Goal: Transaction & Acquisition: Purchase product/service

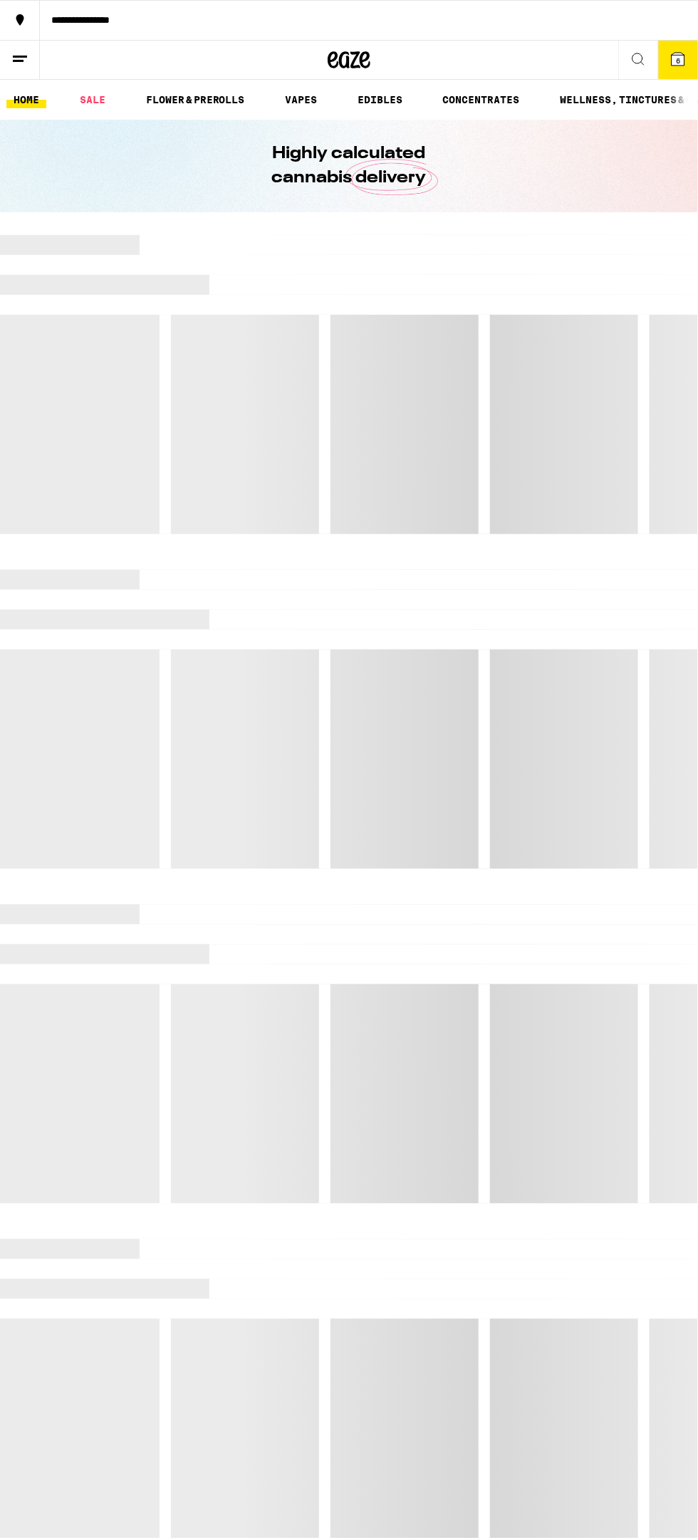
click at [644, 71] on button at bounding box center [638, 60] width 40 height 39
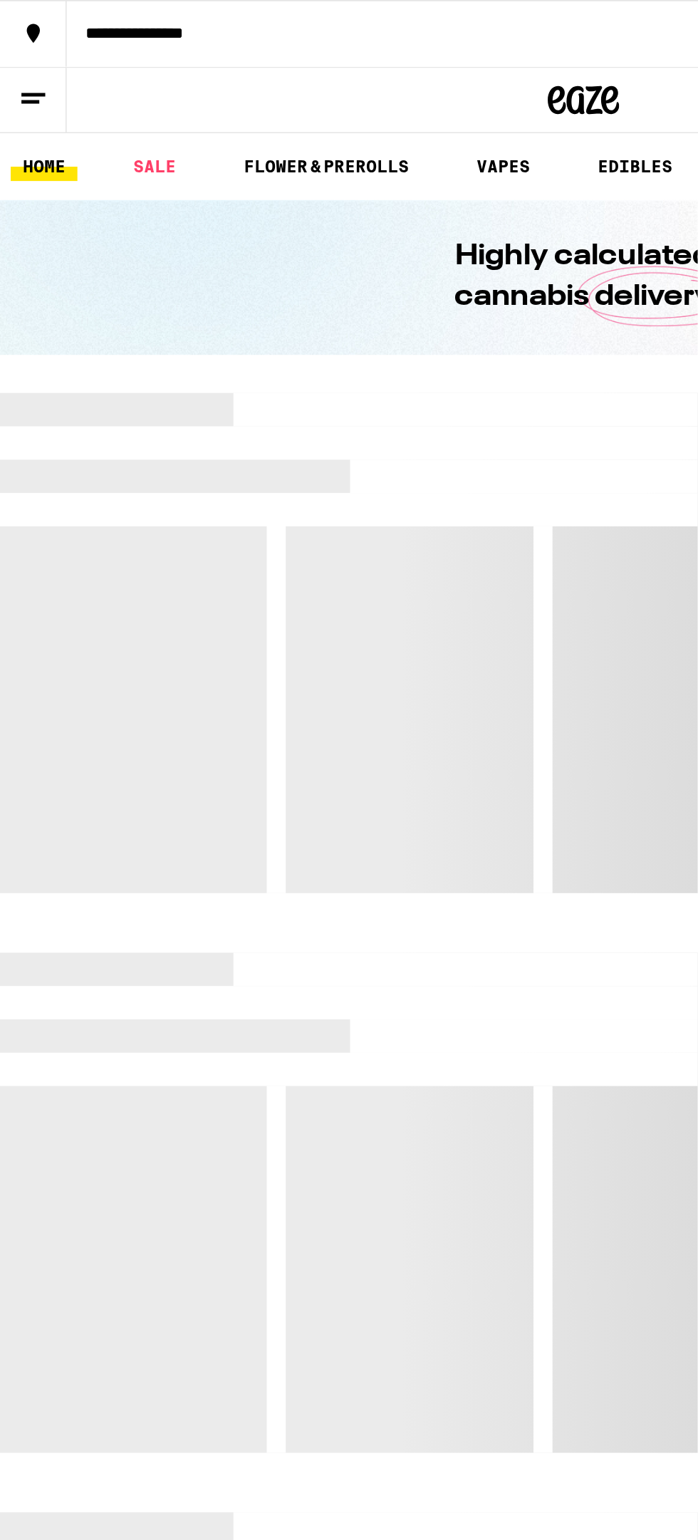
scroll to position [0, 251]
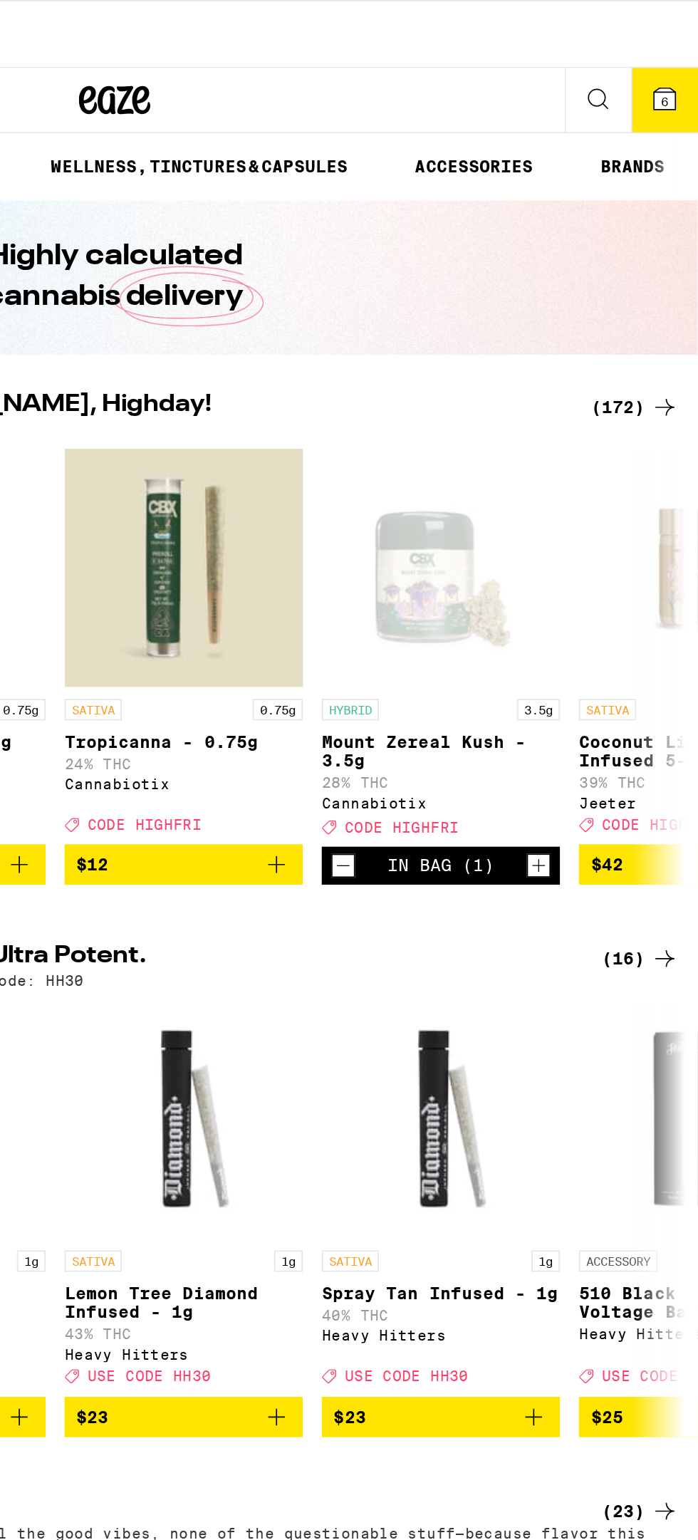
click at [674, 53] on icon at bounding box center [678, 59] width 13 height 13
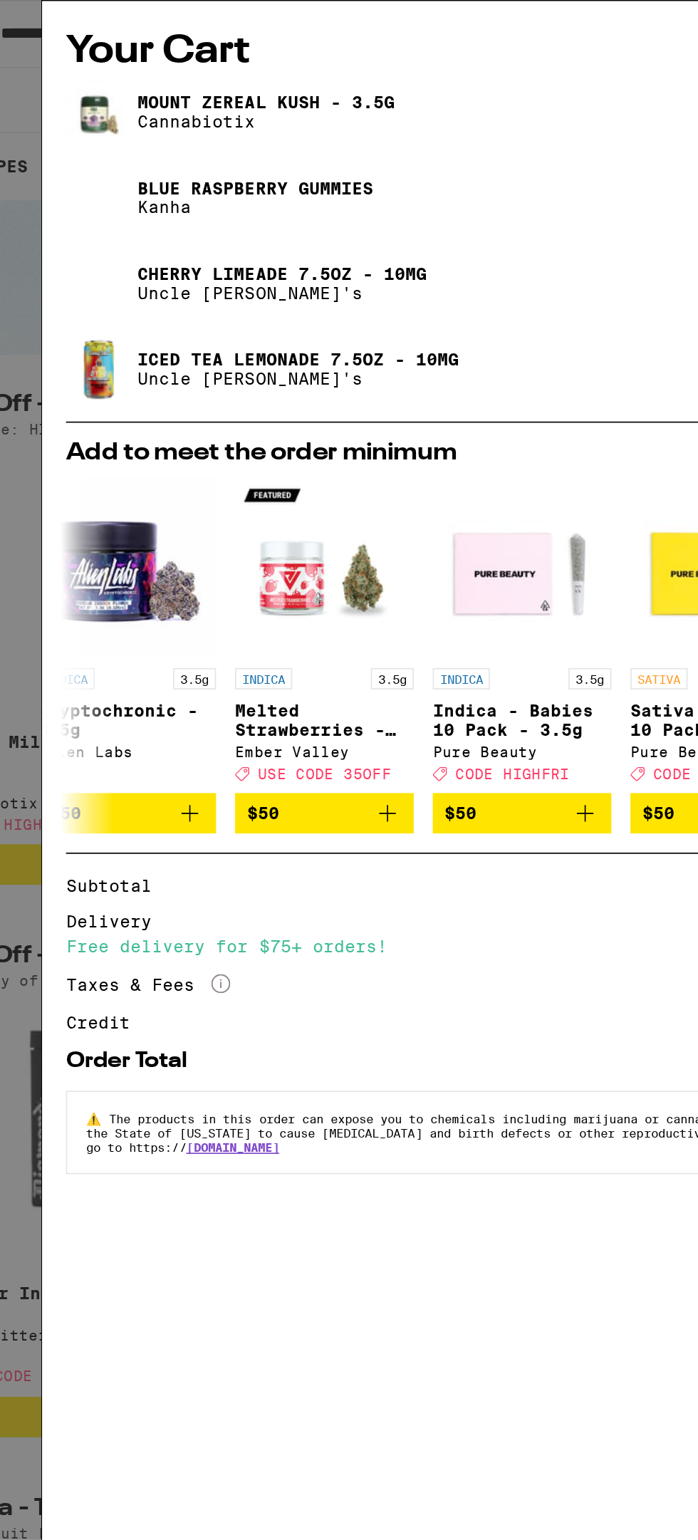
scroll to position [0, 617]
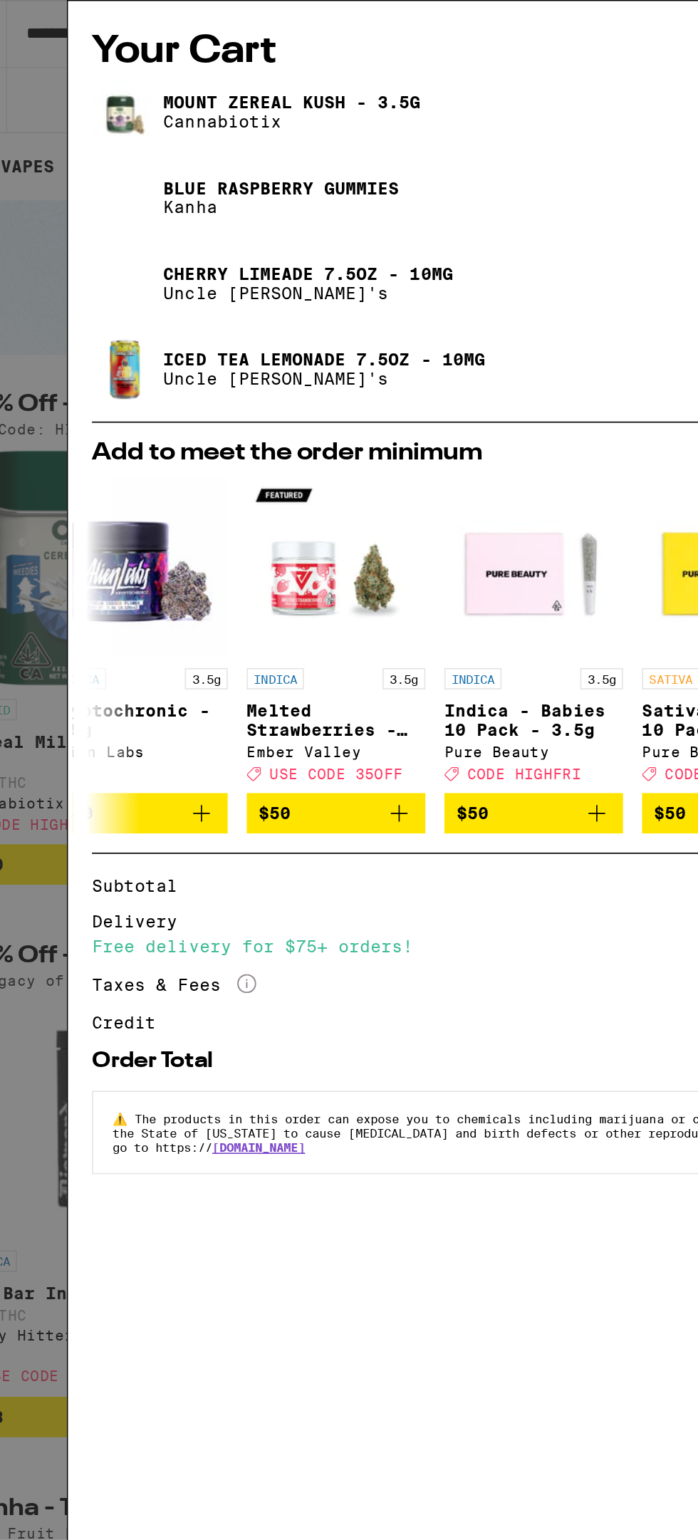
click at [120, 66] on img at bounding box center [110, 67] width 40 height 40
click at [100, 64] on img at bounding box center [110, 67] width 40 height 40
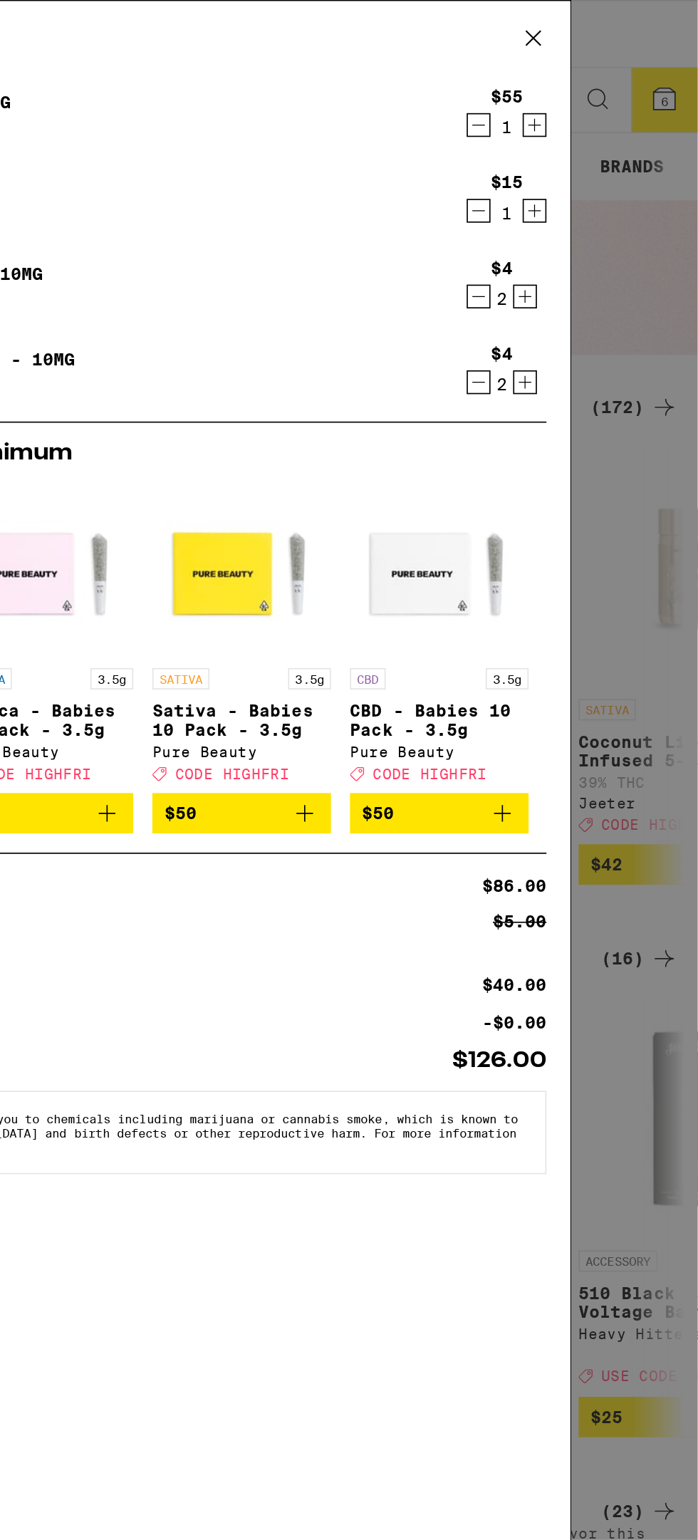
scroll to position [0, 0]
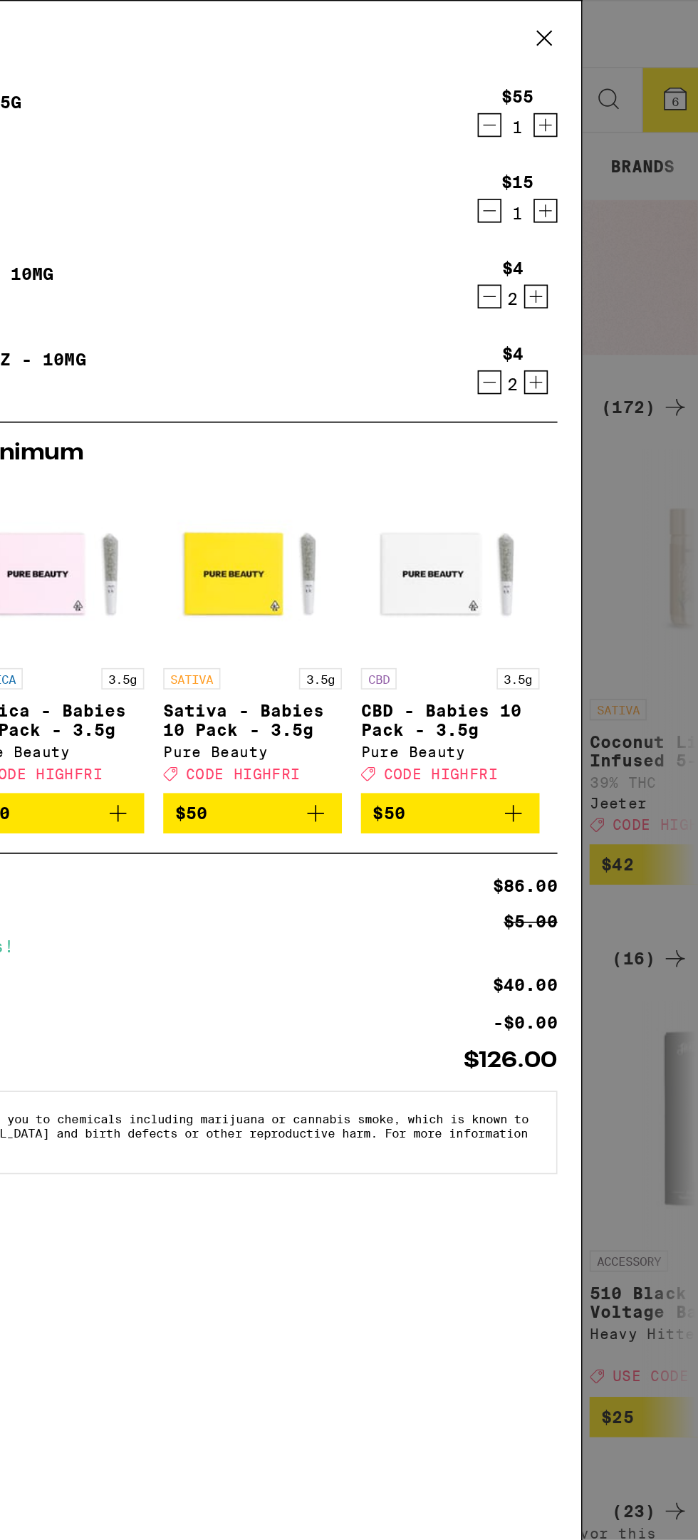
click at [567, 126] on icon "Decrement" at bounding box center [567, 126] width 8 height 0
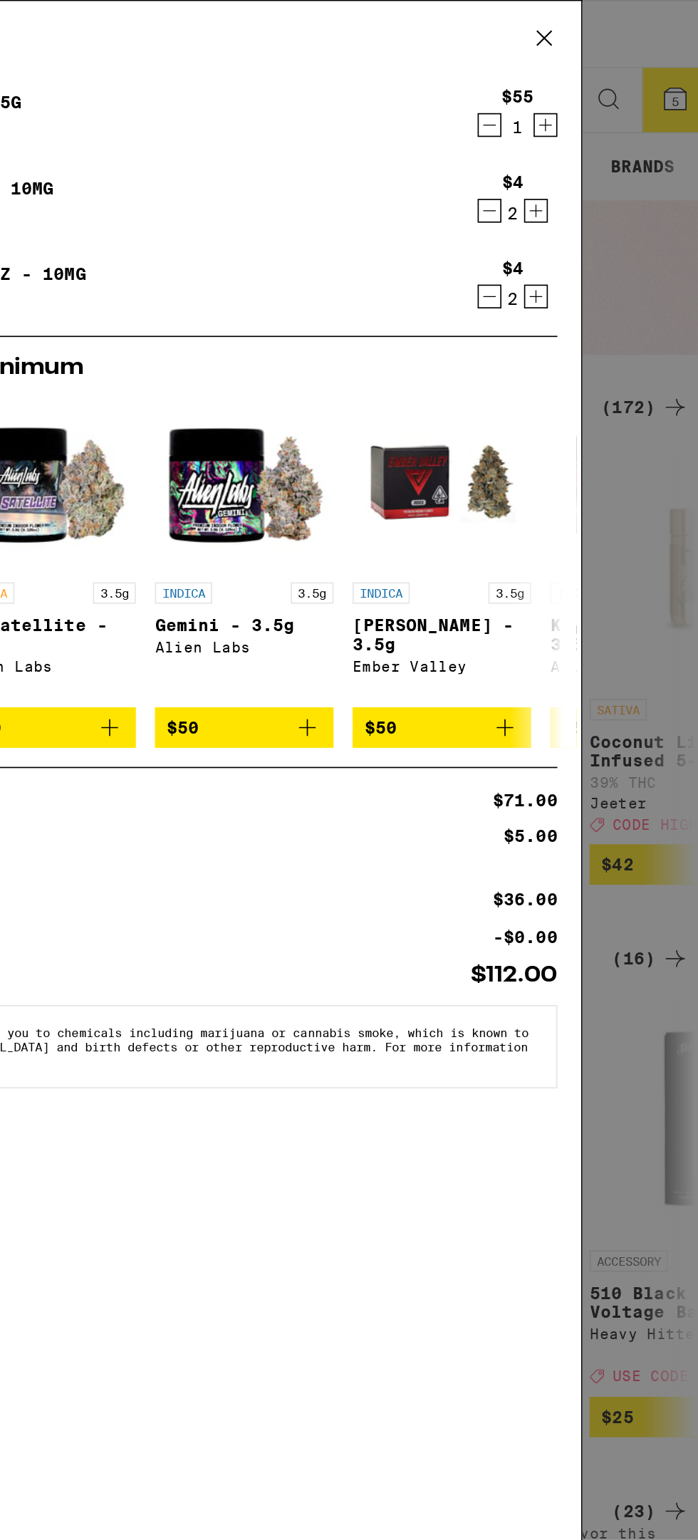
scroll to position [0, 61]
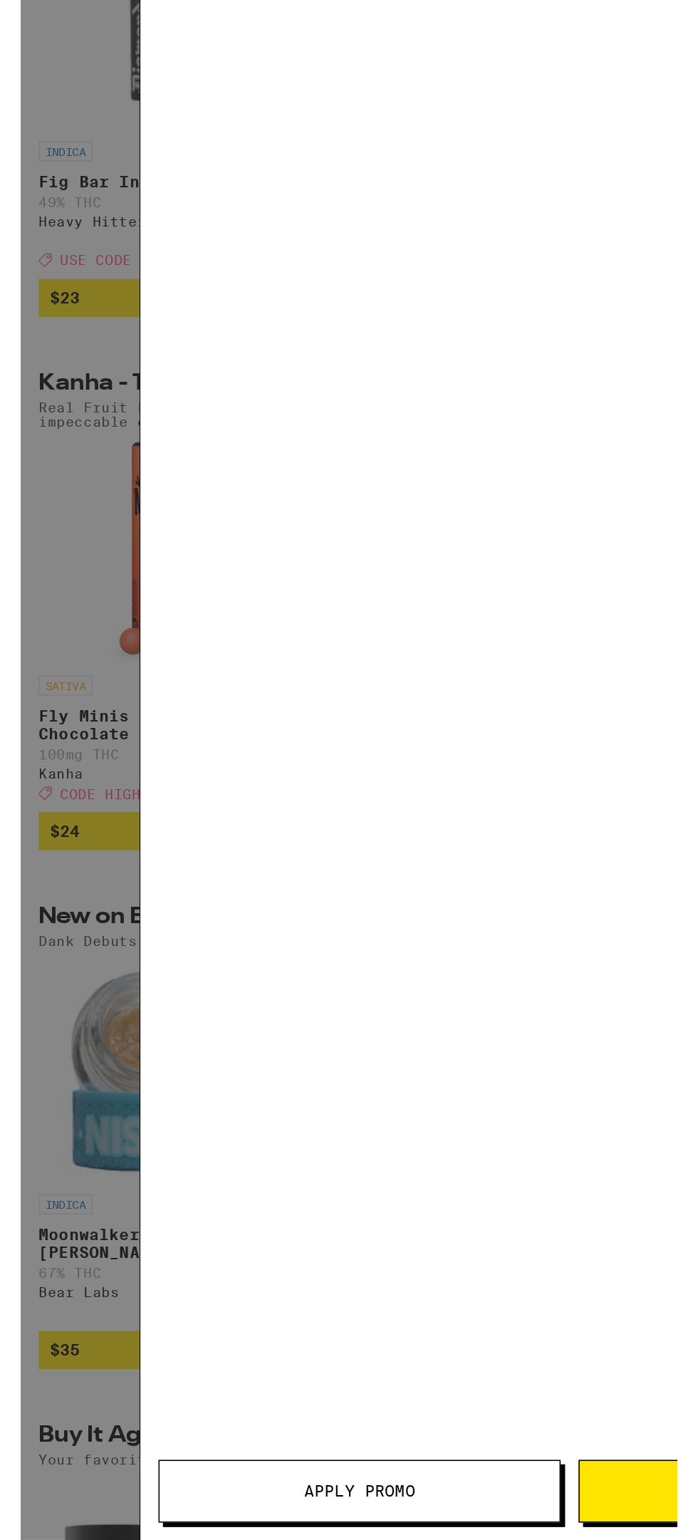
click at [35, 1449] on div "Your Cart Mount Zereal Kush - 3.5g Cannabiotix $55 1 Cherry Limeade 7.5oz - 10m…" at bounding box center [349, 818] width 698 height 1637
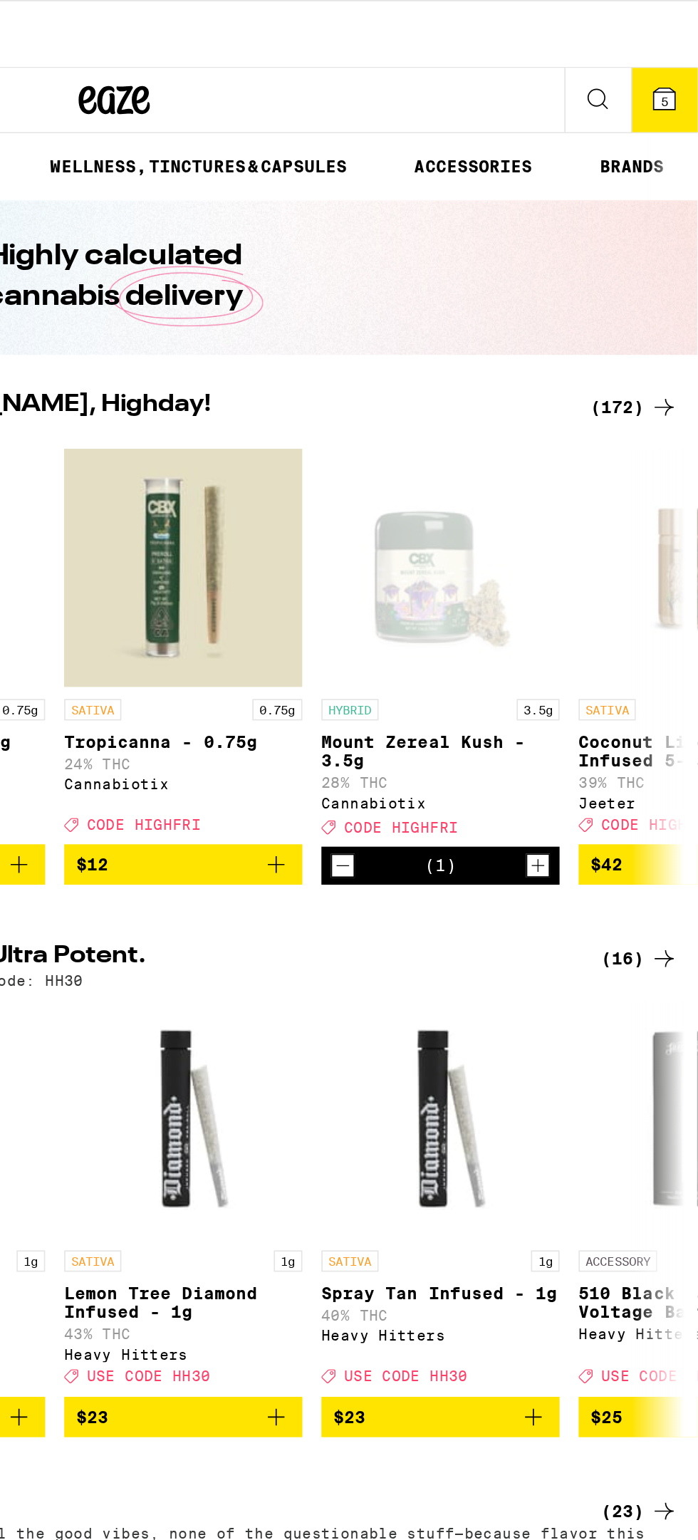
click at [674, 66] on icon at bounding box center [677, 59] width 17 height 17
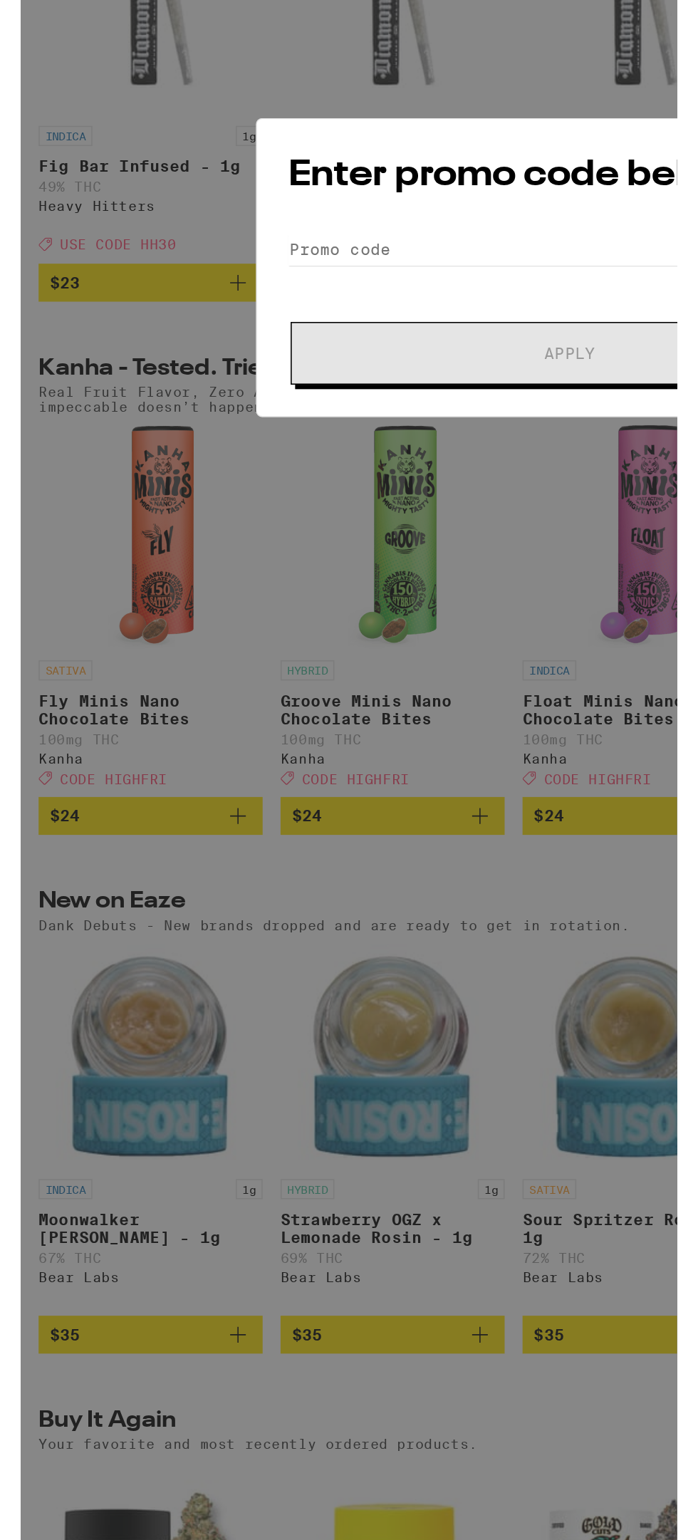
scroll to position [21, 0]
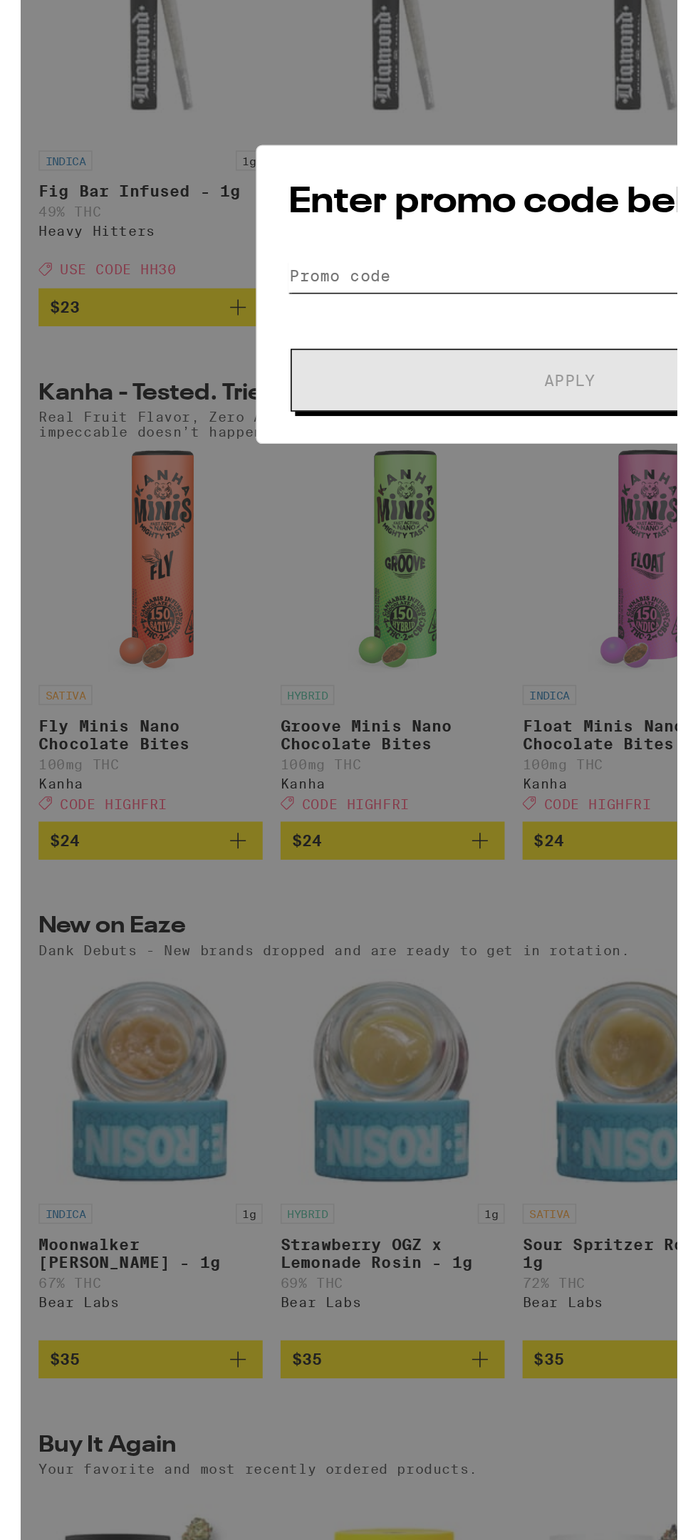
click at [268, 809] on input "Promo Code" at bounding box center [349, 806] width 358 height 21
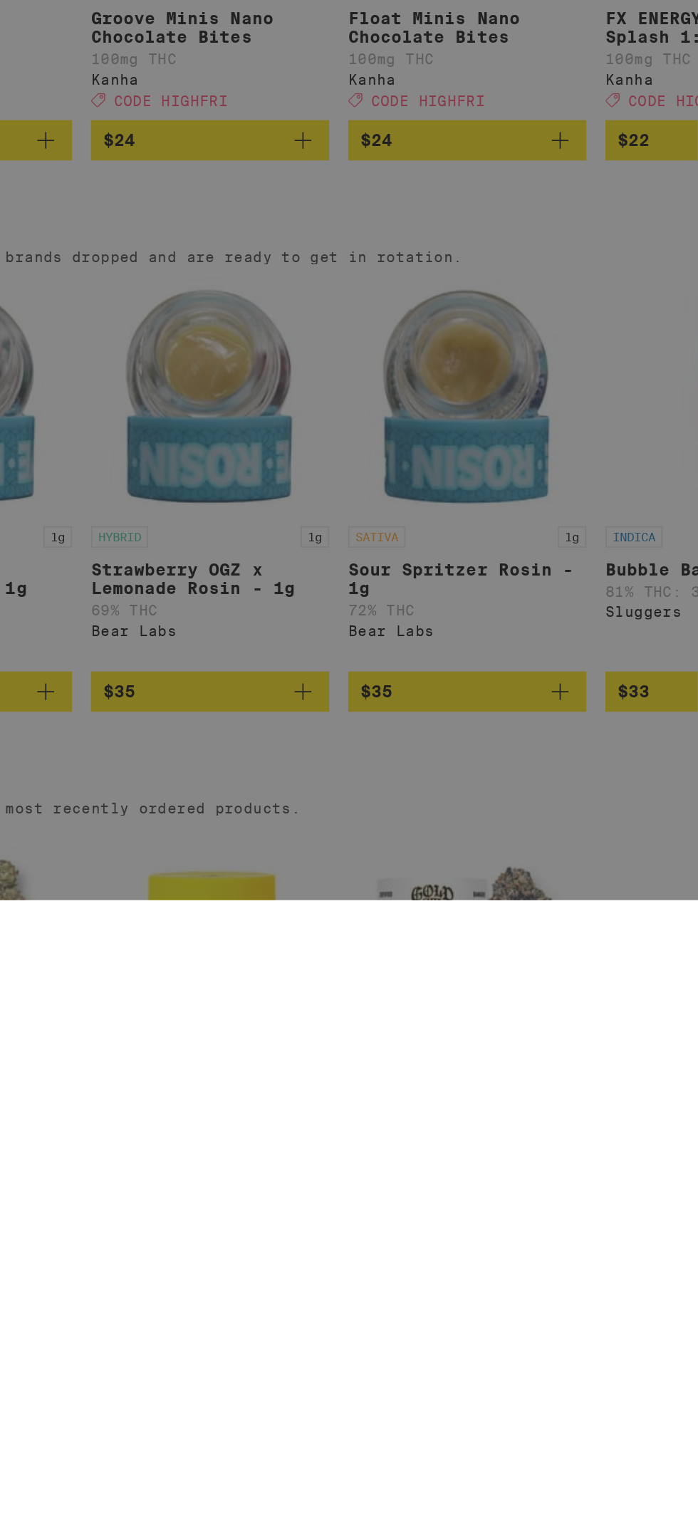
scroll to position [0, 0]
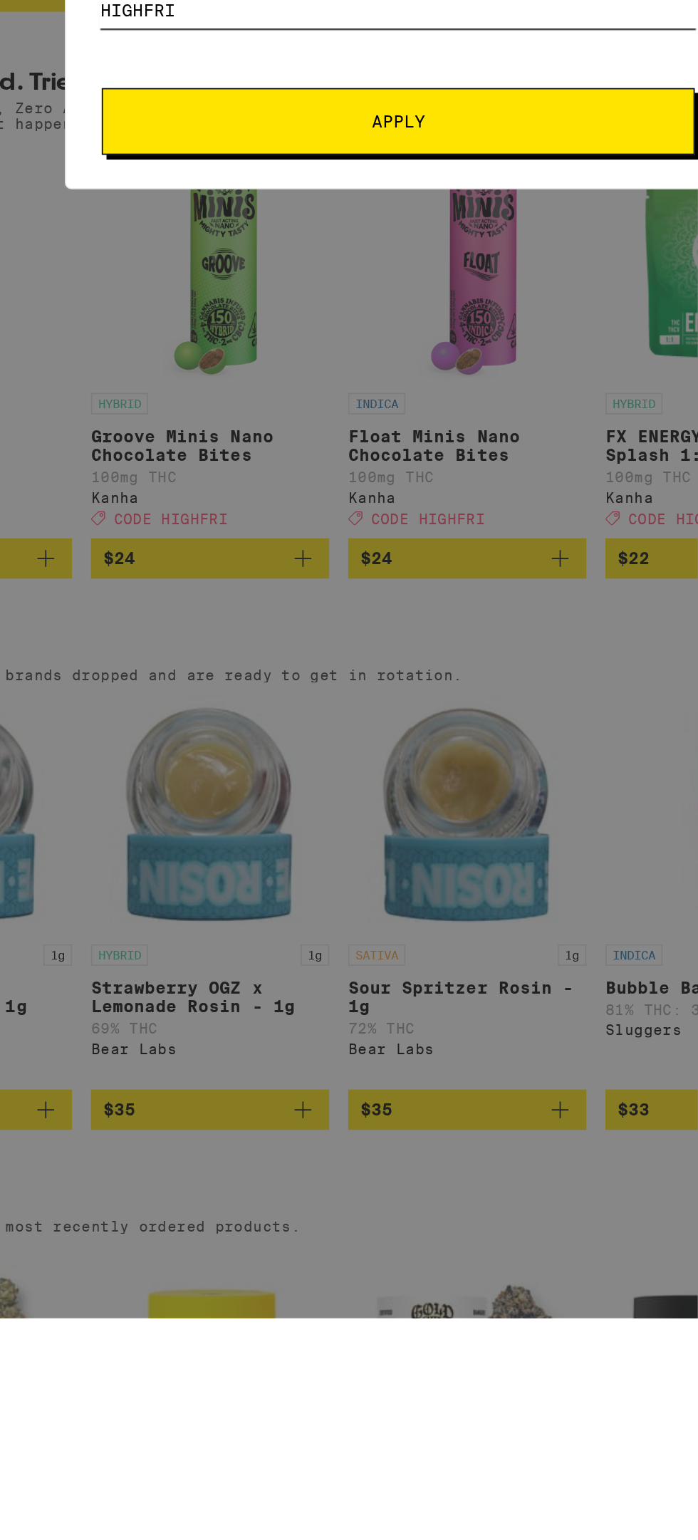
type input "Highfri"
click at [427, 828] on span "Apply" at bounding box center [349, 825] width 256 height 10
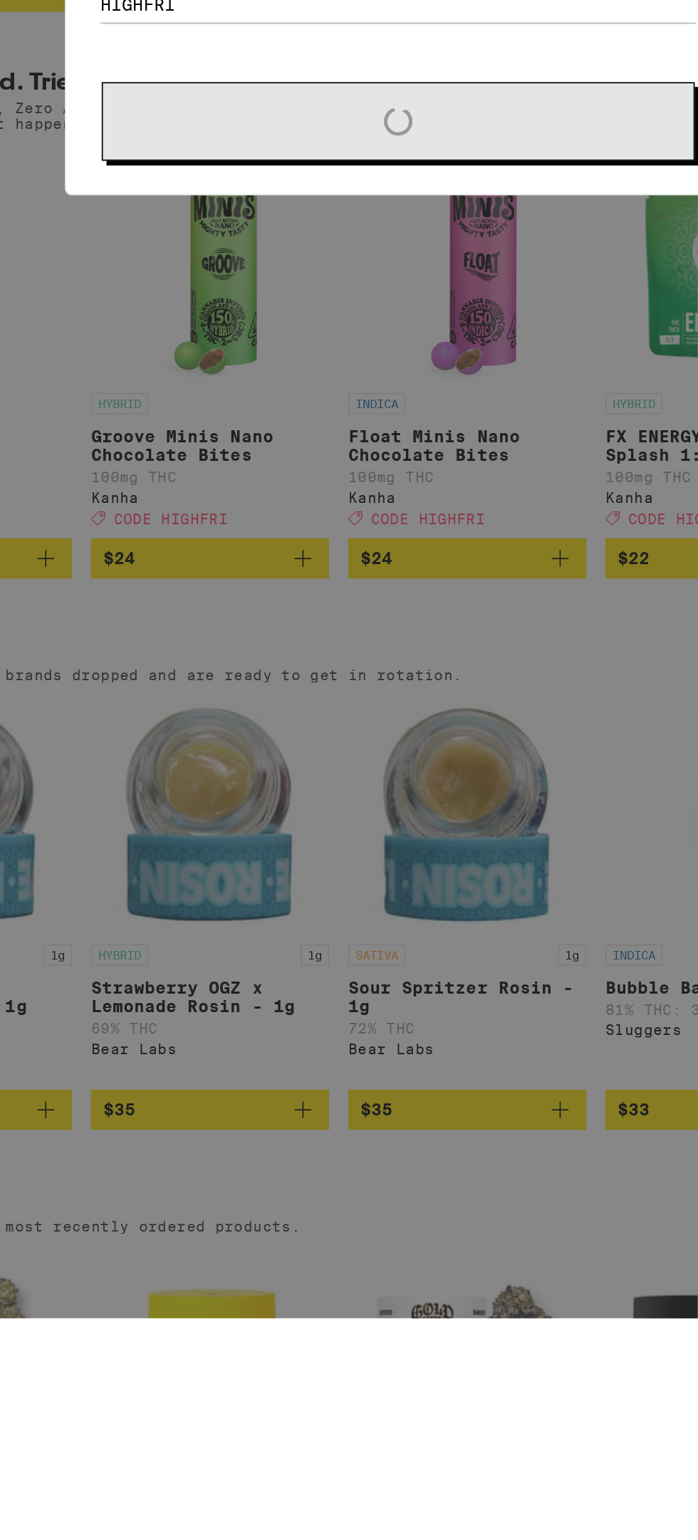
scroll to position [101, 0]
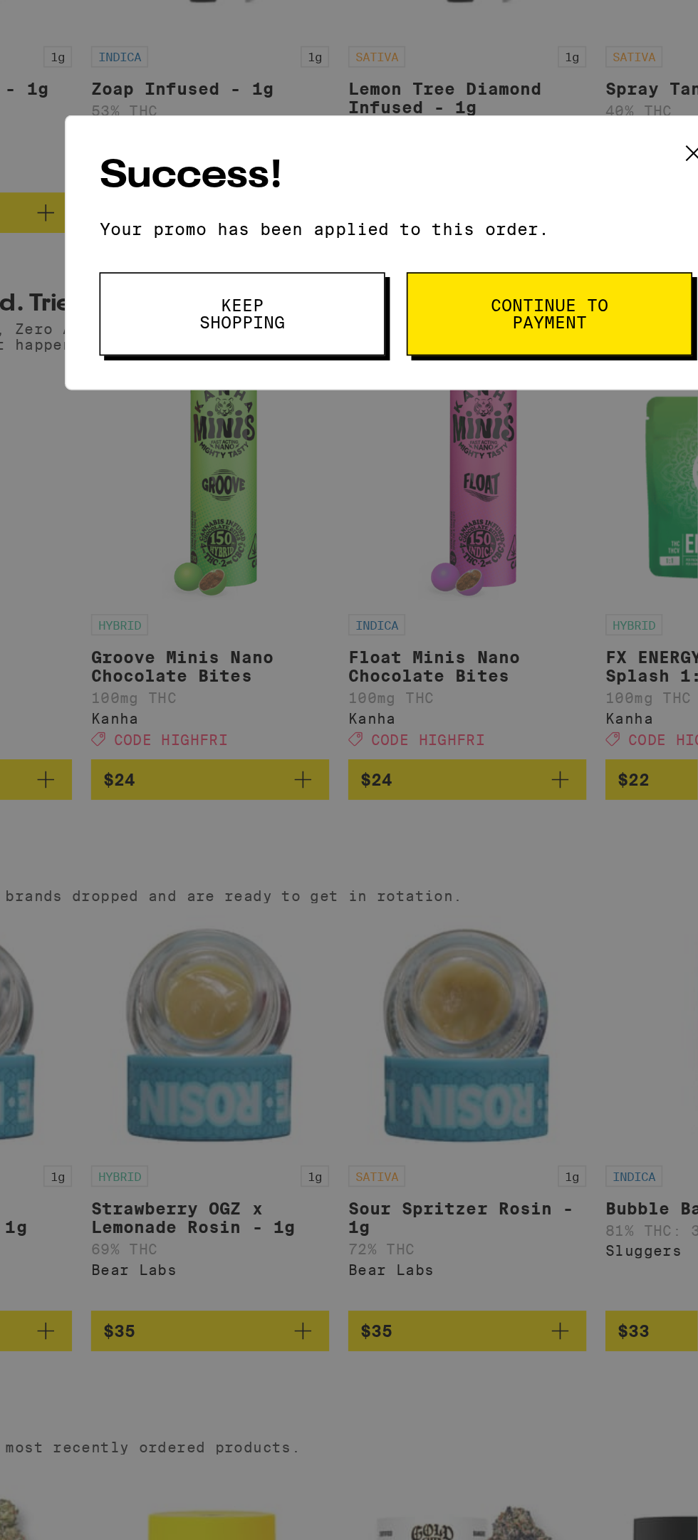
click at [446, 791] on button "Continue to payment" at bounding box center [439, 807] width 171 height 50
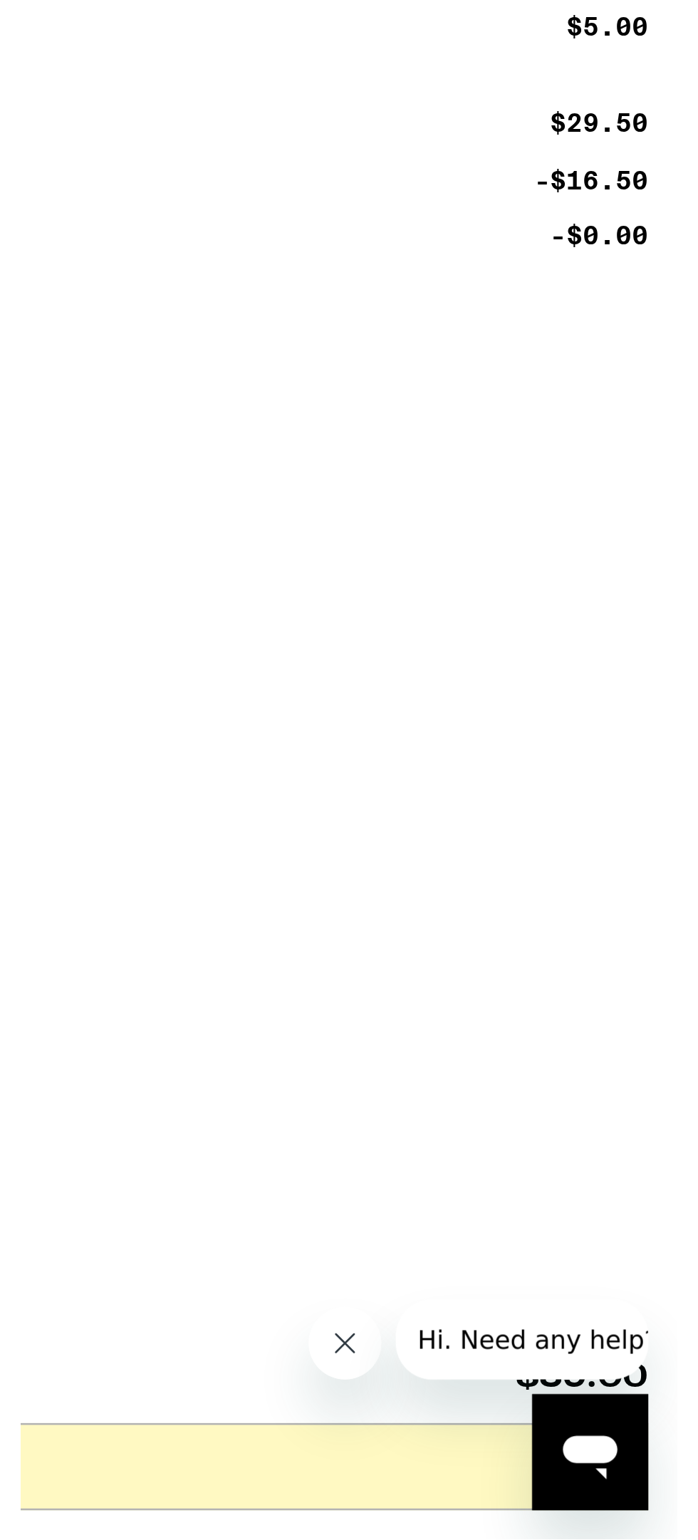
click at [328, 1322] on button "Close message from company" at bounding box center [322, 1320] width 28 height 28
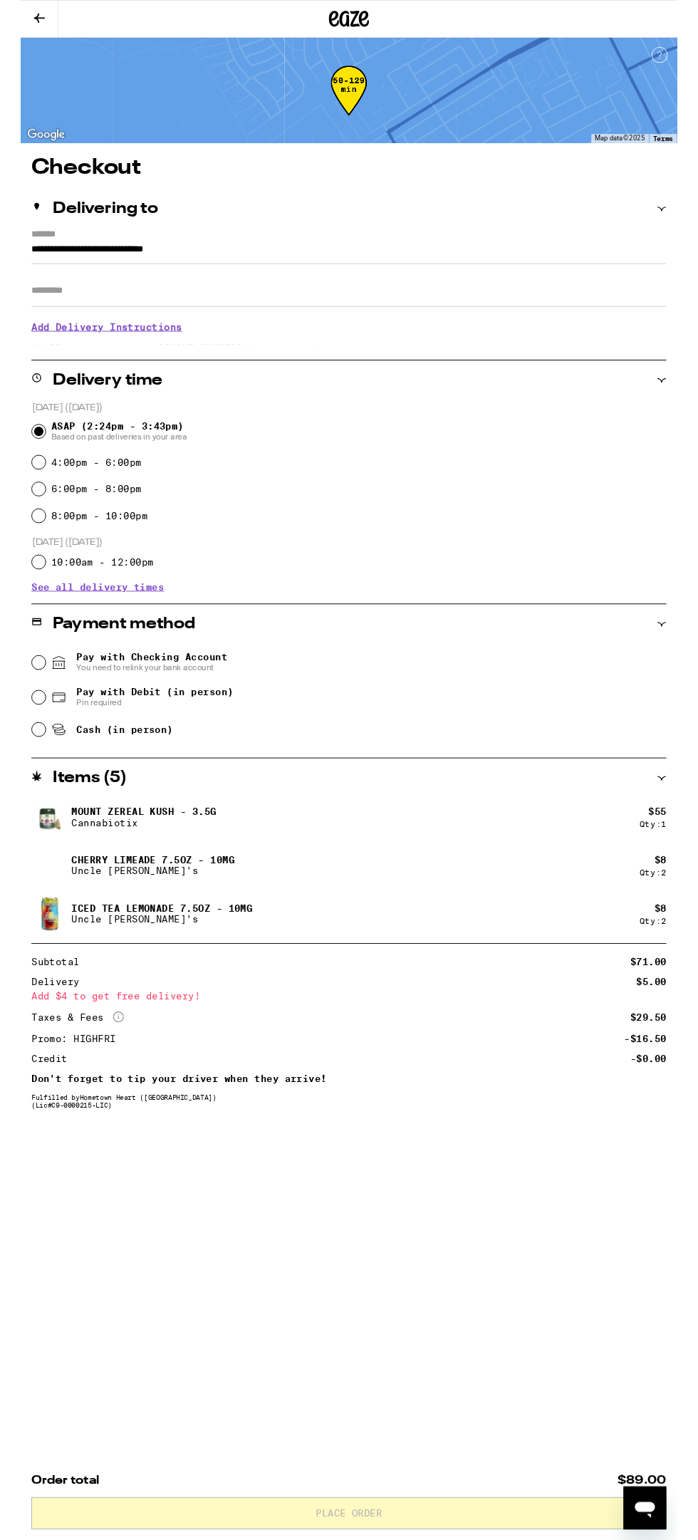
click at [44, 42] on div "50-129 min" at bounding box center [349, 96] width 698 height 113
click at [32, 9] on button at bounding box center [20, 20] width 40 height 39
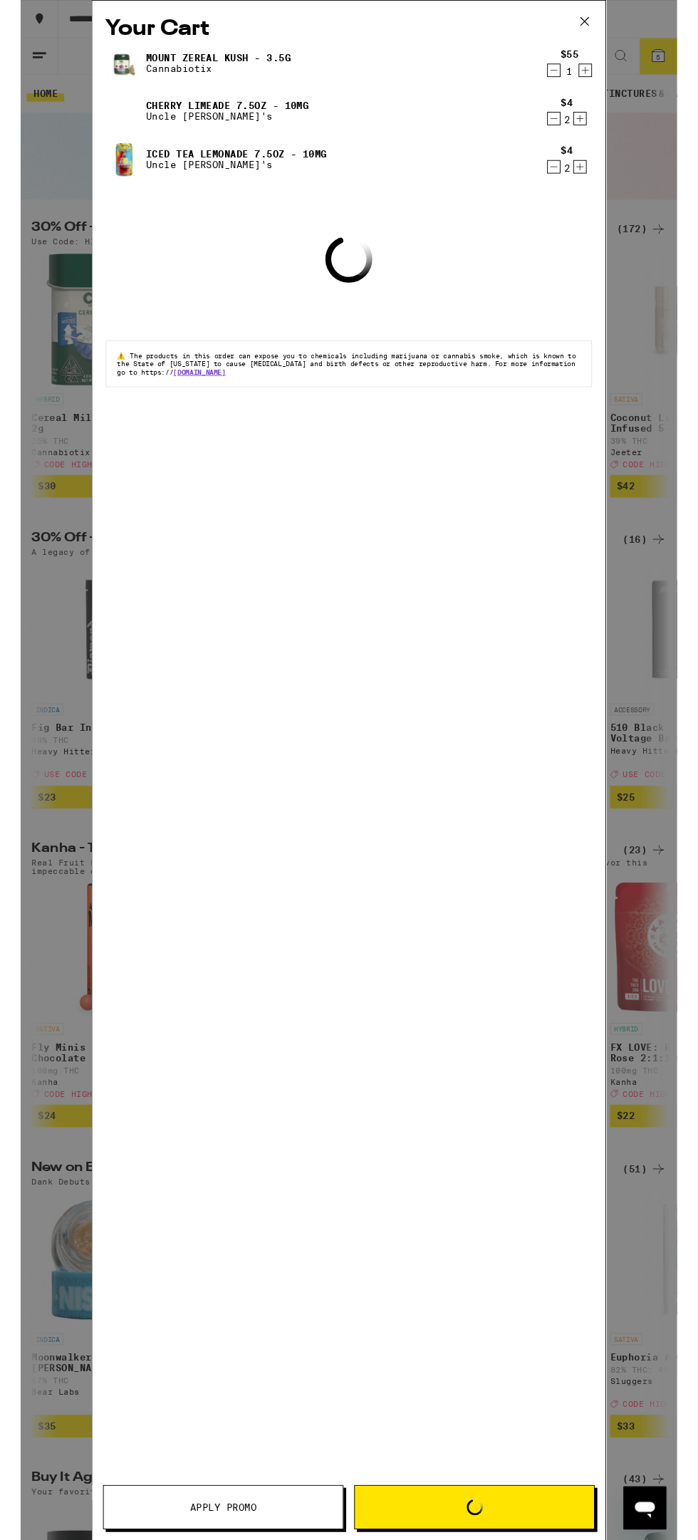
click at [588, 19] on button at bounding box center [600, 24] width 44 height 46
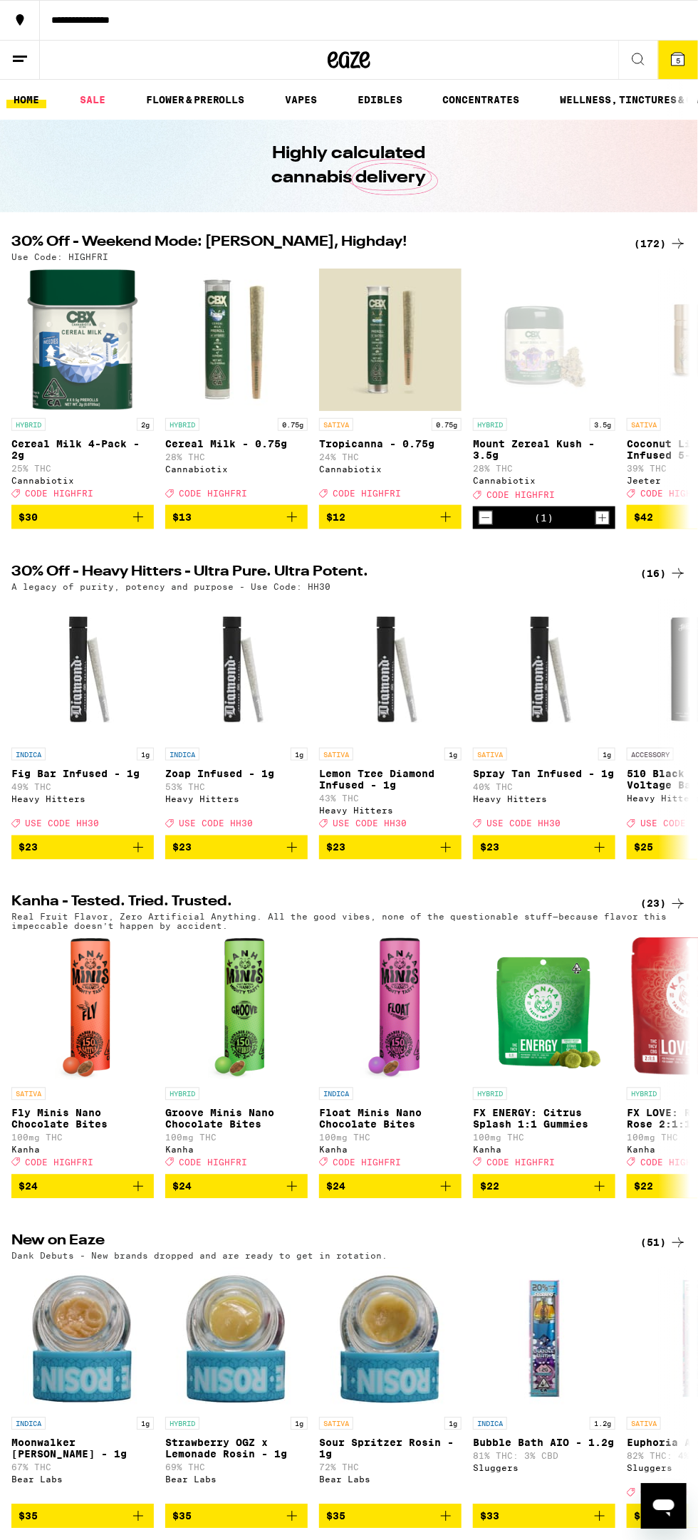
click at [659, 244] on div "(172)" at bounding box center [660, 243] width 53 height 17
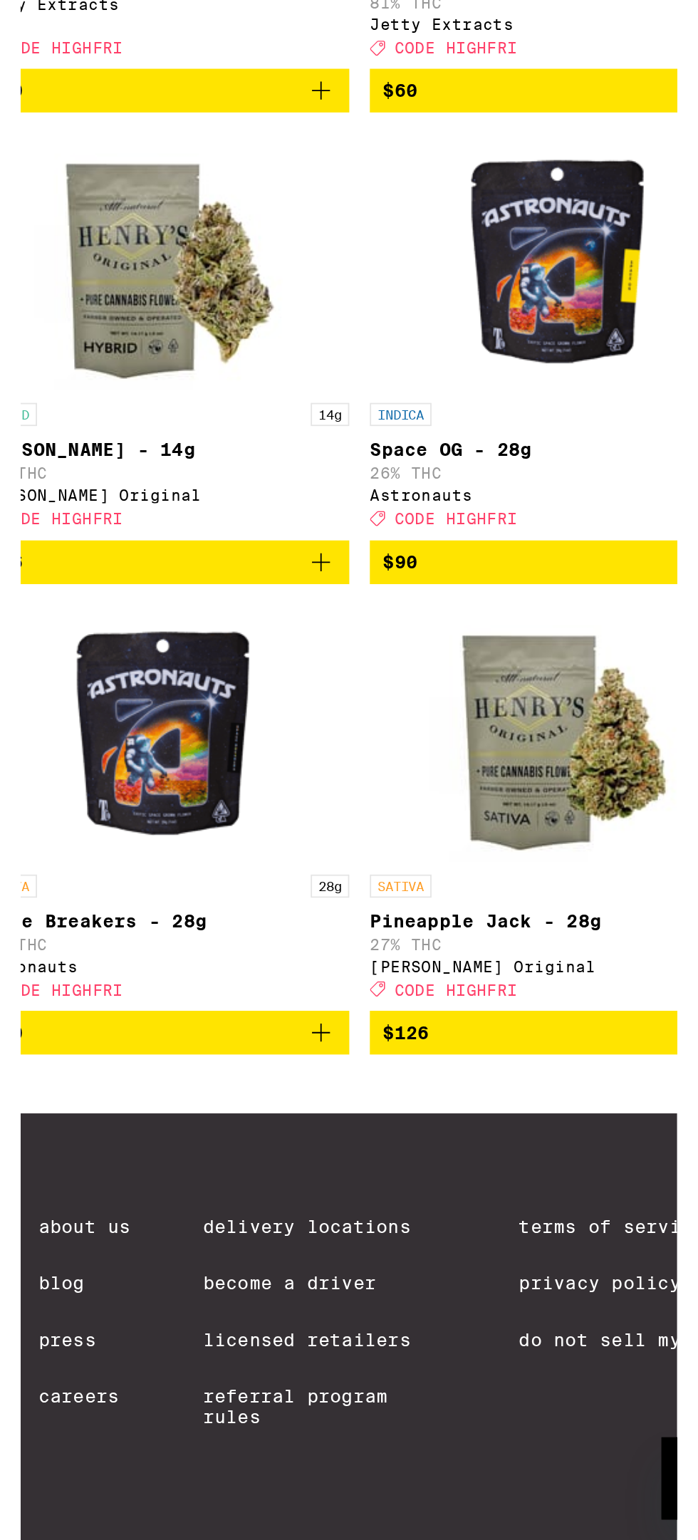
scroll to position [22277, 0]
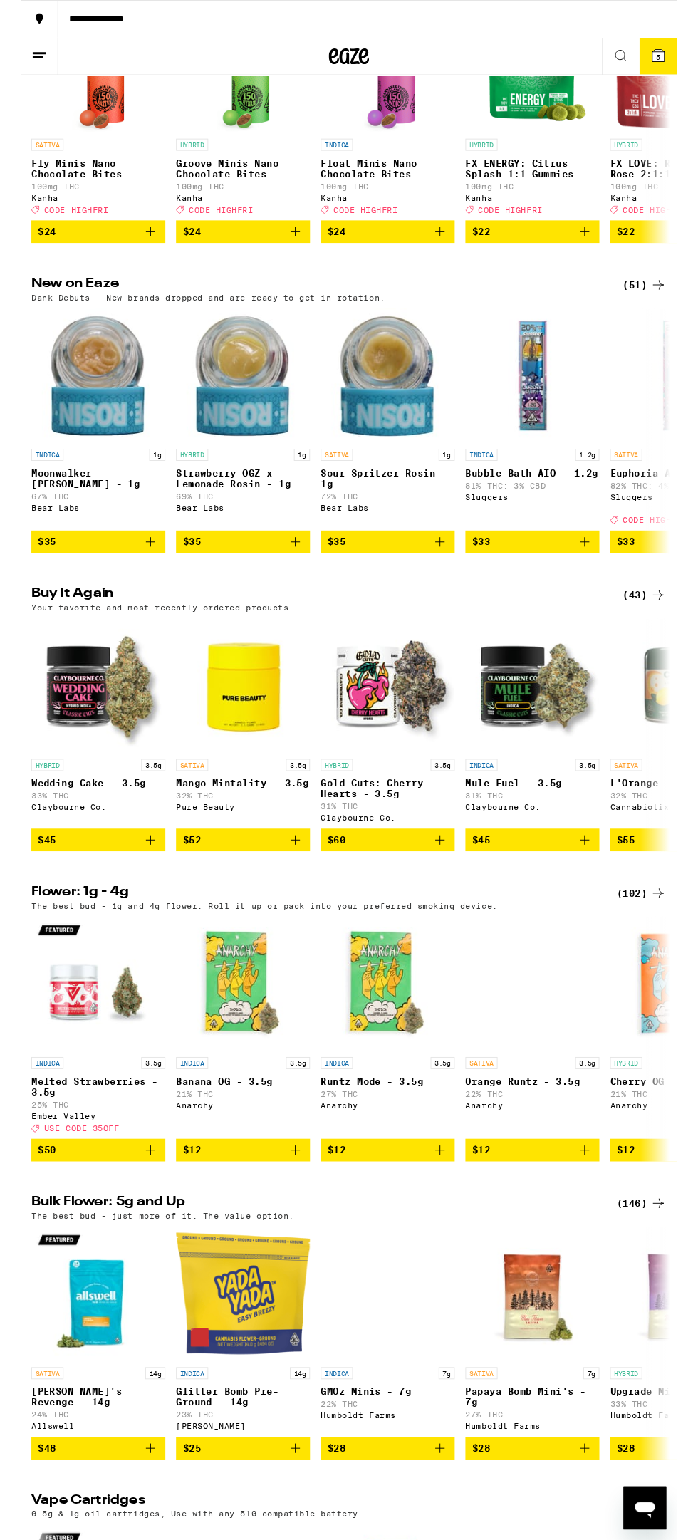
scroll to position [941, 0]
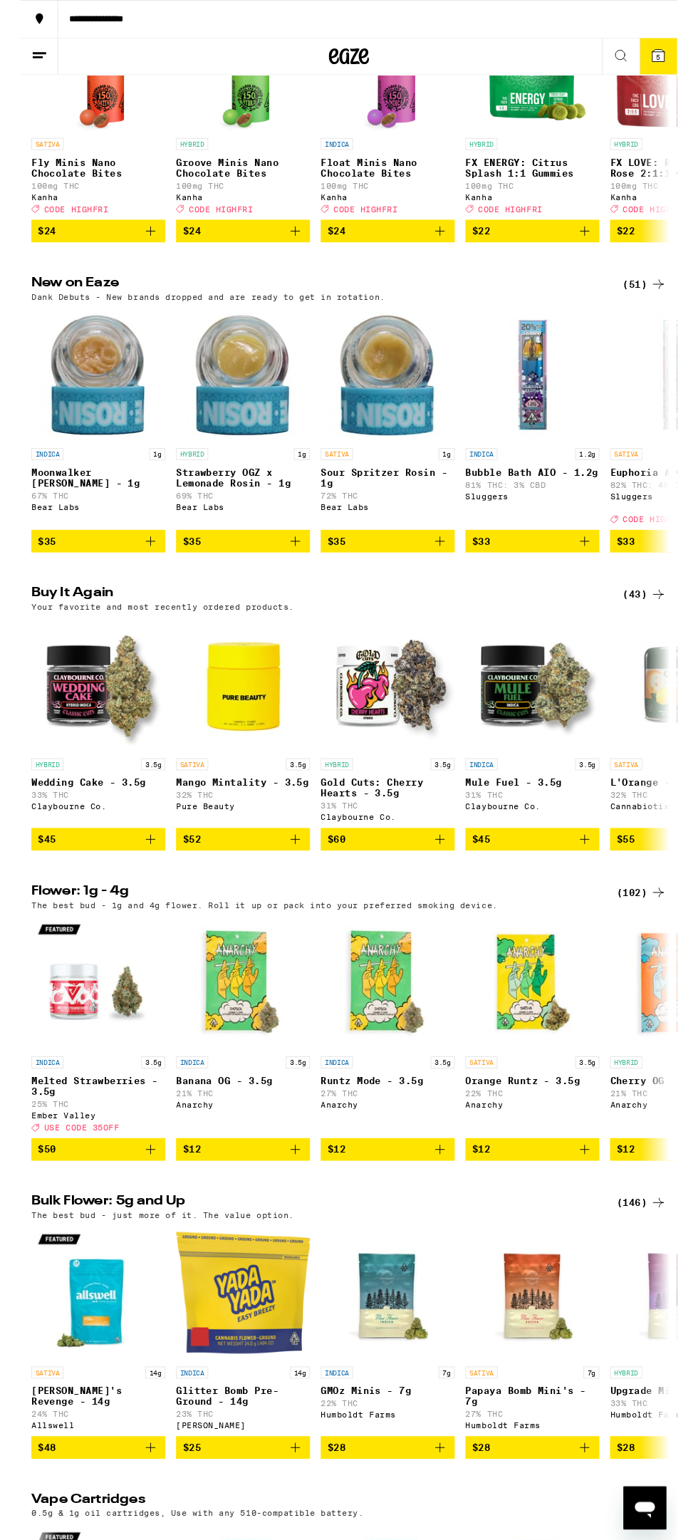
click at [647, 640] on div "(43)" at bounding box center [663, 631] width 46 height 17
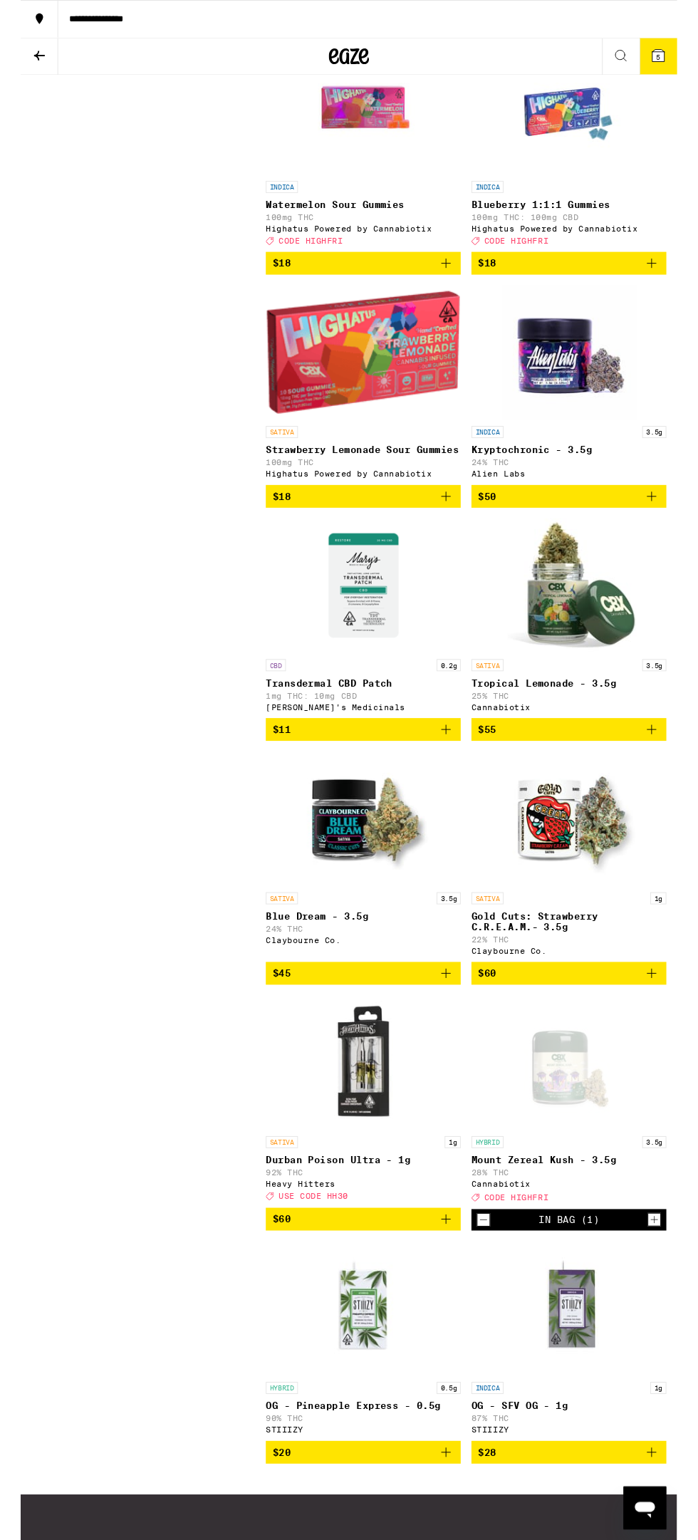
scroll to position [4199, 0]
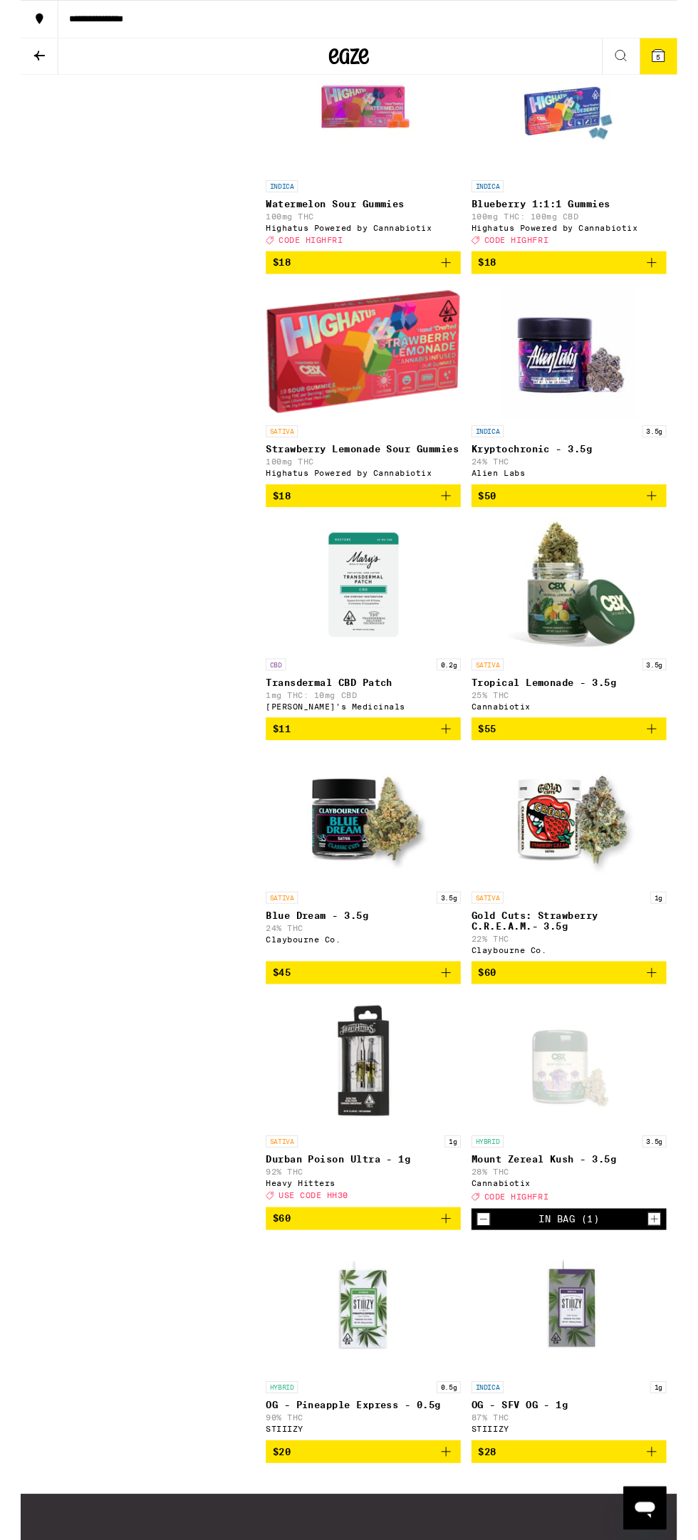
click at [356, 1043] on span "$45" at bounding box center [364, 1034] width 193 height 17
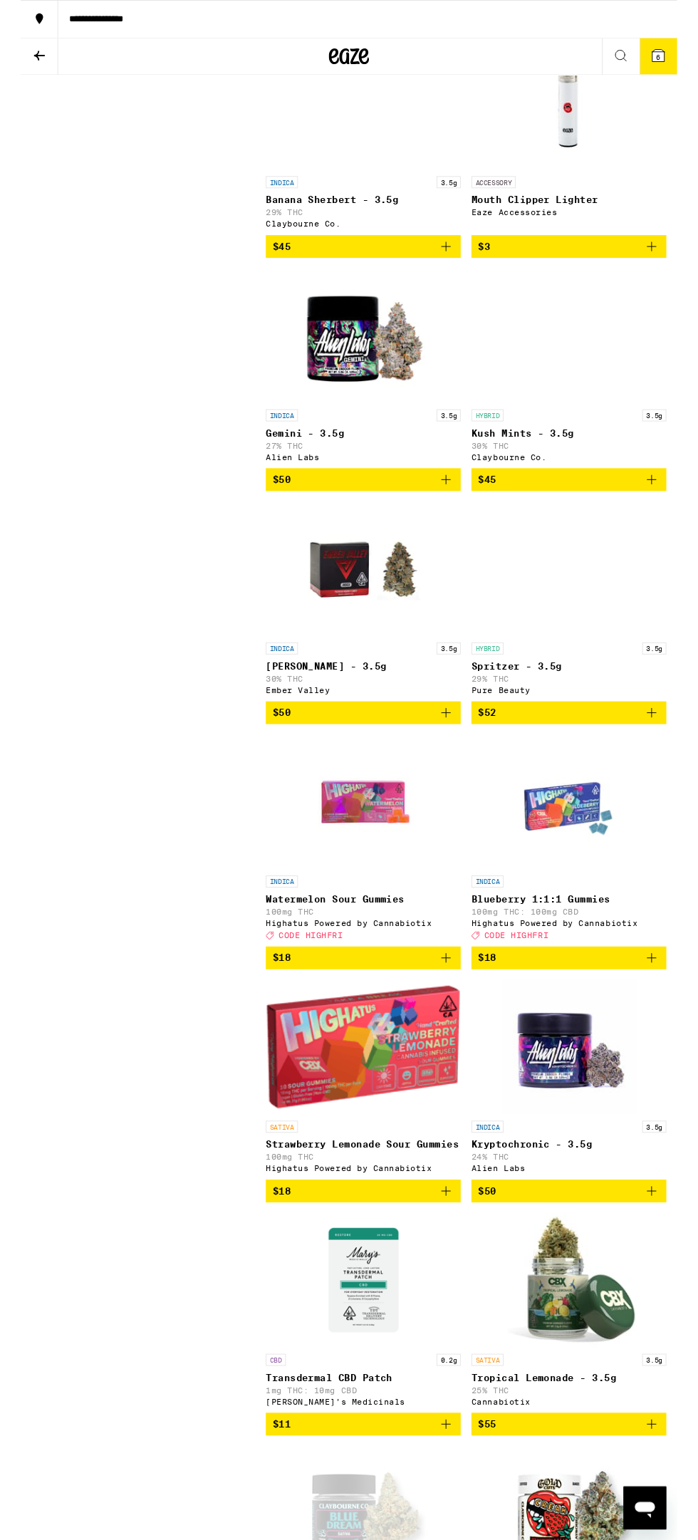
scroll to position [3460, 0]
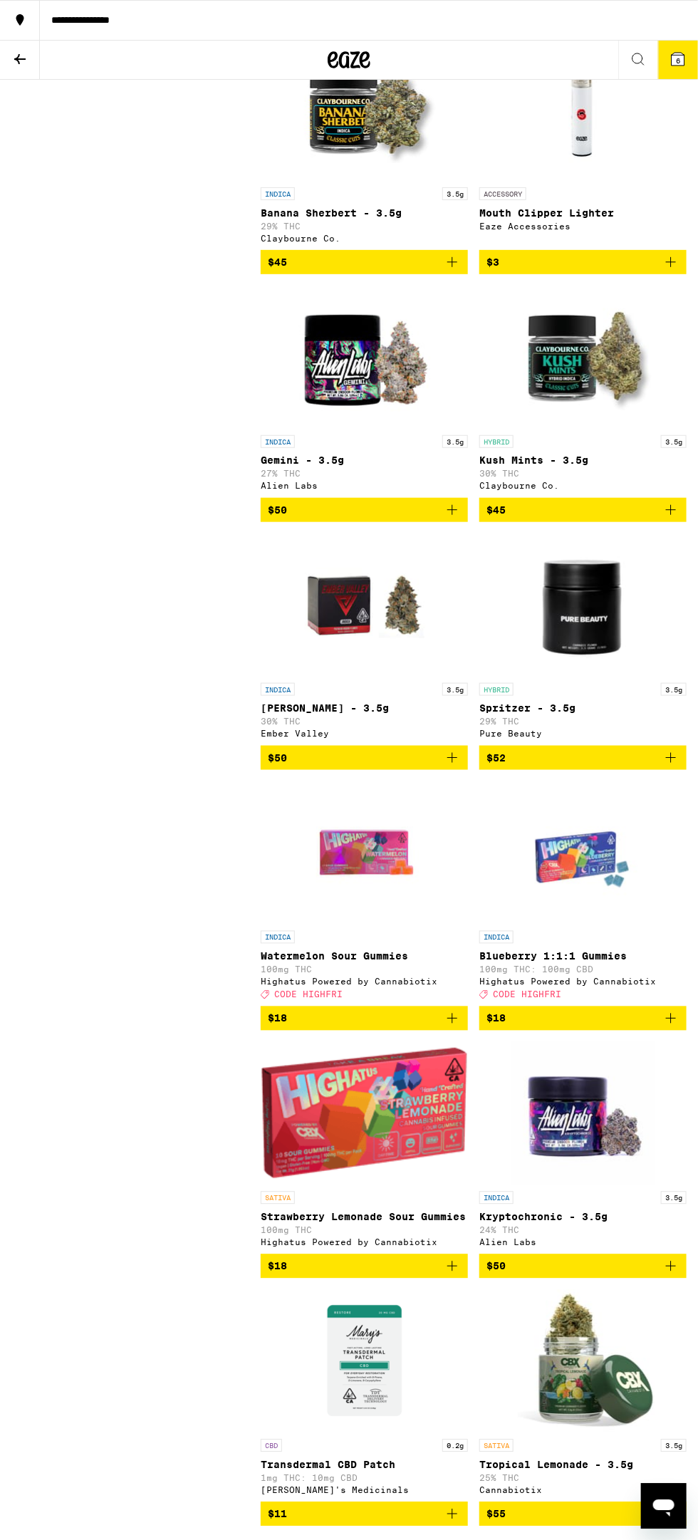
click at [541, 518] on span "$45" at bounding box center [582, 509] width 193 height 17
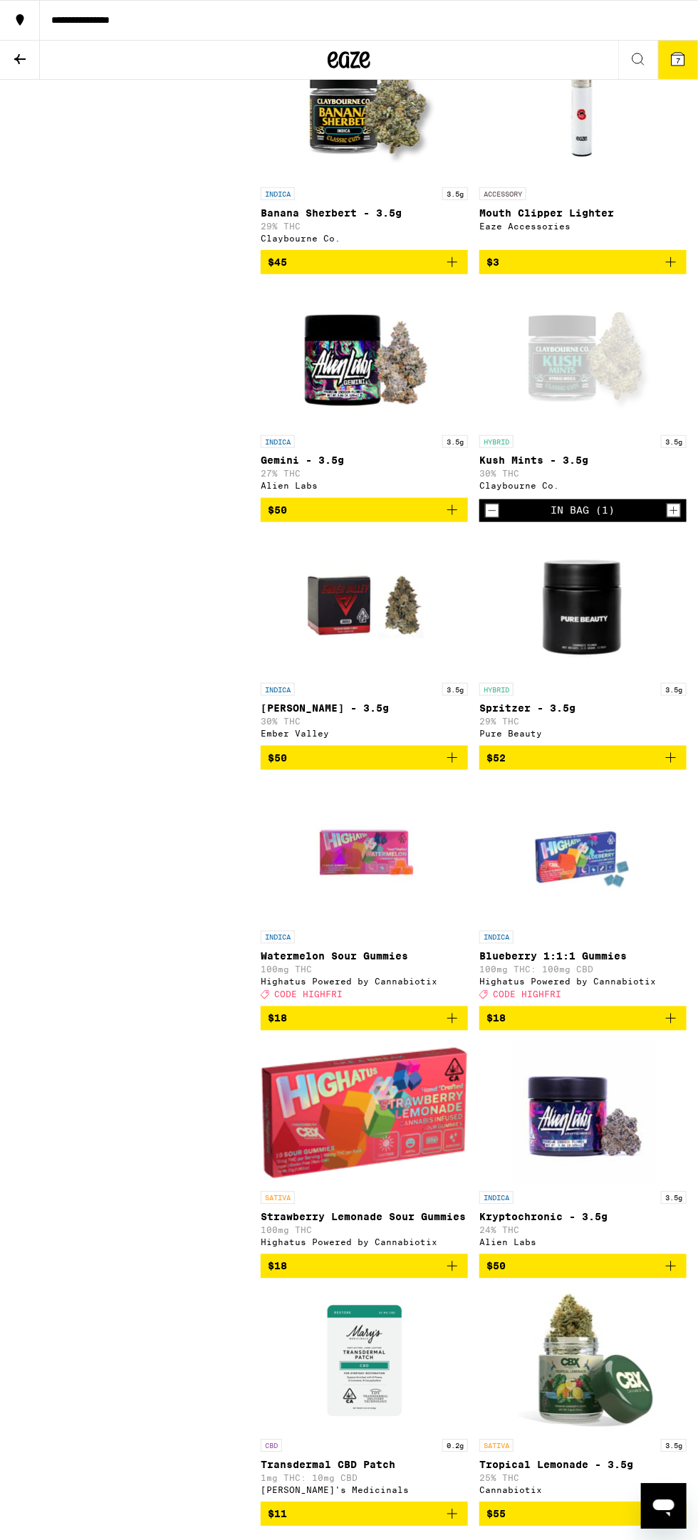
click at [654, 32] on button "**********" at bounding box center [349, 20] width 698 height 40
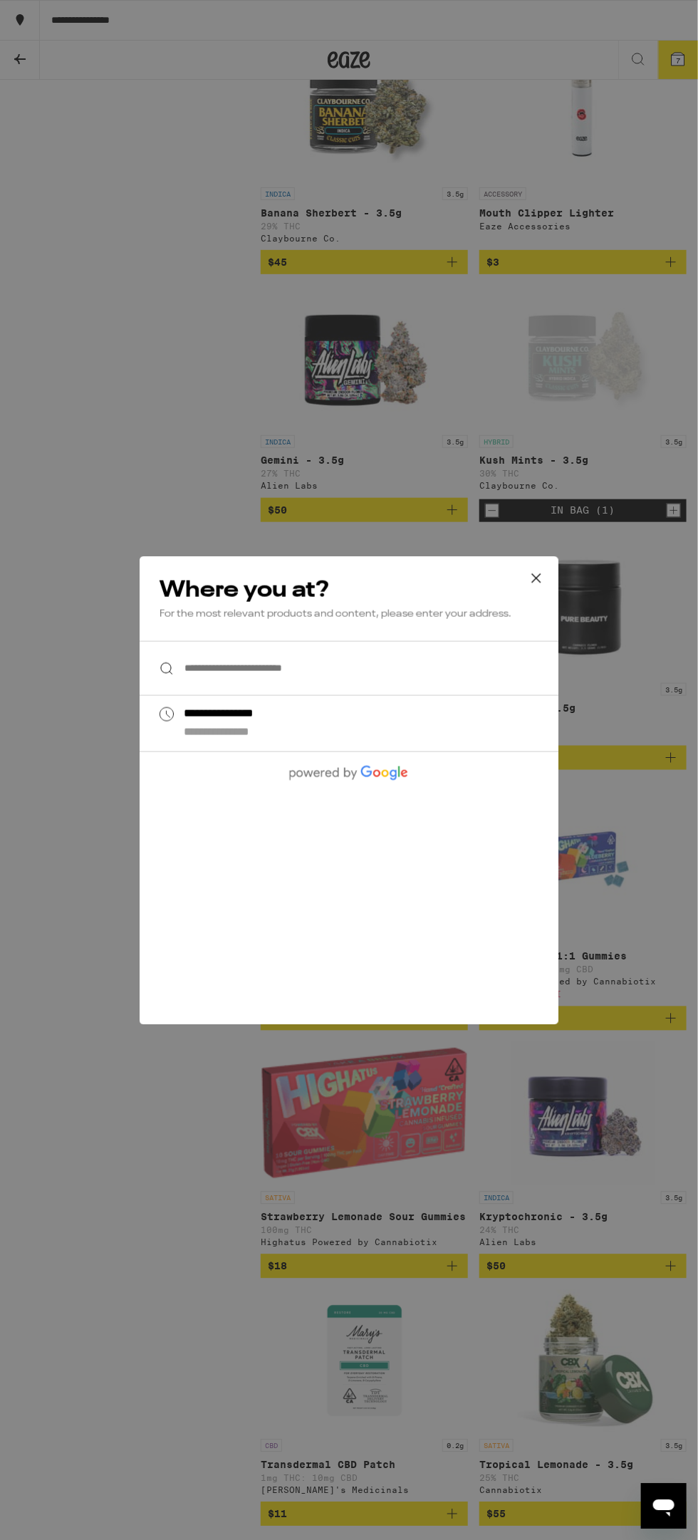
click at [553, 620] on div "Where you at? For the most relevant products and content, please enter your add…" at bounding box center [349, 598] width 419 height 85
click at [537, 588] on button at bounding box center [536, 579] width 44 height 46
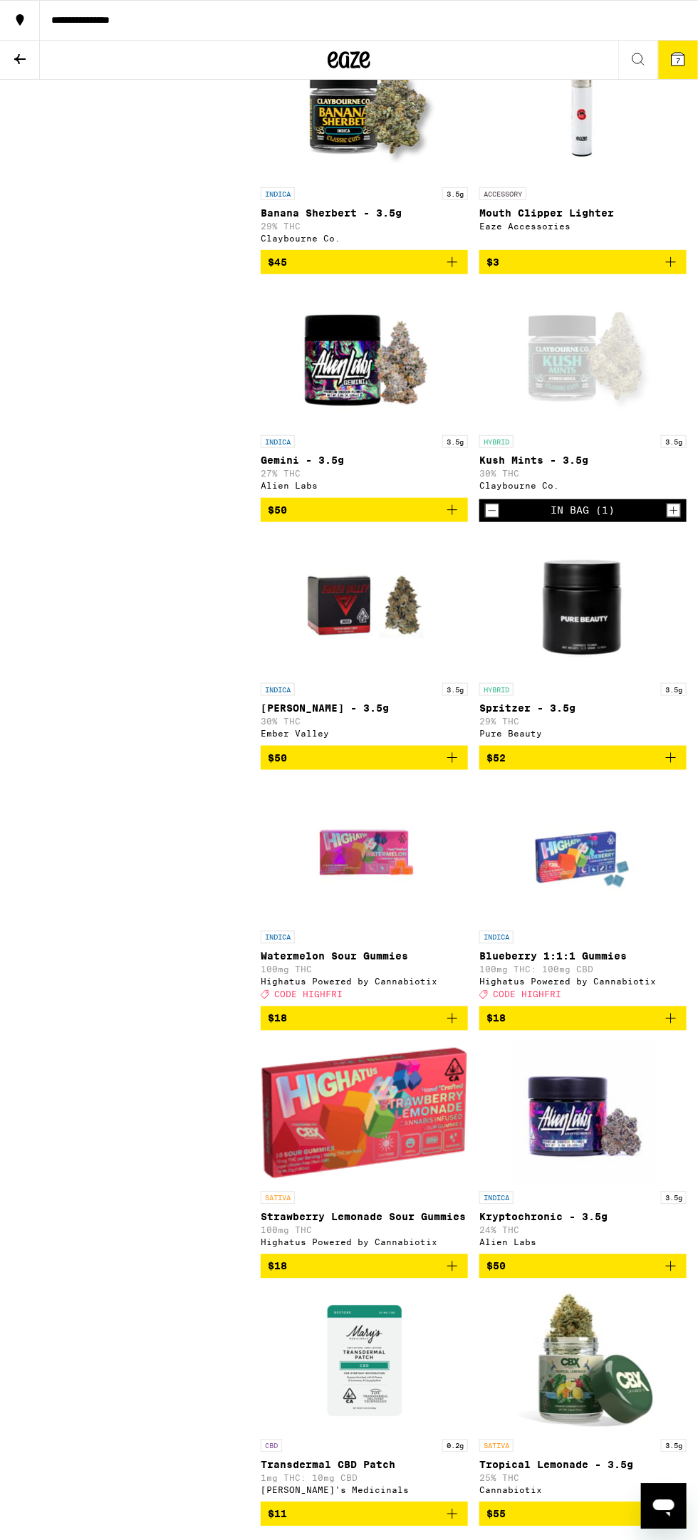
click at [659, 52] on button "7" at bounding box center [678, 60] width 40 height 38
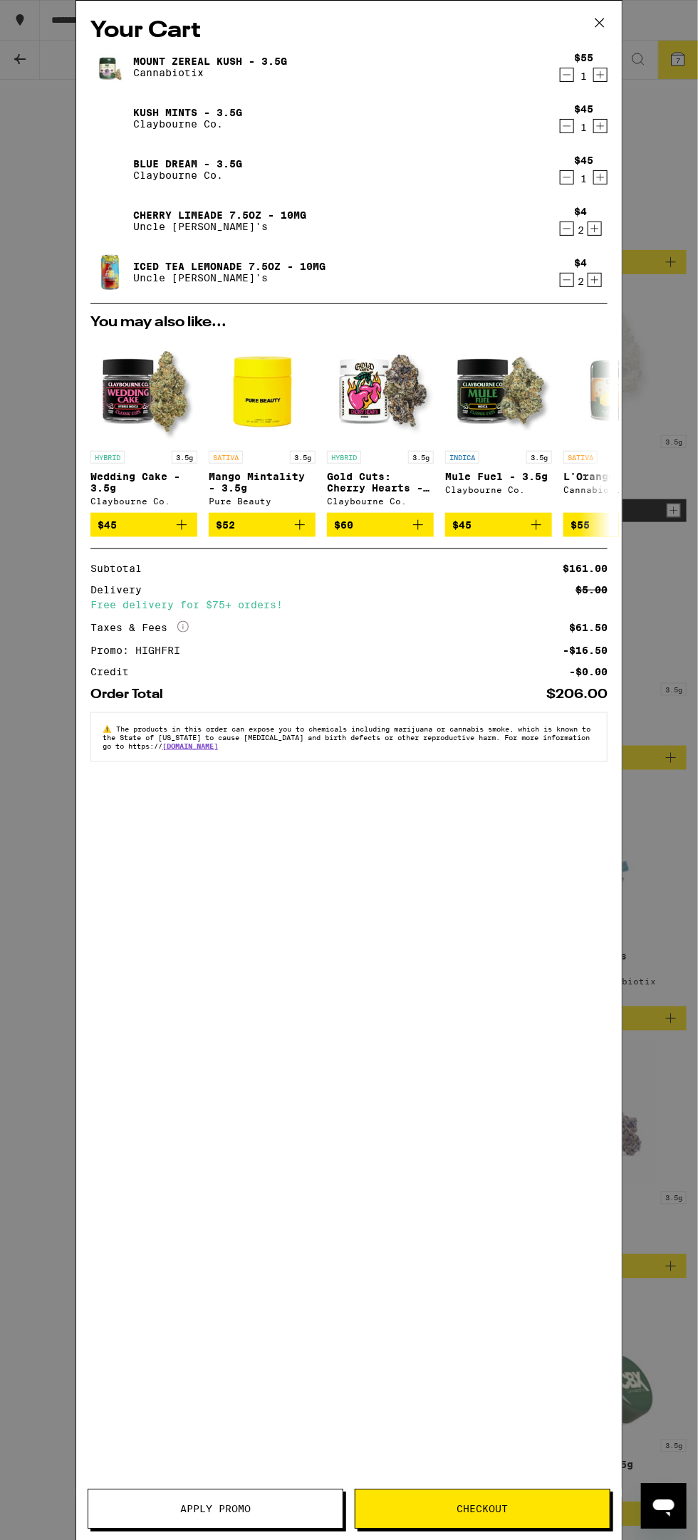
click at [570, 181] on icon "Decrement" at bounding box center [566, 177] width 13 height 17
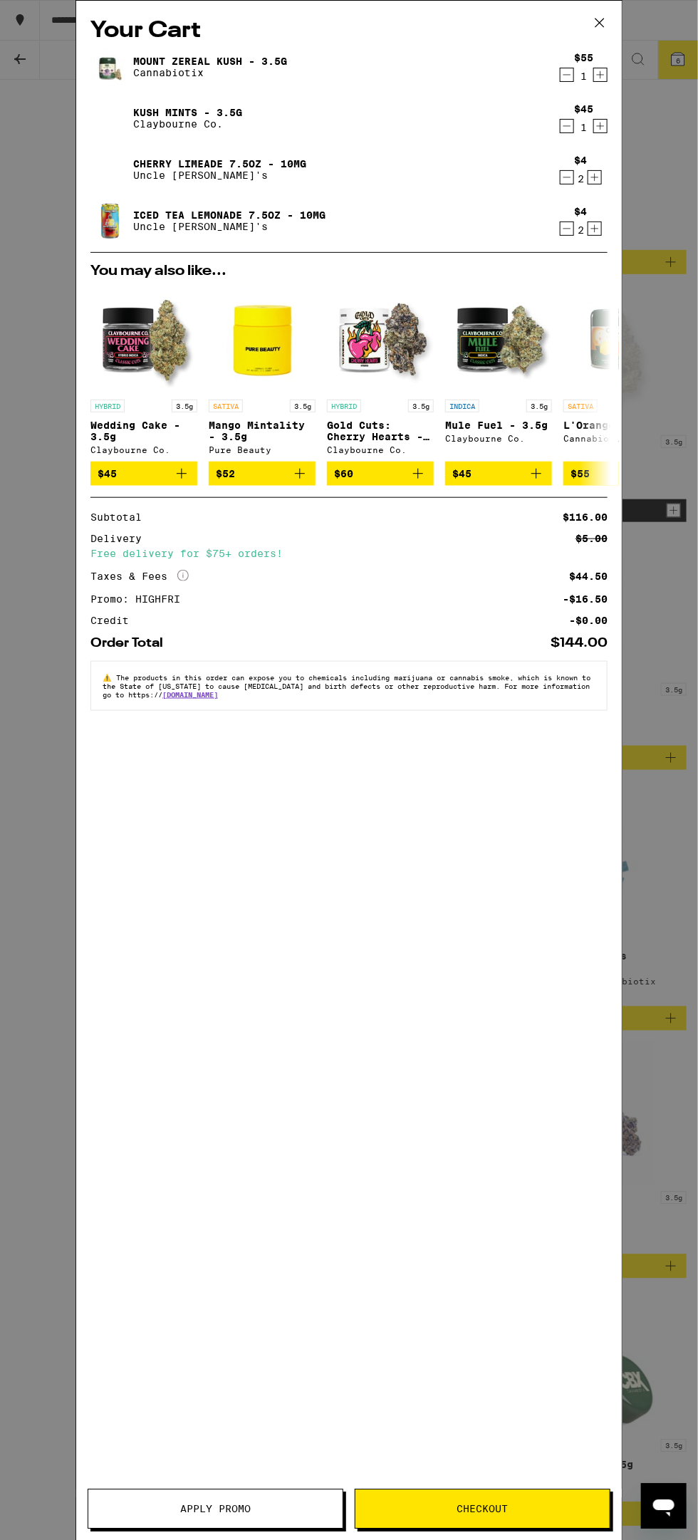
click at [590, 175] on icon "Increment" at bounding box center [594, 177] width 13 height 17
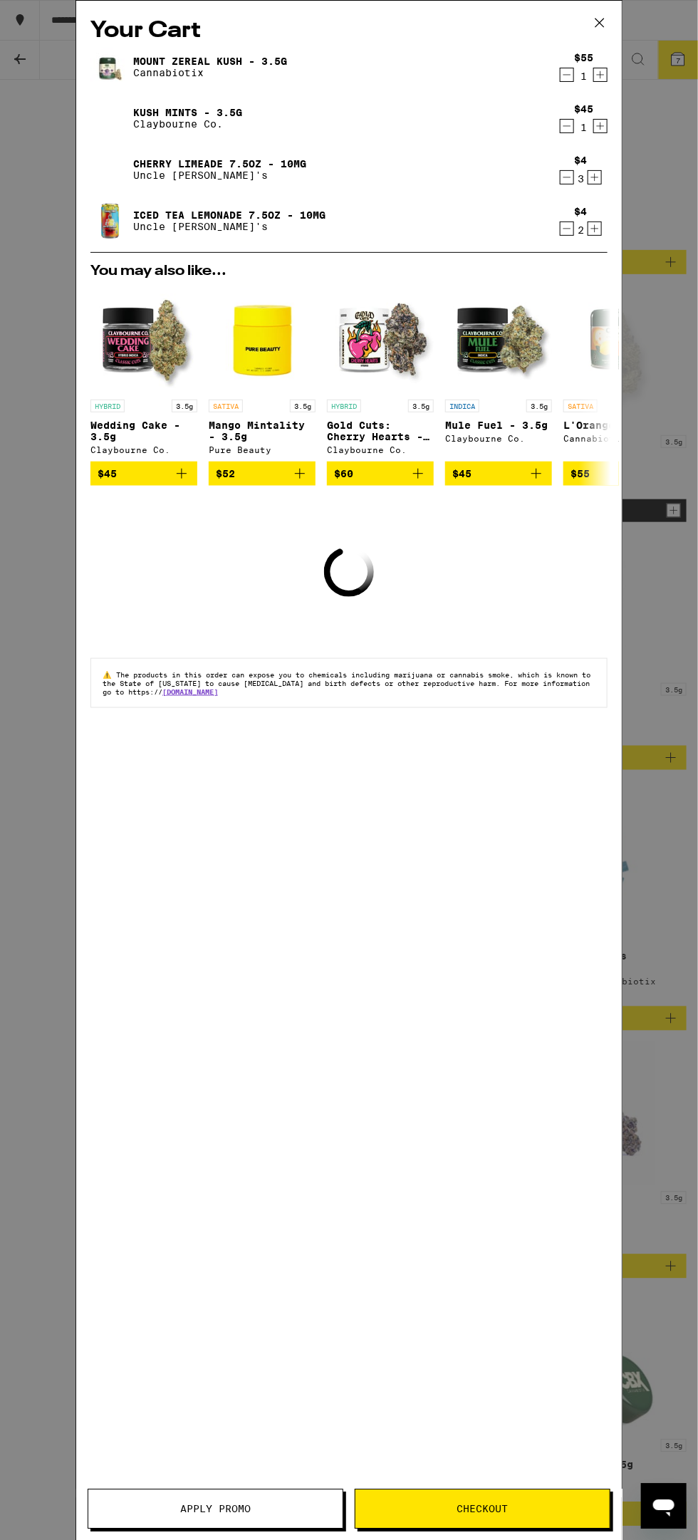
click at [567, 177] on icon "Decrement" at bounding box center [567, 177] width 8 height 0
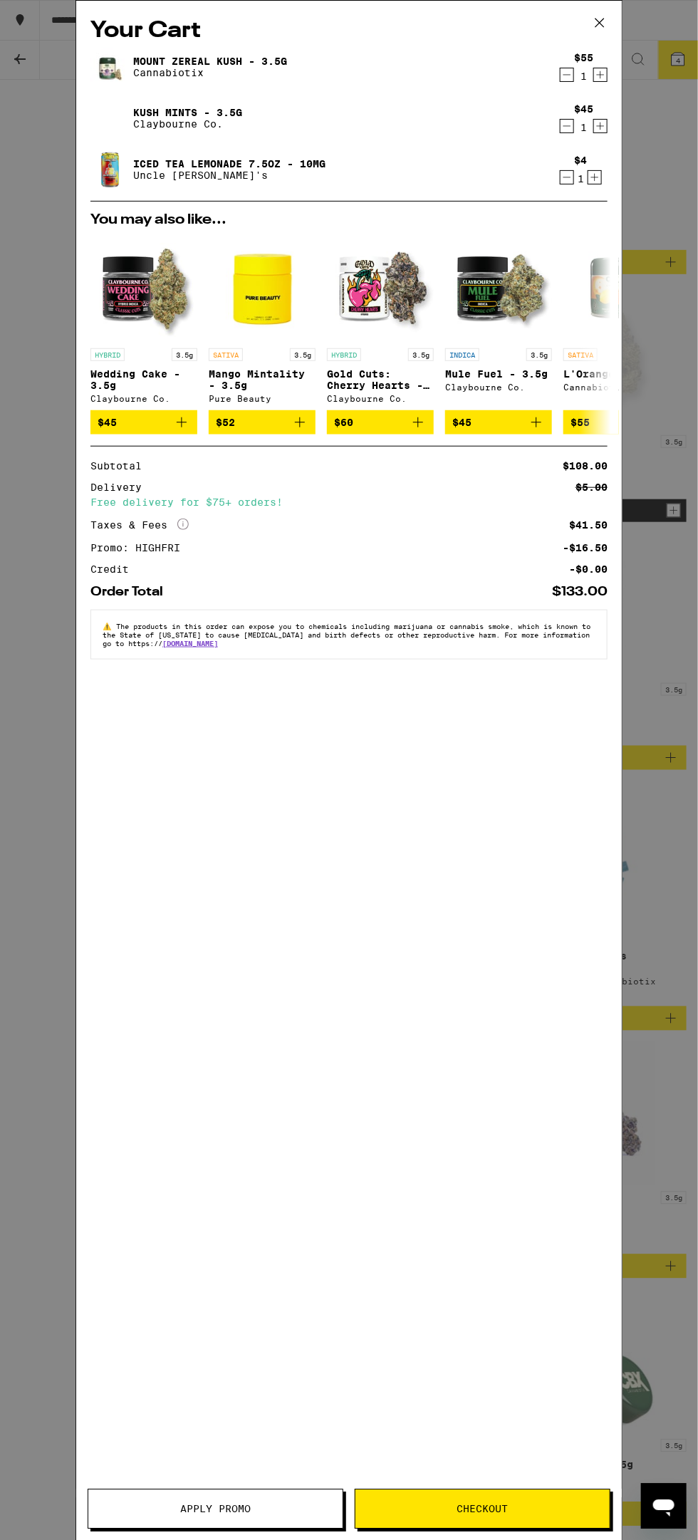
click at [569, 186] on icon "Decrement" at bounding box center [566, 177] width 13 height 17
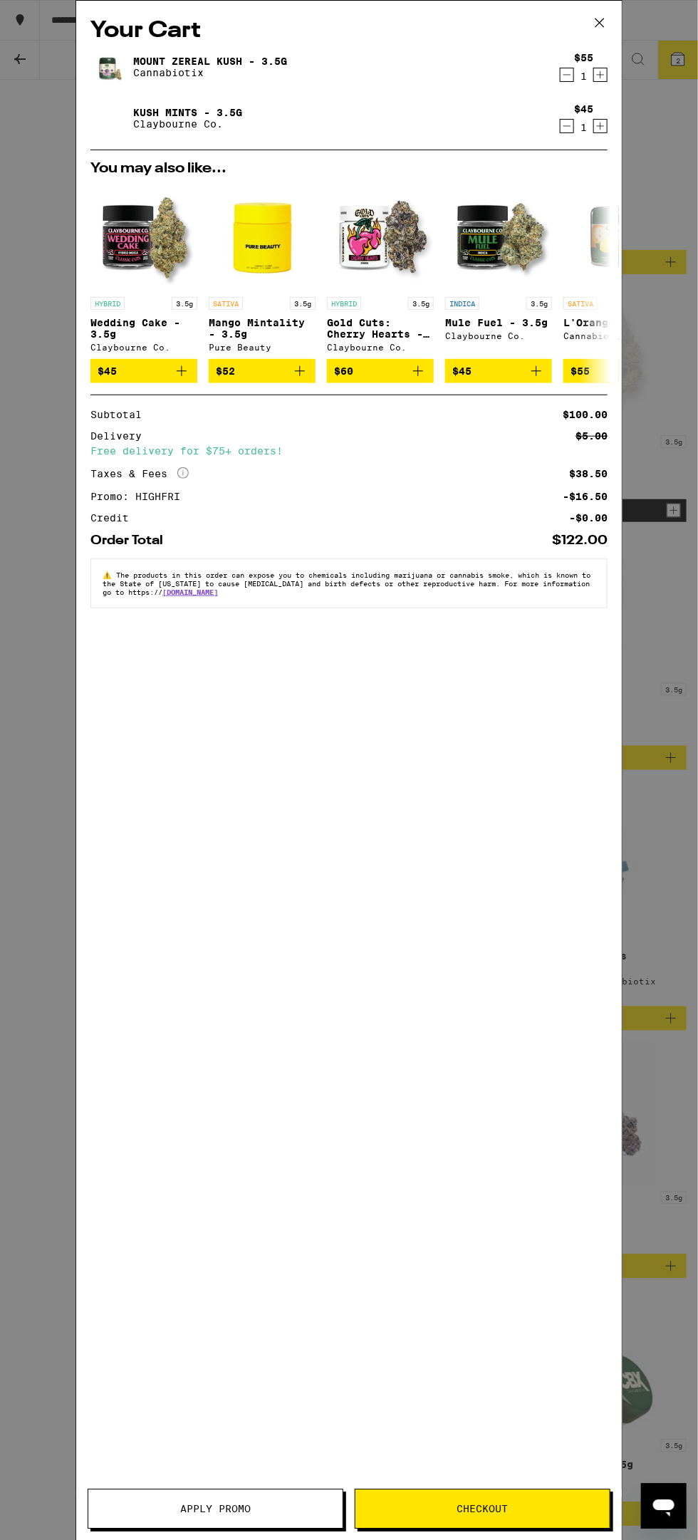
click at [545, 1510] on span "Checkout" at bounding box center [482, 1509] width 254 height 10
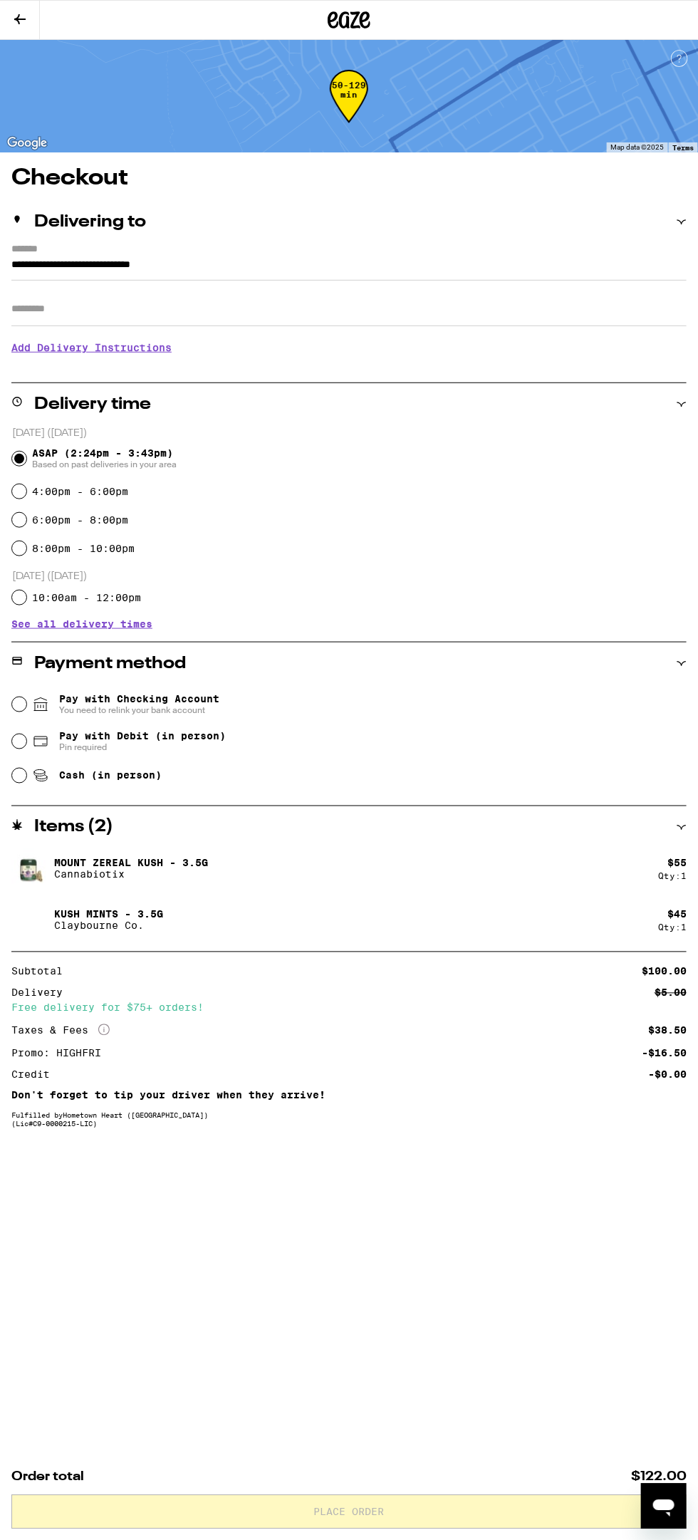
click at [49, 711] on icon at bounding box center [40, 704] width 17 height 17
click at [26, 711] on input "Pay with Checking Account You need to relink your bank account" at bounding box center [19, 704] width 14 height 14
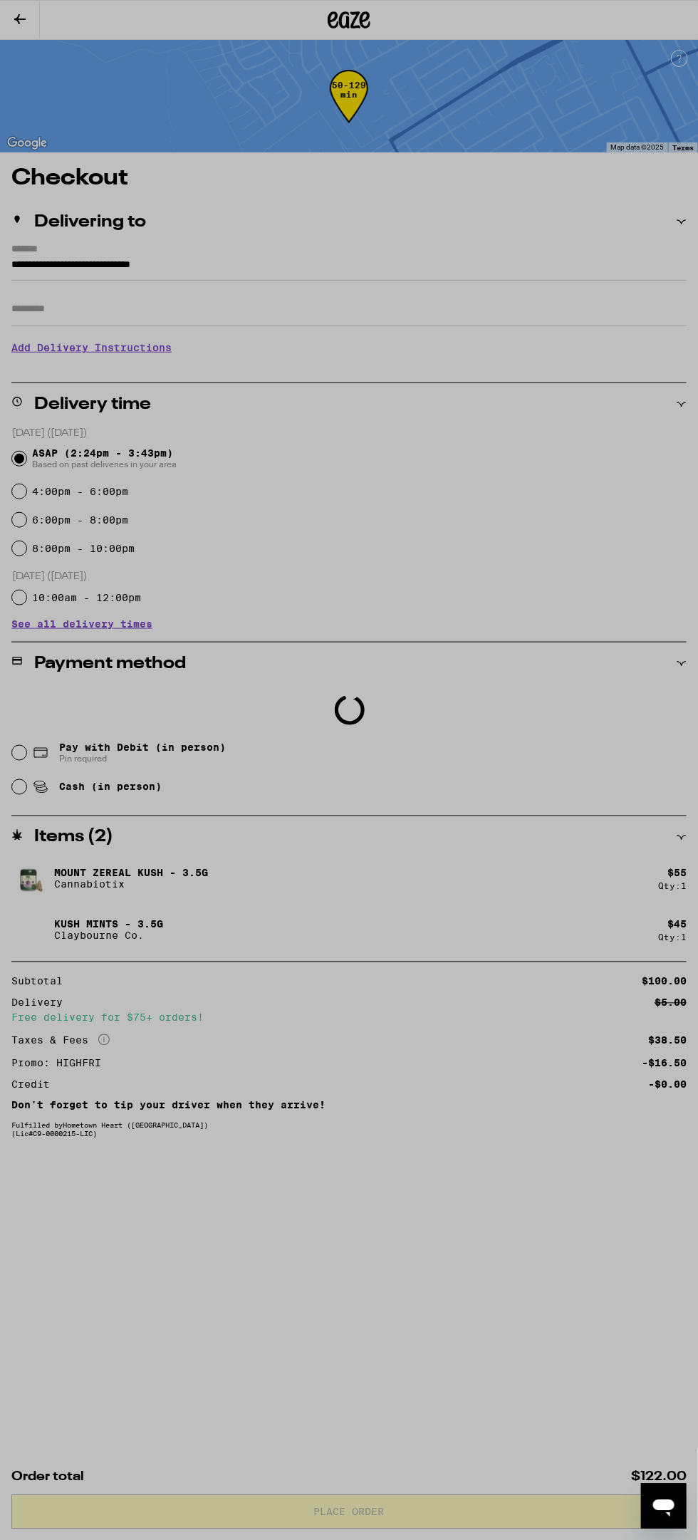
click at [484, 567] on div at bounding box center [349, 798] width 285 height 1455
click at [491, 579] on div at bounding box center [349, 798] width 285 height 1455
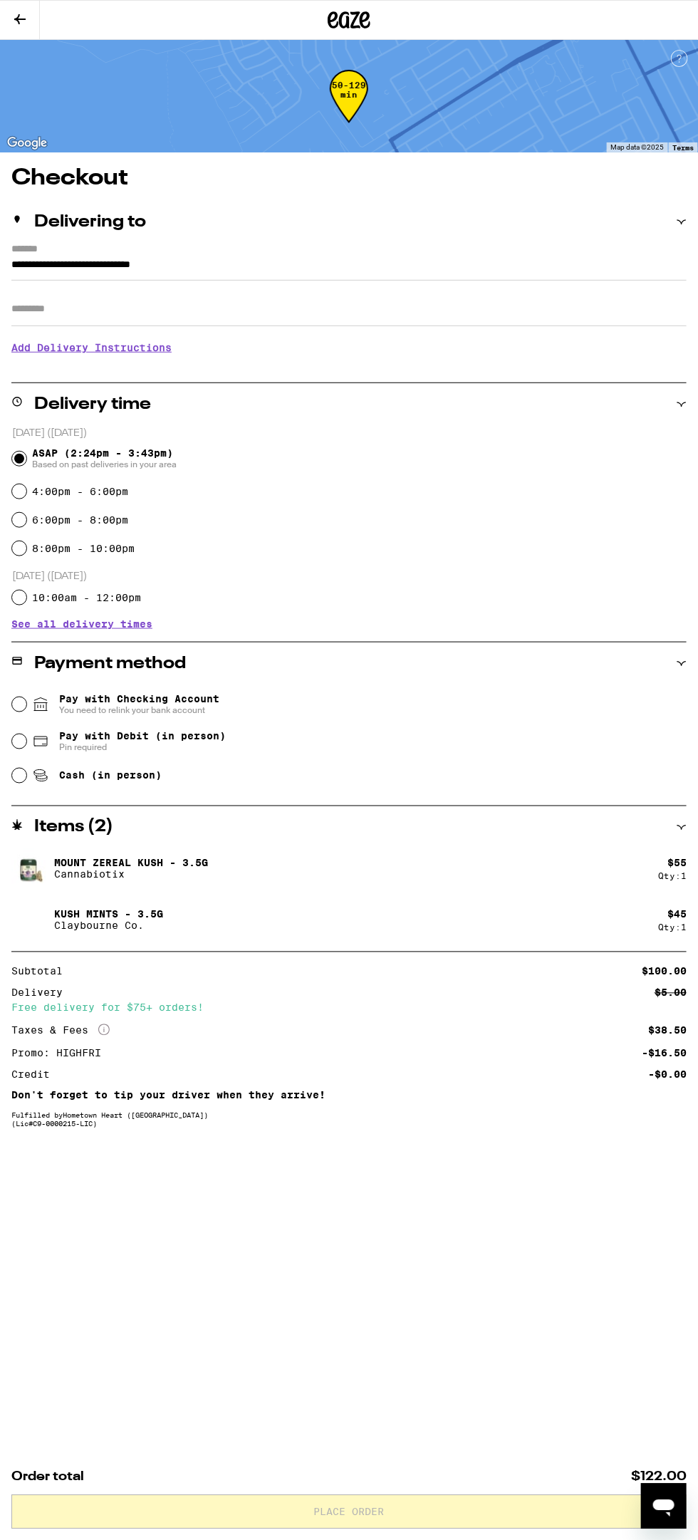
click at [39, 774] on icon at bounding box center [39, 772] width 11 height 4
click at [26, 774] on input "Cash (in person)" at bounding box center [19, 775] width 14 height 14
radio input "true"
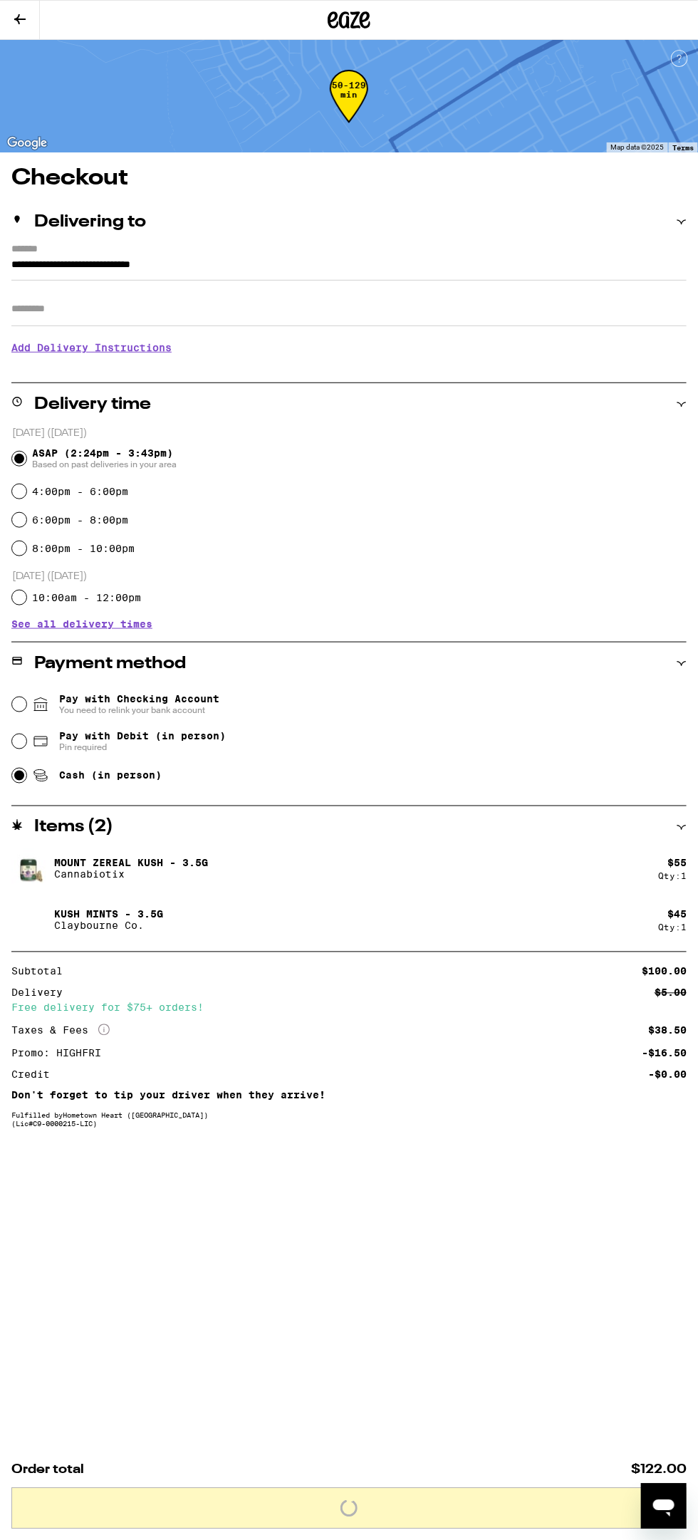
click at [41, 743] on icon at bounding box center [40, 741] width 13 height 9
click at [26, 743] on input "Pay with Debit (in person) Pin required" at bounding box center [19, 741] width 14 height 14
radio input "true"
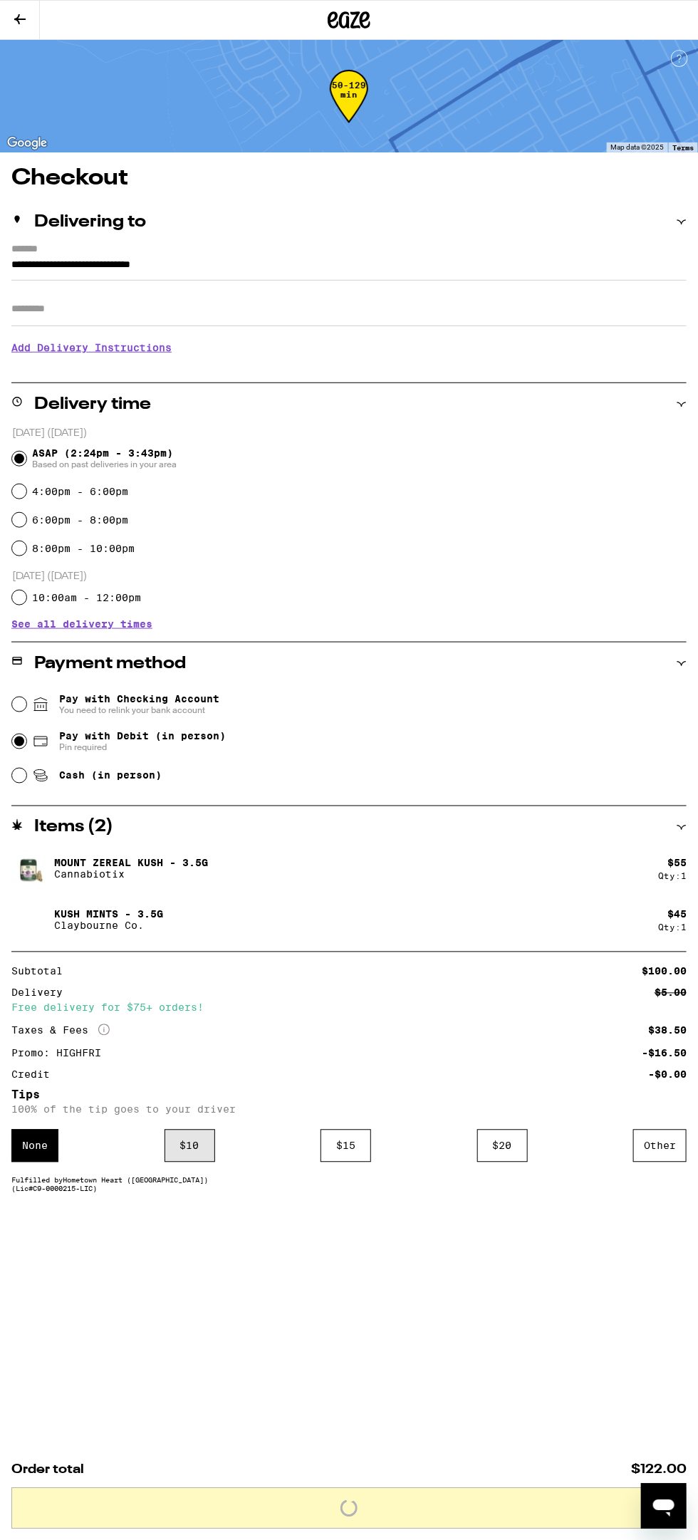
click at [202, 1161] on div "$ 10" at bounding box center [190, 1145] width 51 height 33
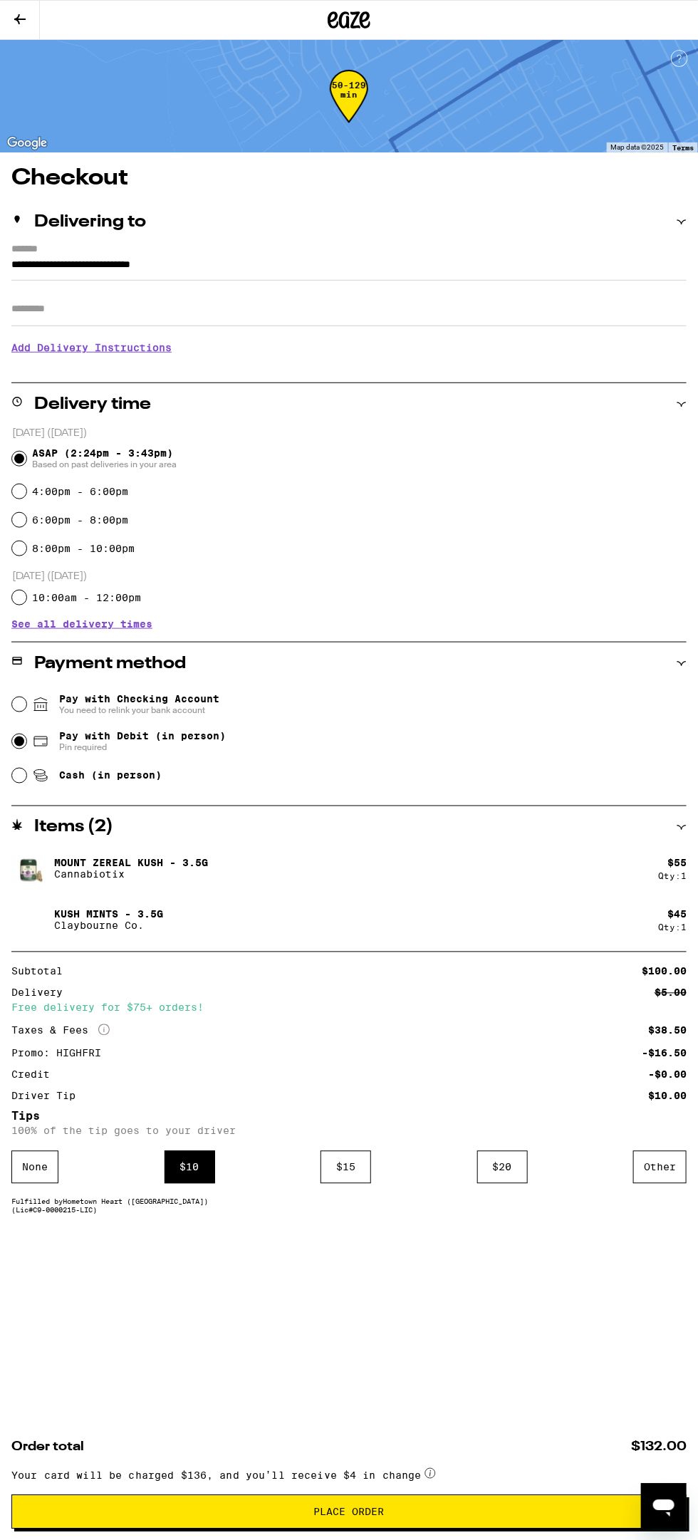
click at [428, 1513] on span "Place Order" at bounding box center [349, 1512] width 651 height 10
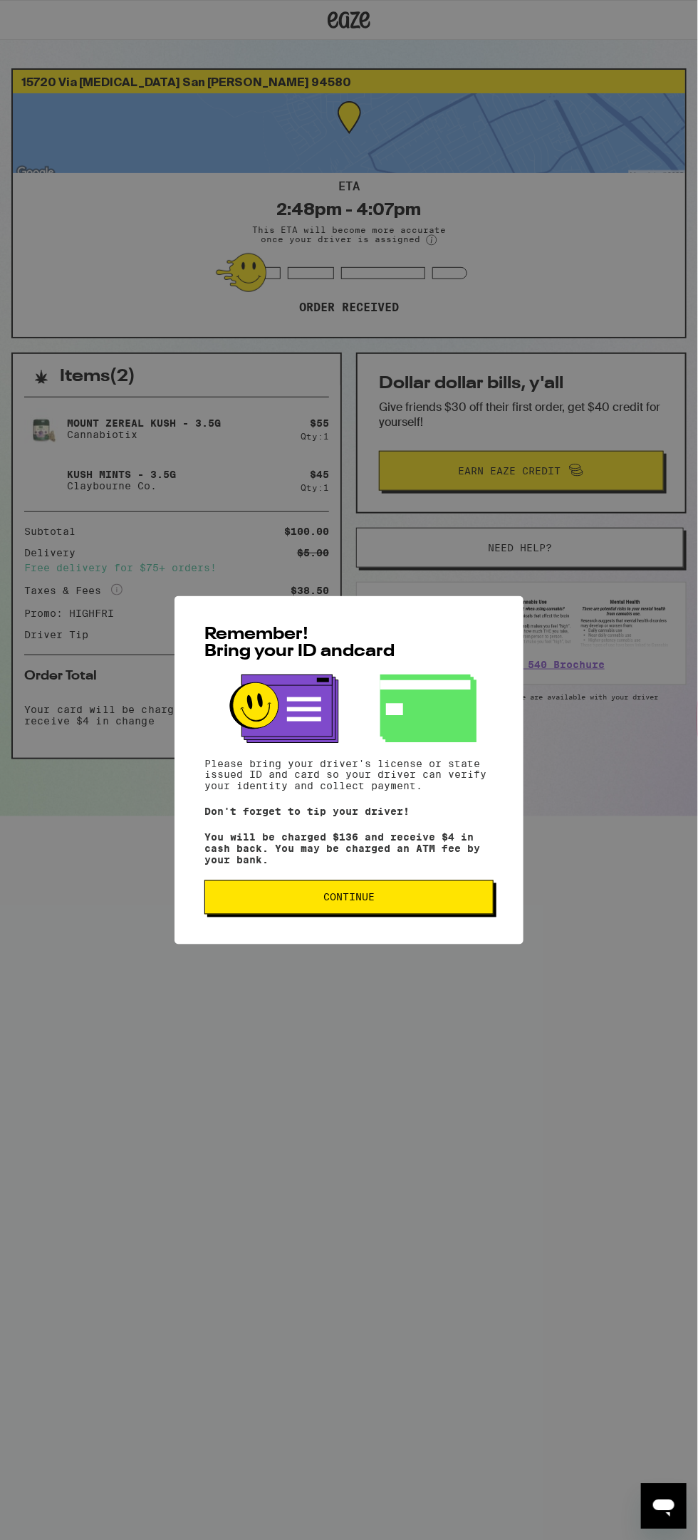
click at [470, 899] on span "Continue" at bounding box center [348, 897] width 265 height 10
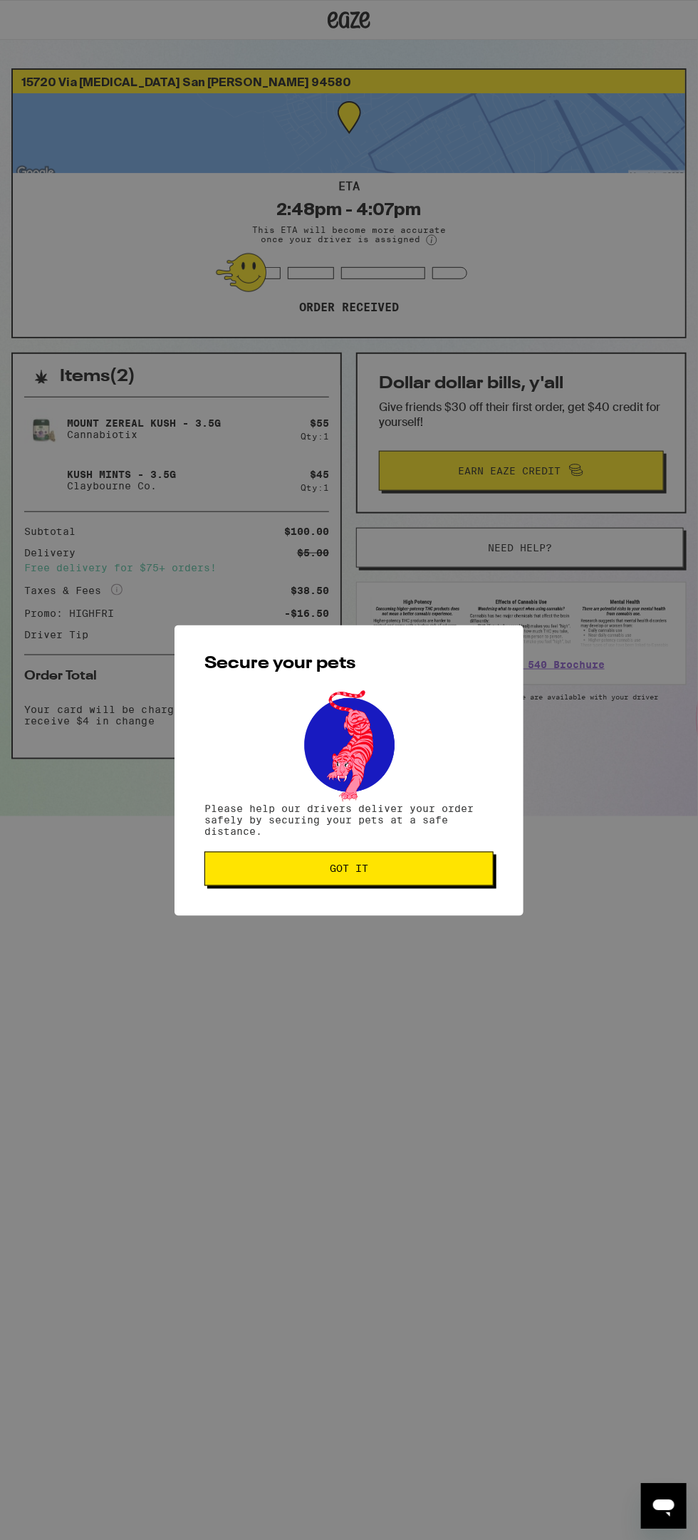
click at [469, 867] on span "Got it" at bounding box center [348, 869] width 265 height 10
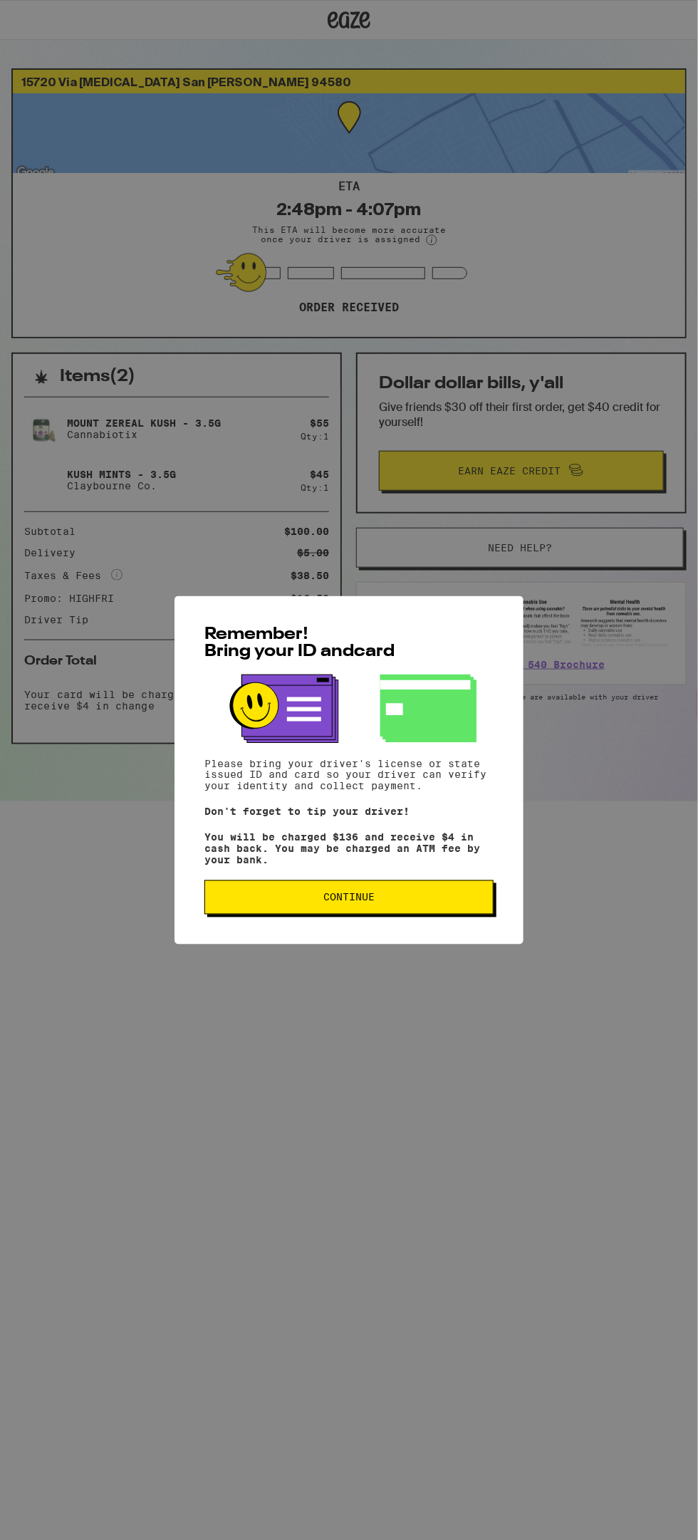
click at [475, 914] on button "Continue" at bounding box center [348, 897] width 289 height 34
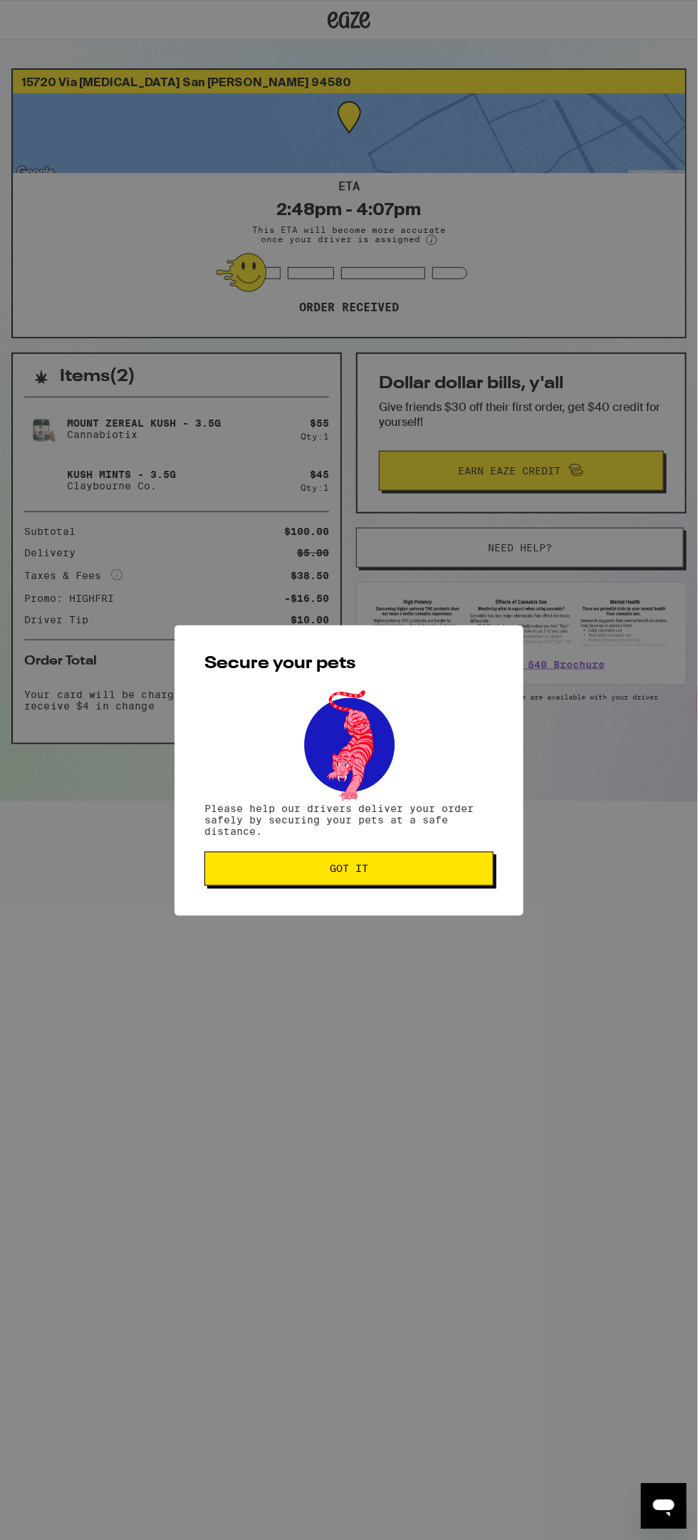
click at [458, 882] on button "Got it" at bounding box center [348, 869] width 289 height 34
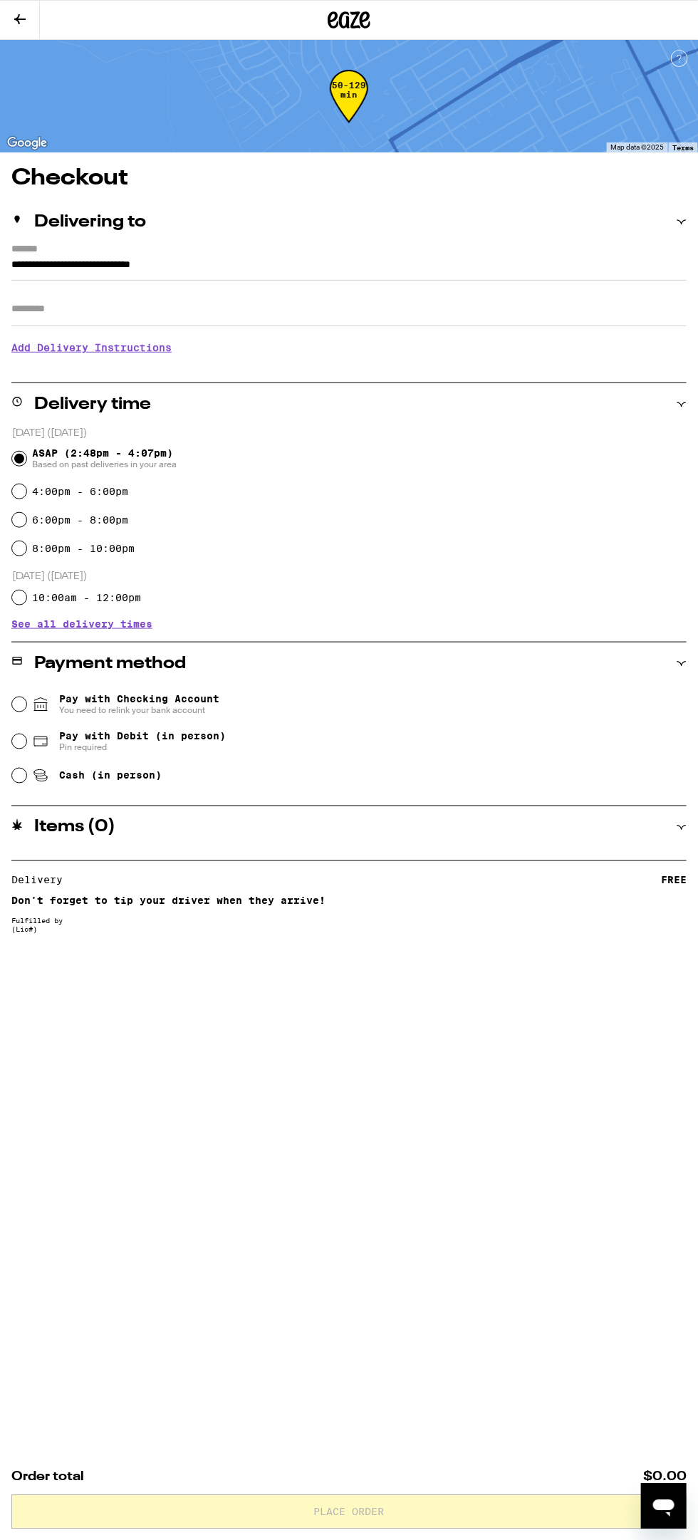
click at [365, 20] on icon at bounding box center [365, 19] width 11 height 17
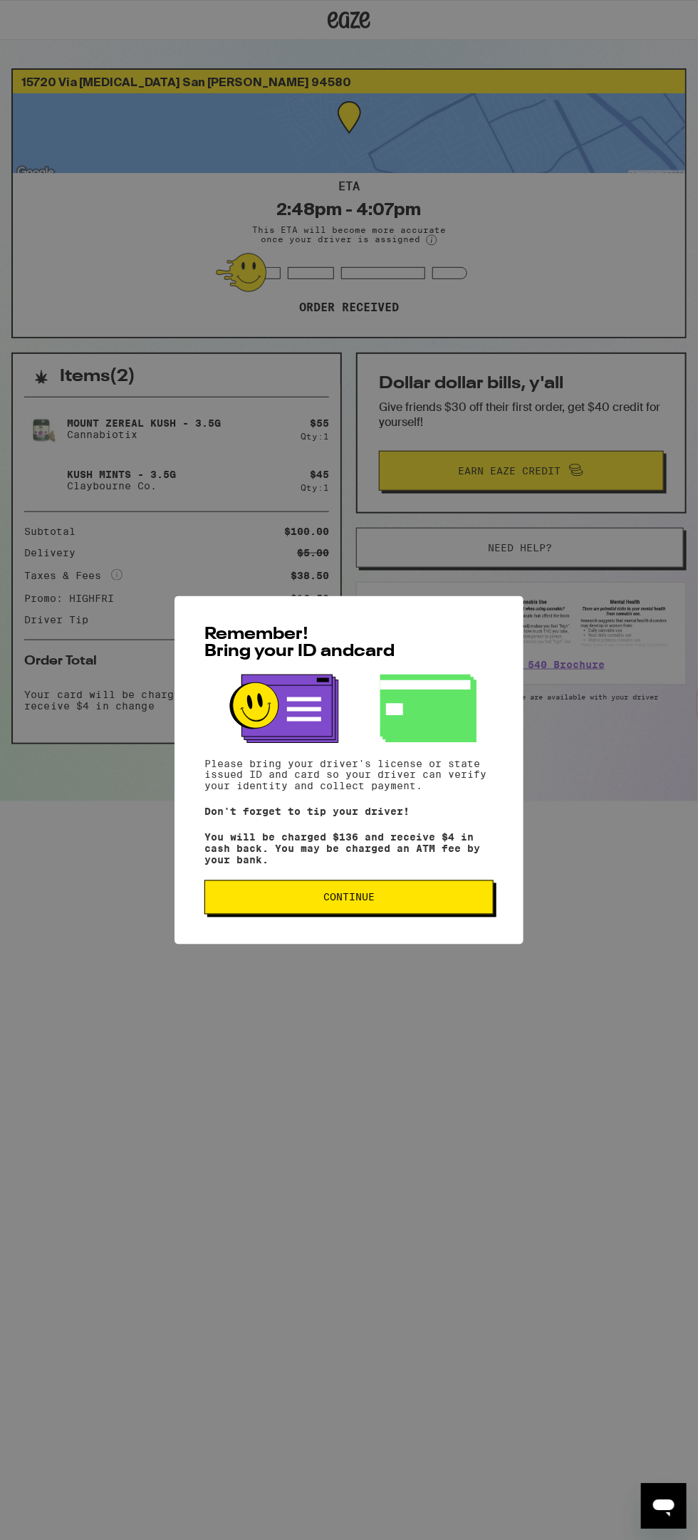
click at [481, 888] on button "Continue" at bounding box center [348, 897] width 289 height 34
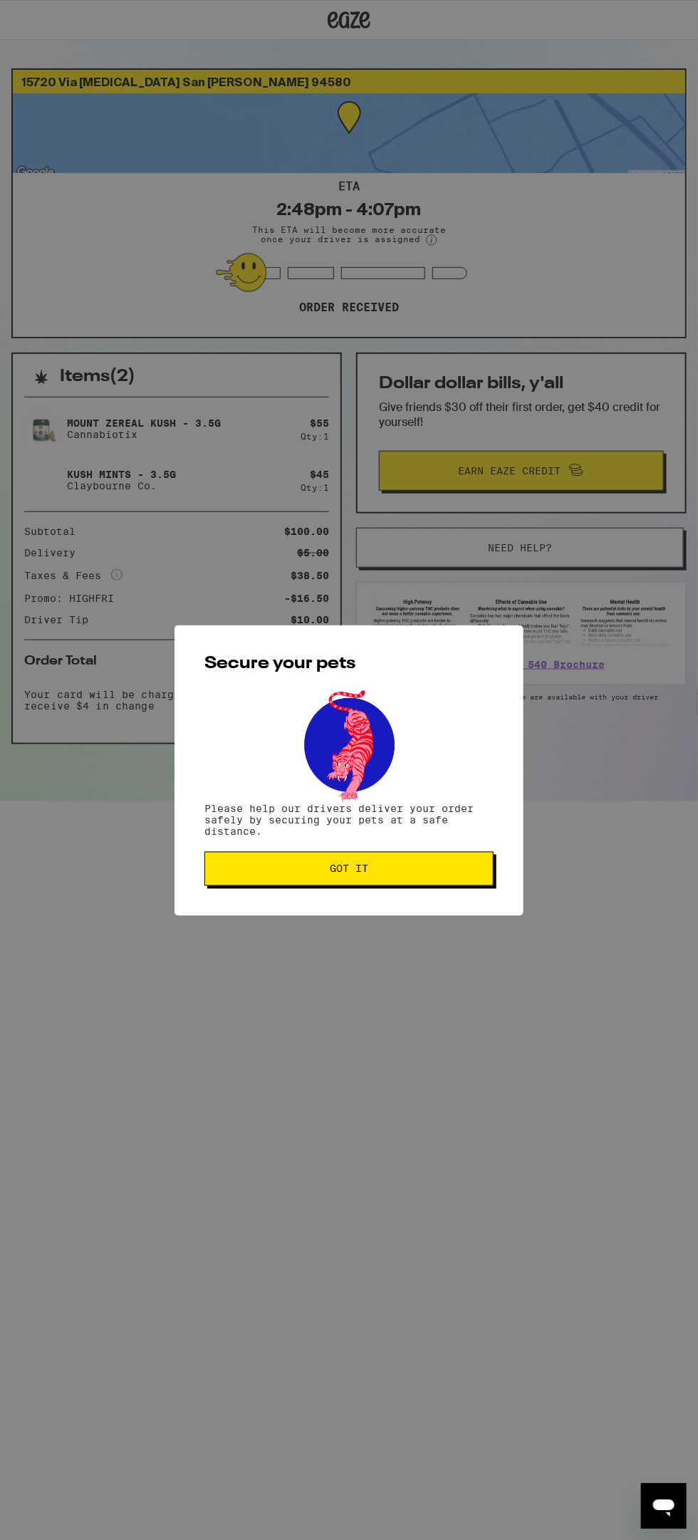
click at [458, 870] on span "Got it" at bounding box center [348, 869] width 265 height 10
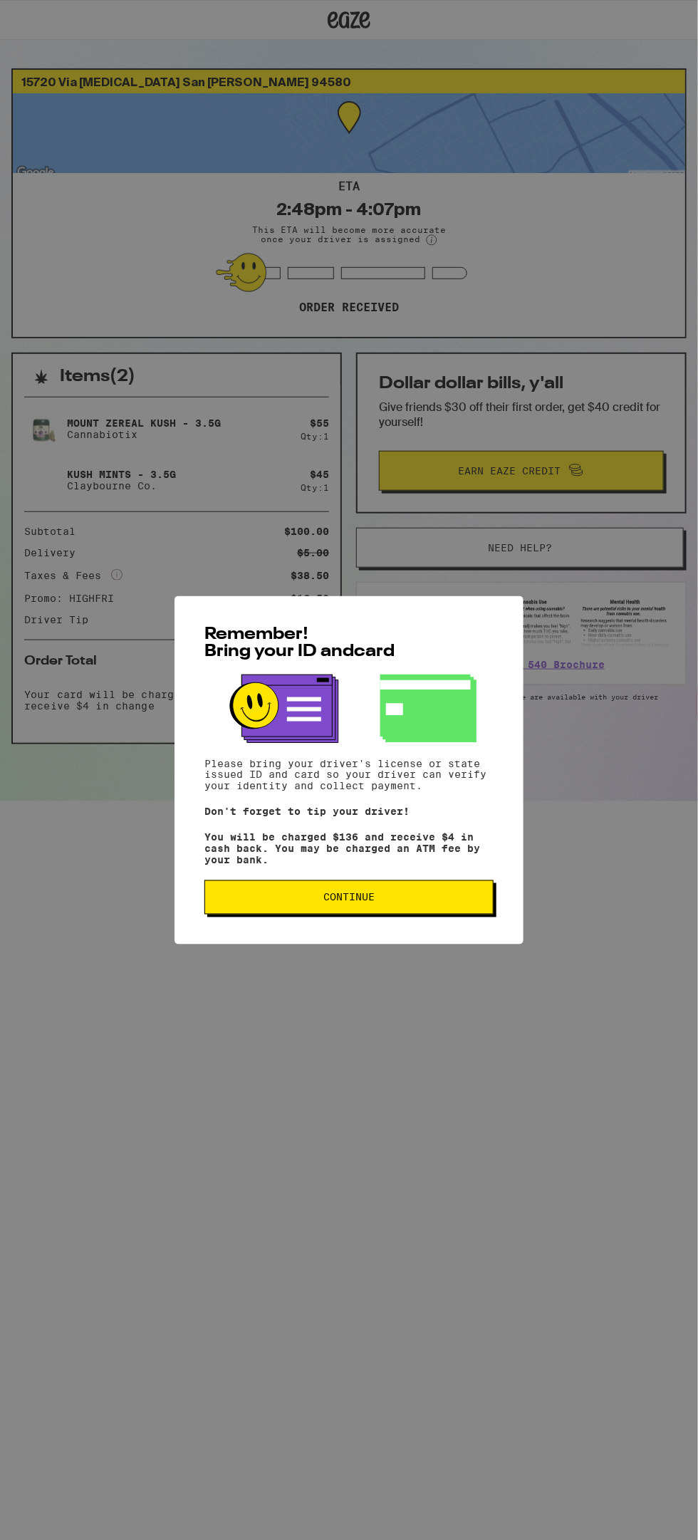
click at [466, 902] on span "Continue" at bounding box center [348, 897] width 265 height 10
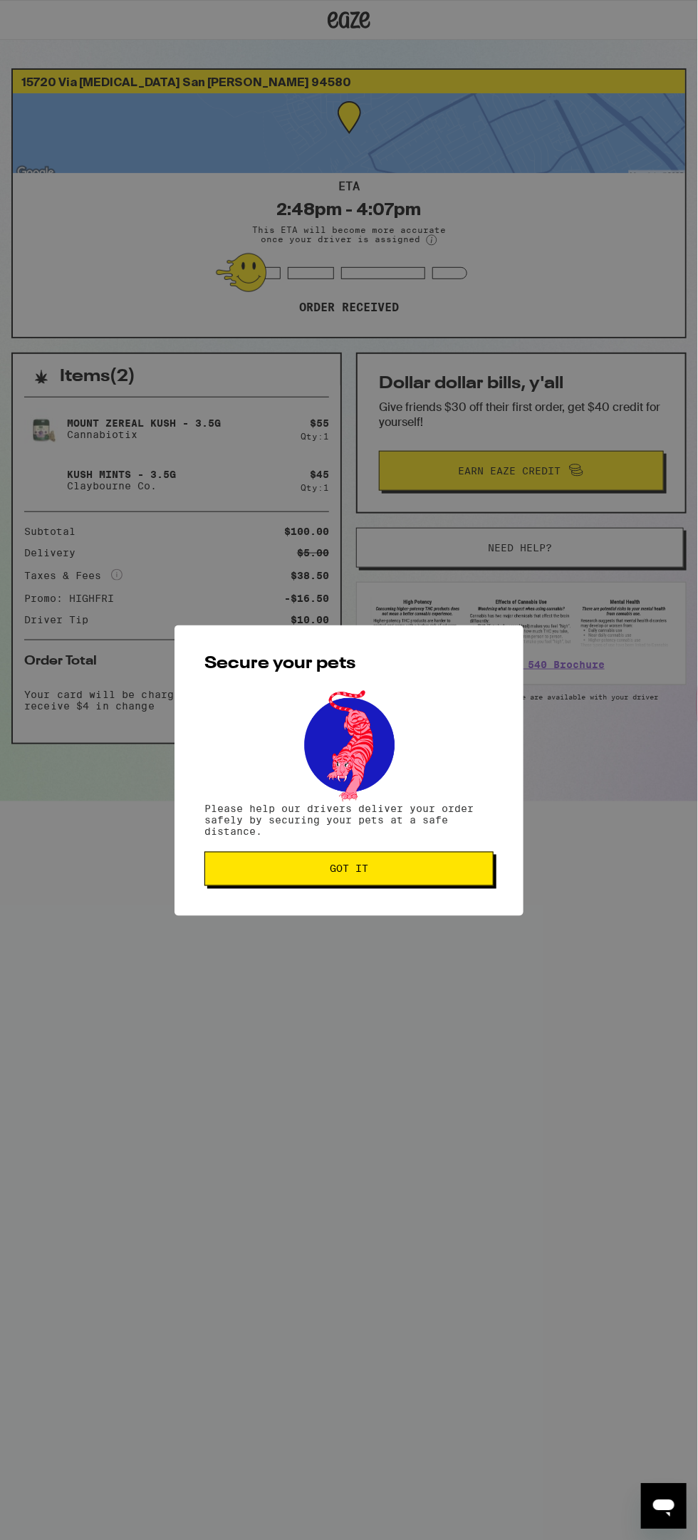
click at [455, 879] on button "Got it" at bounding box center [348, 869] width 289 height 34
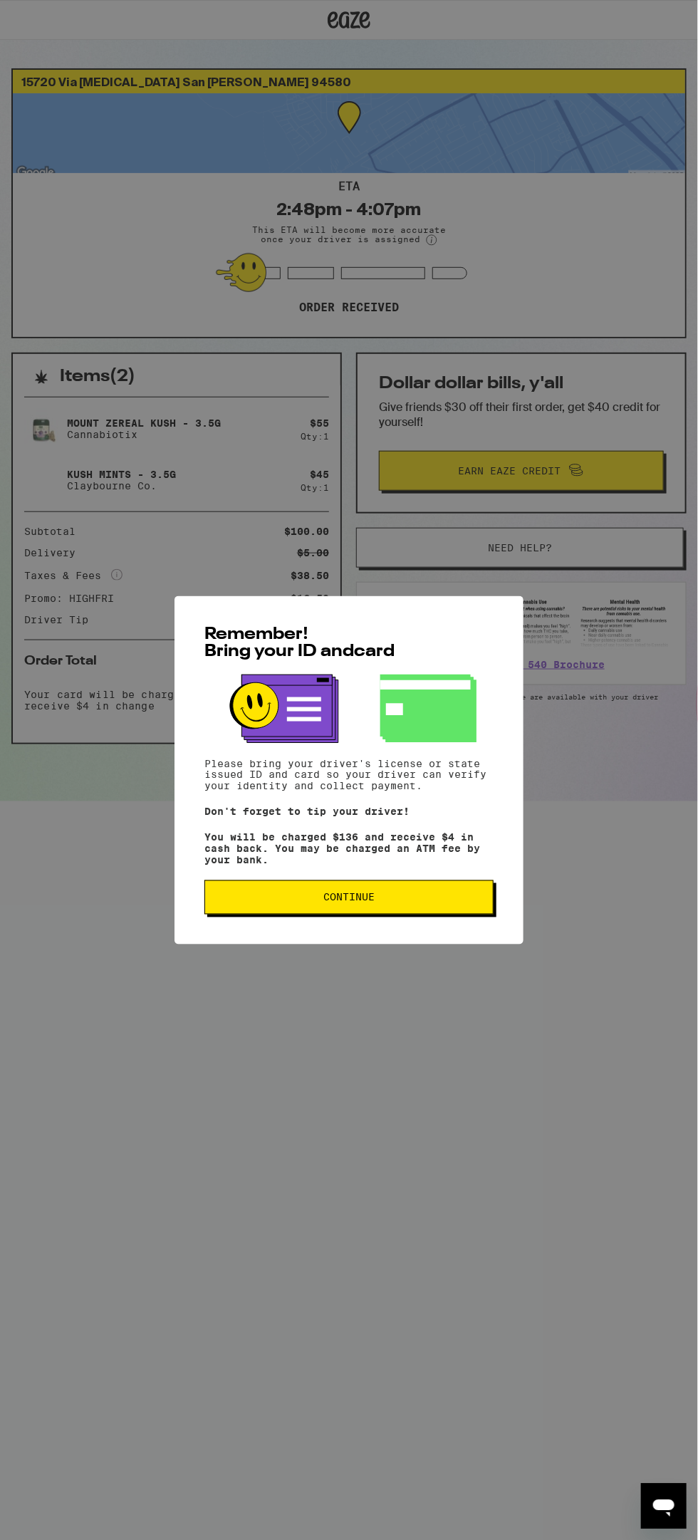
click at [414, 912] on button "Continue" at bounding box center [348, 897] width 289 height 34
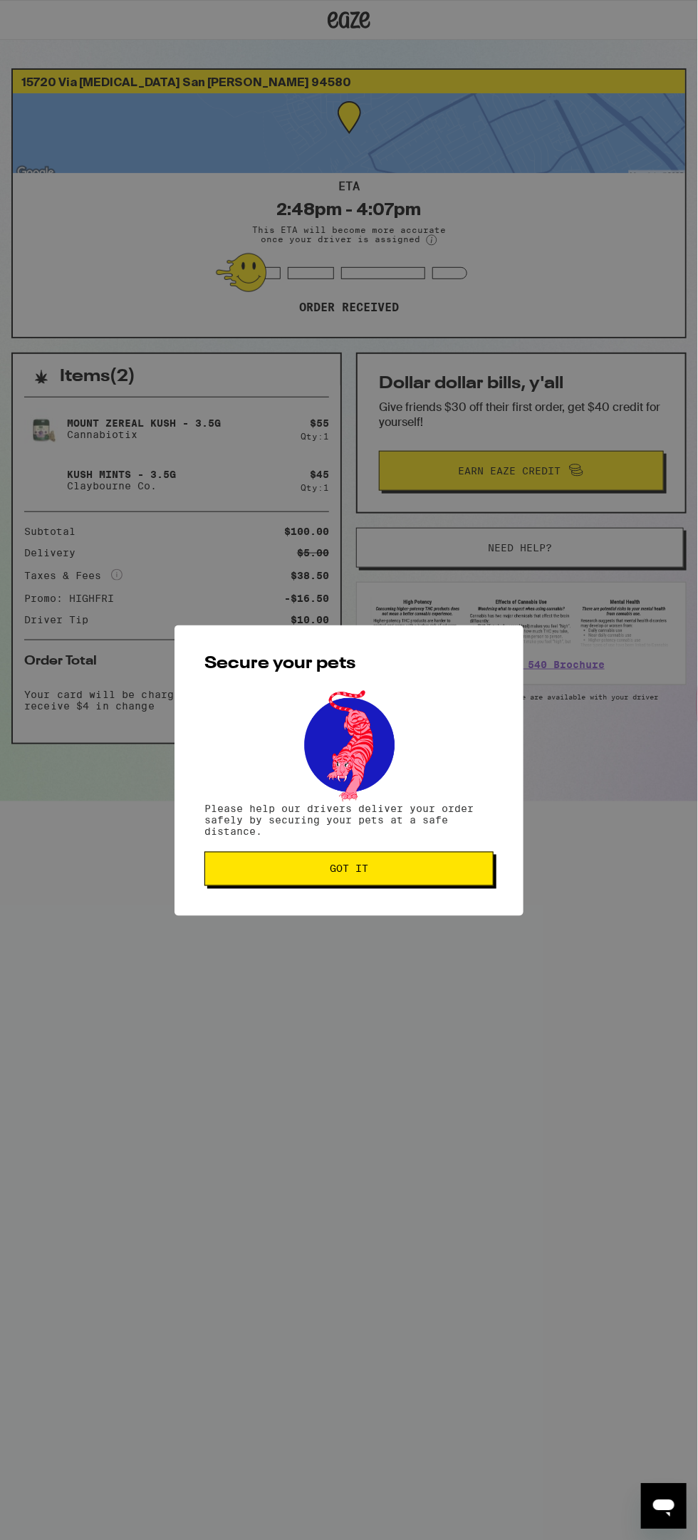
click at [388, 857] on button "Got it" at bounding box center [348, 869] width 289 height 34
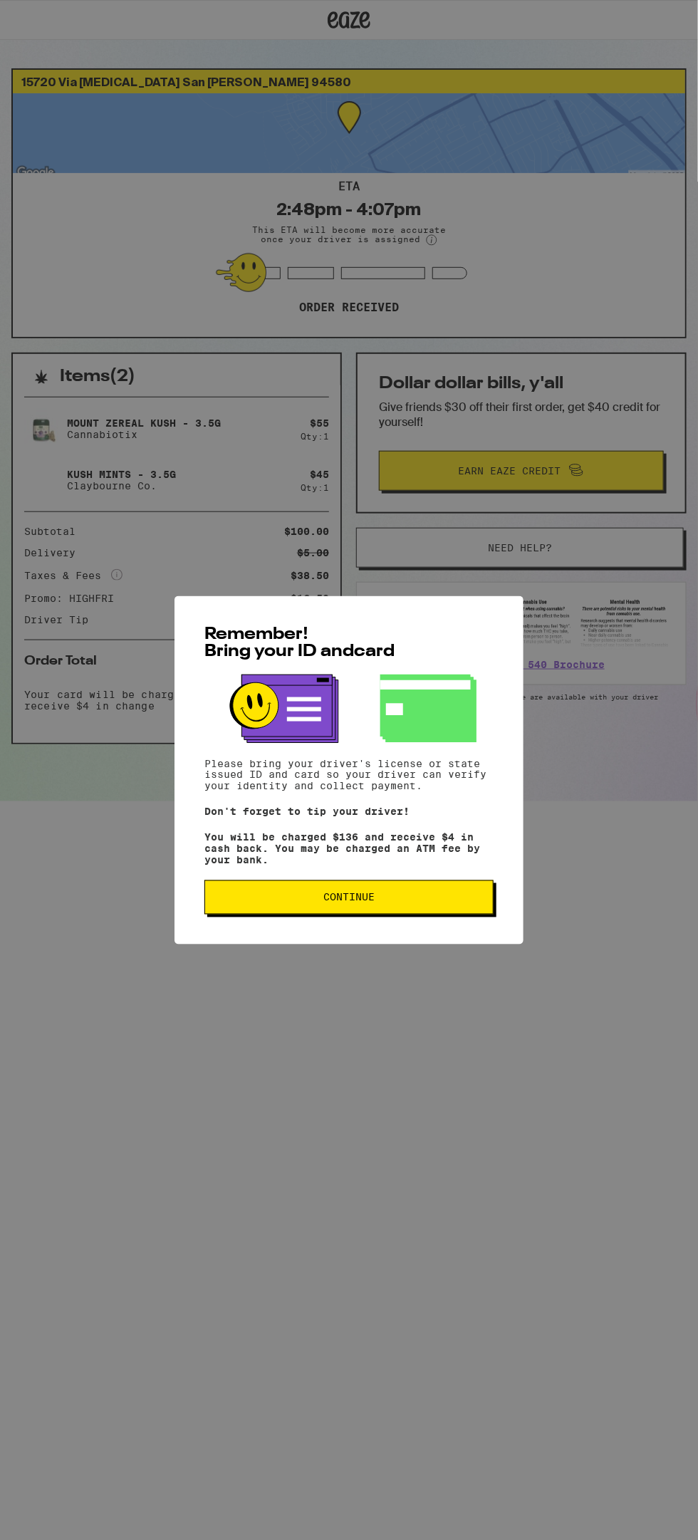
click at [437, 902] on span "Continue" at bounding box center [348, 897] width 265 height 10
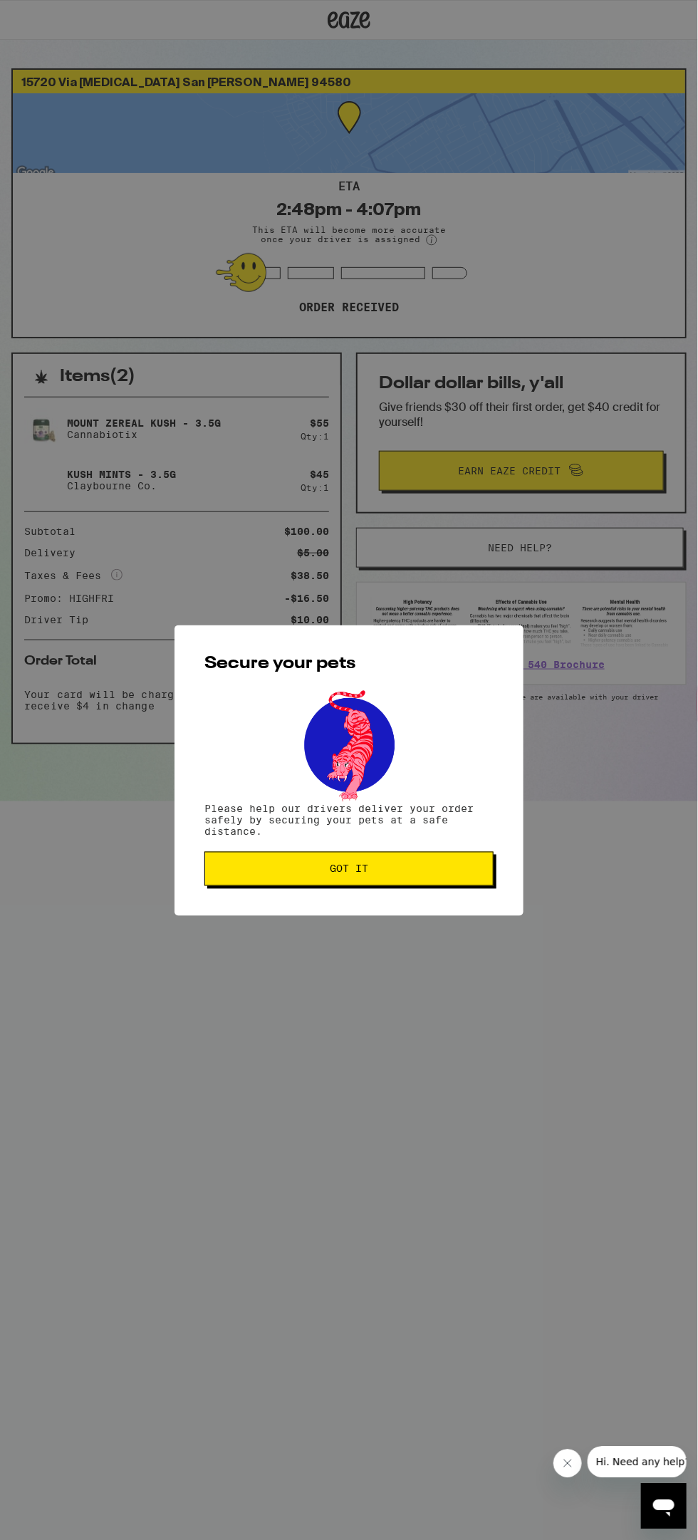
click at [447, 862] on button "Got it" at bounding box center [348, 869] width 289 height 34
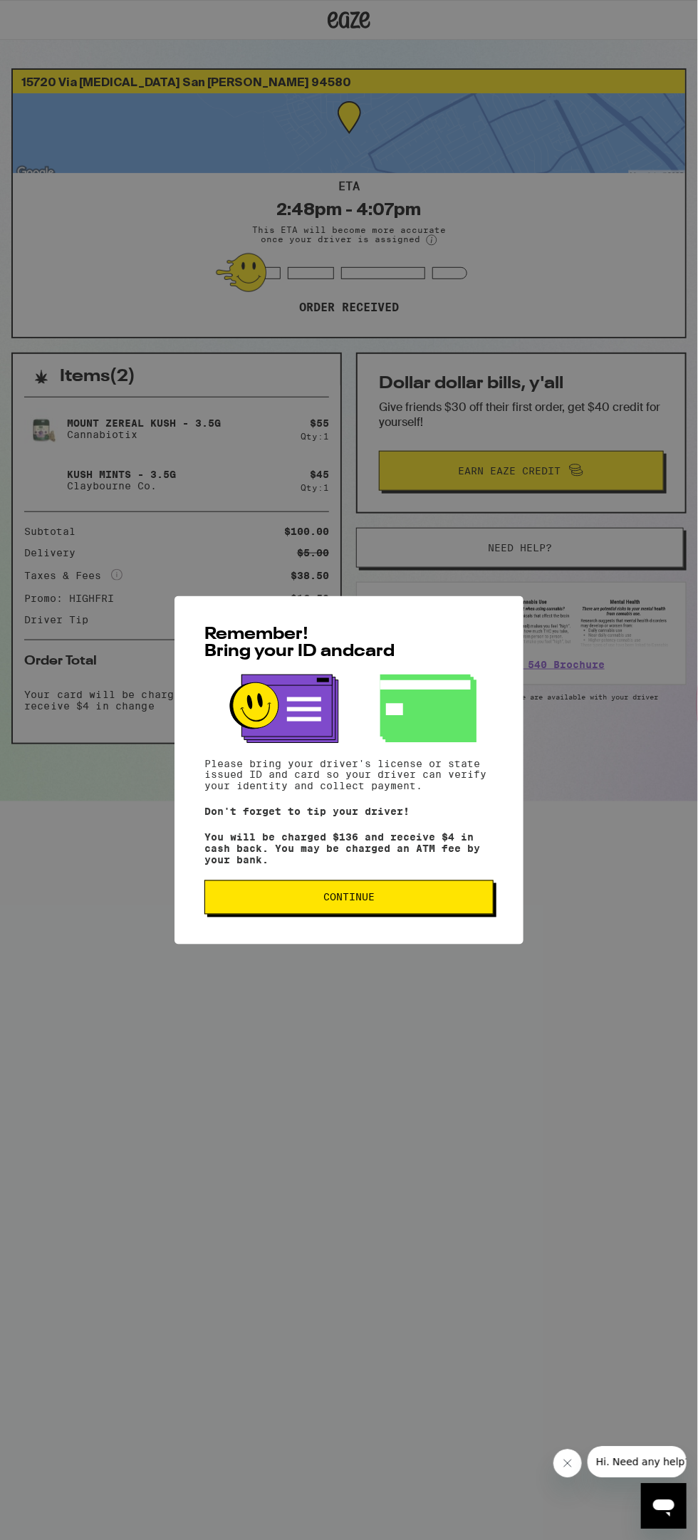
click at [417, 912] on button "Continue" at bounding box center [348, 897] width 289 height 34
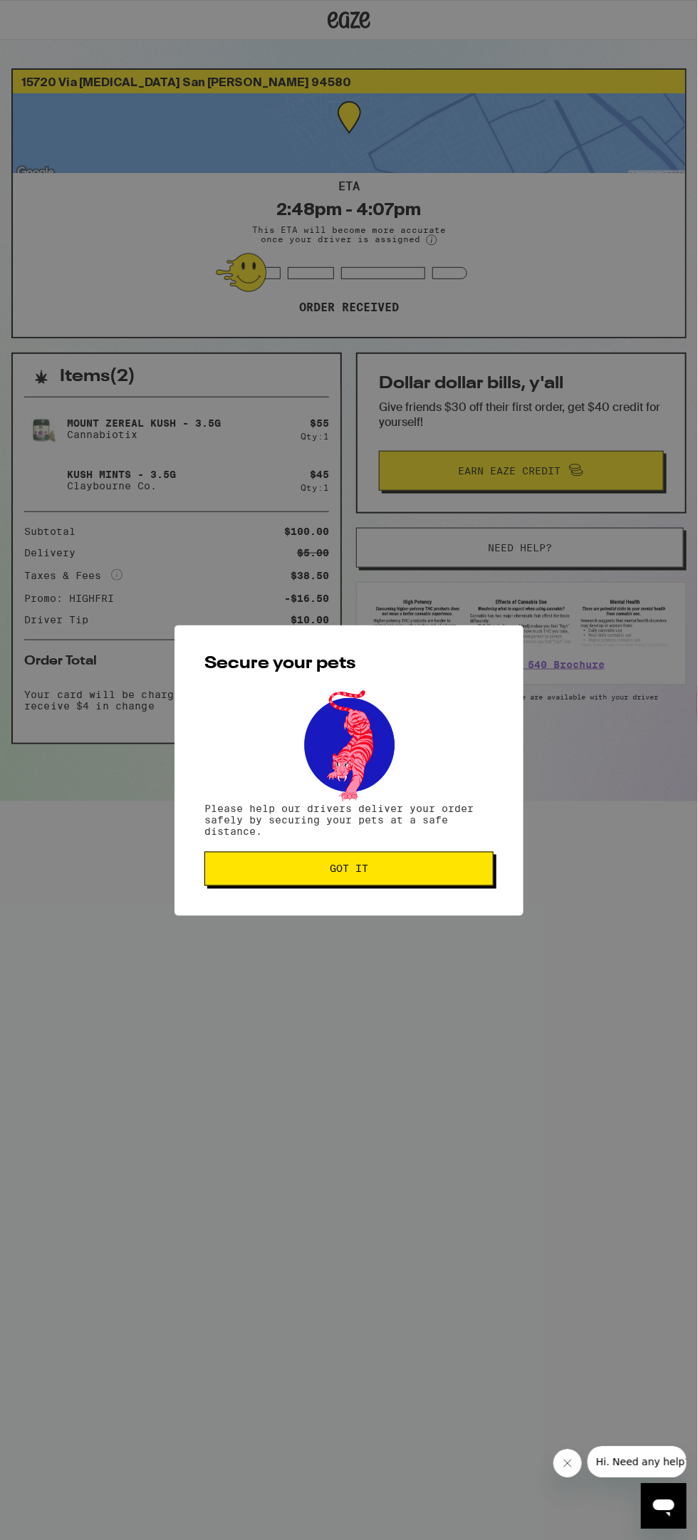
click at [439, 870] on span "Got it" at bounding box center [348, 869] width 265 height 10
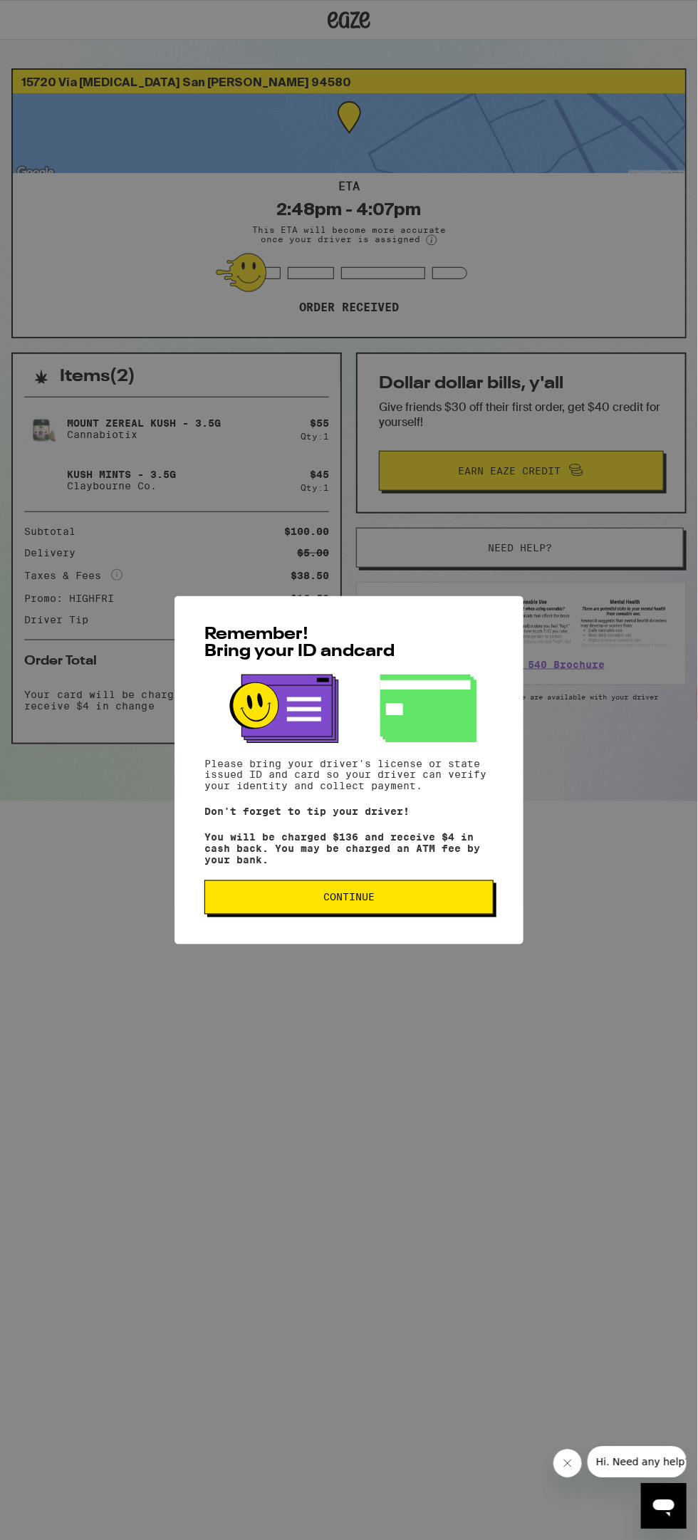
click at [454, 894] on button "Continue" at bounding box center [348, 897] width 289 height 34
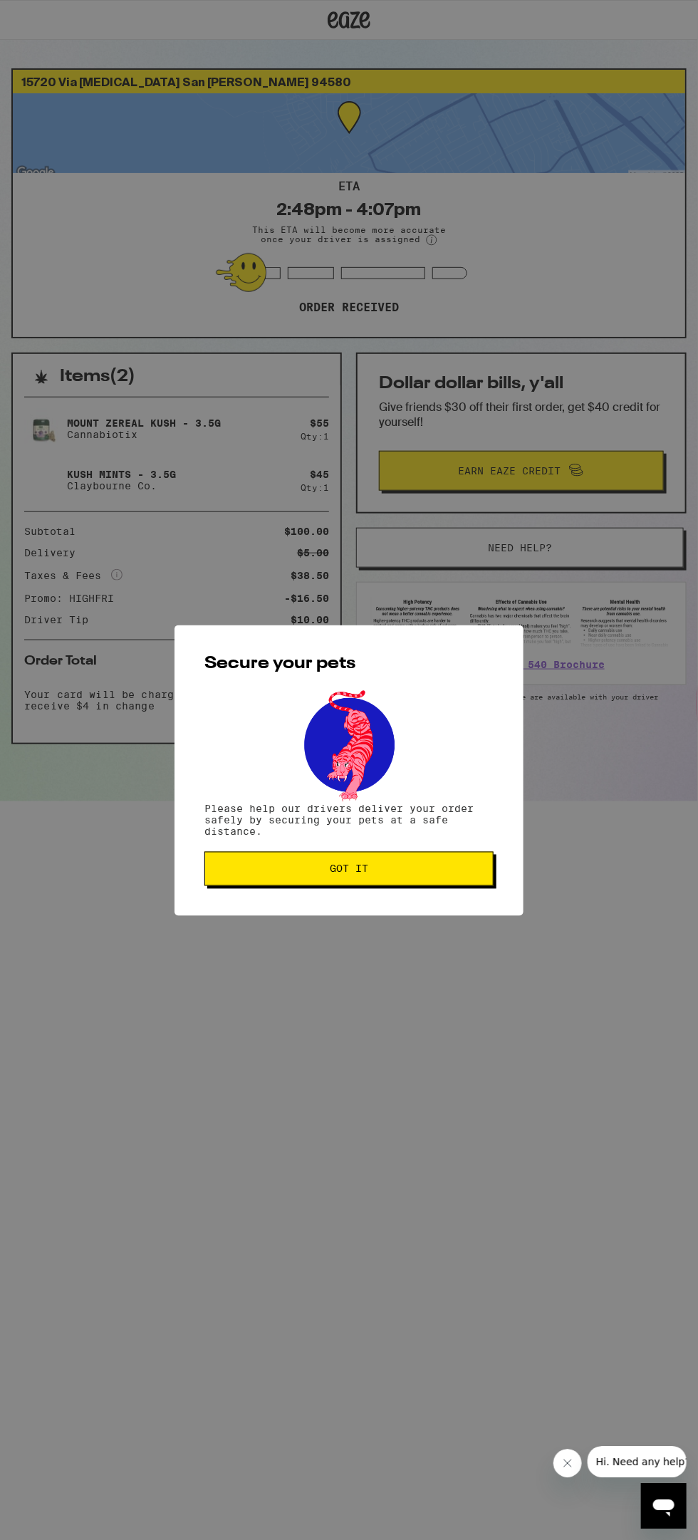
click at [481, 868] on span "Got it" at bounding box center [348, 869] width 265 height 10
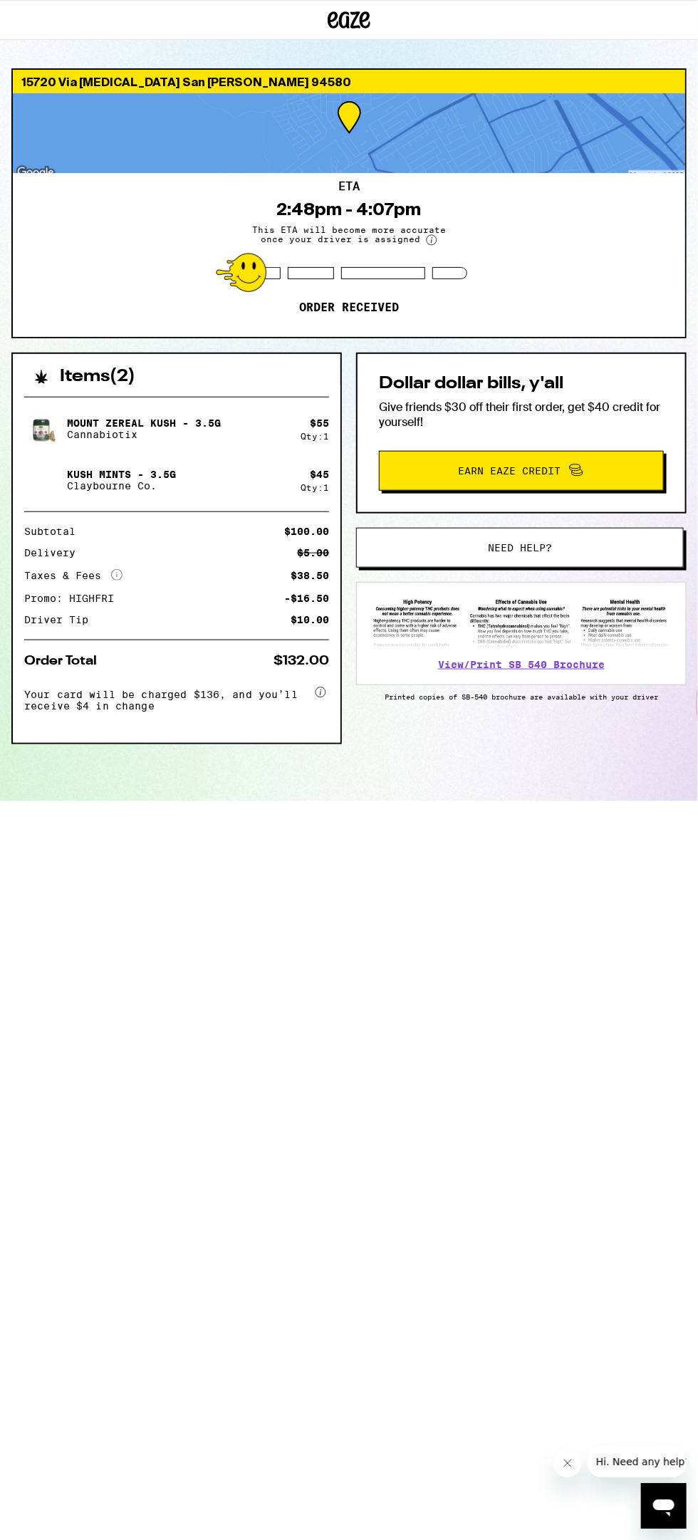
click at [460, 801] on html "15720 Via [MEDICAL_DATA] San [PERSON_NAME] 94580 ETA 2:48pm - 4:07pm This ETA w…" at bounding box center [349, 400] width 698 height 801
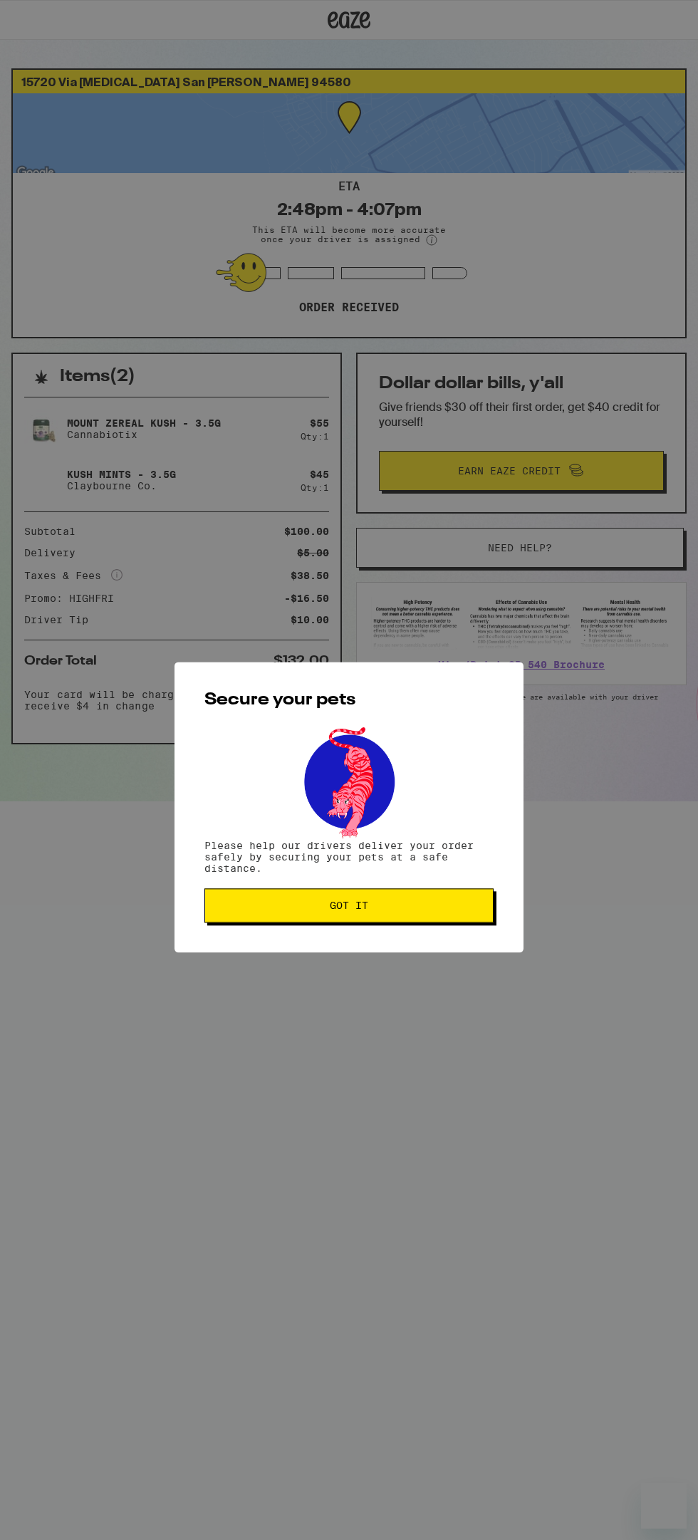
click at [434, 881] on button "Got it" at bounding box center [348, 868] width 289 height 34
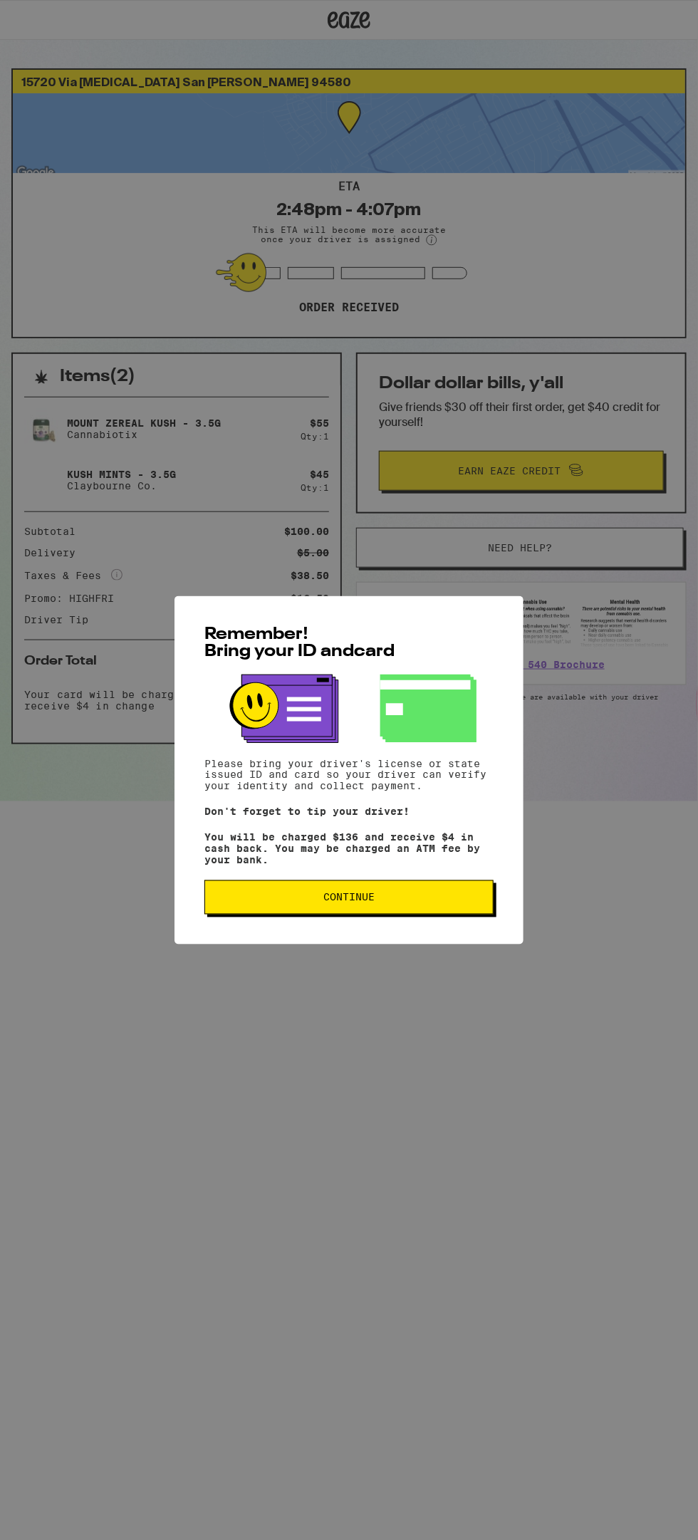
click at [380, 902] on span "Continue" at bounding box center [348, 897] width 265 height 10
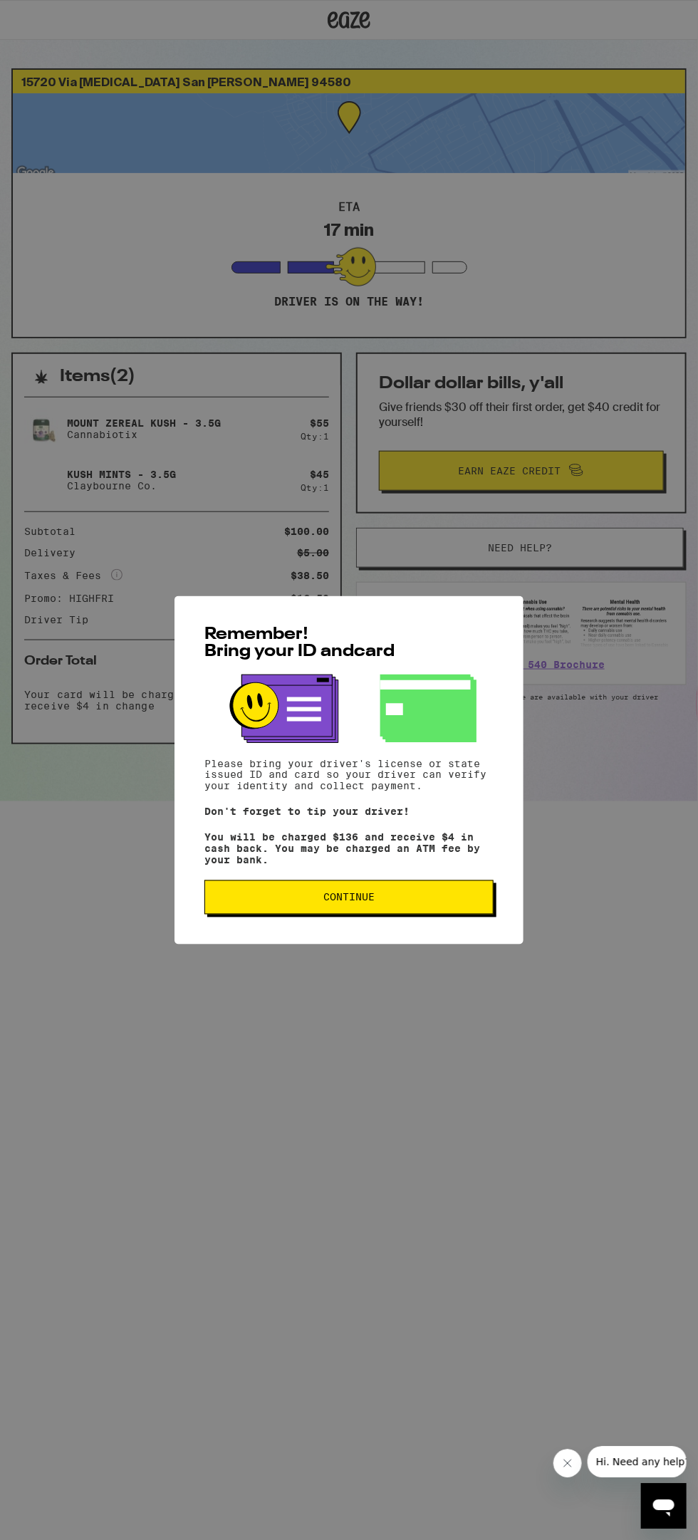
click at [456, 937] on div "Remember! Bring your ID and card Please bring your driver's license or state is…" at bounding box center [348, 770] width 349 height 348
click at [461, 898] on span "Continue" at bounding box center [348, 897] width 265 height 10
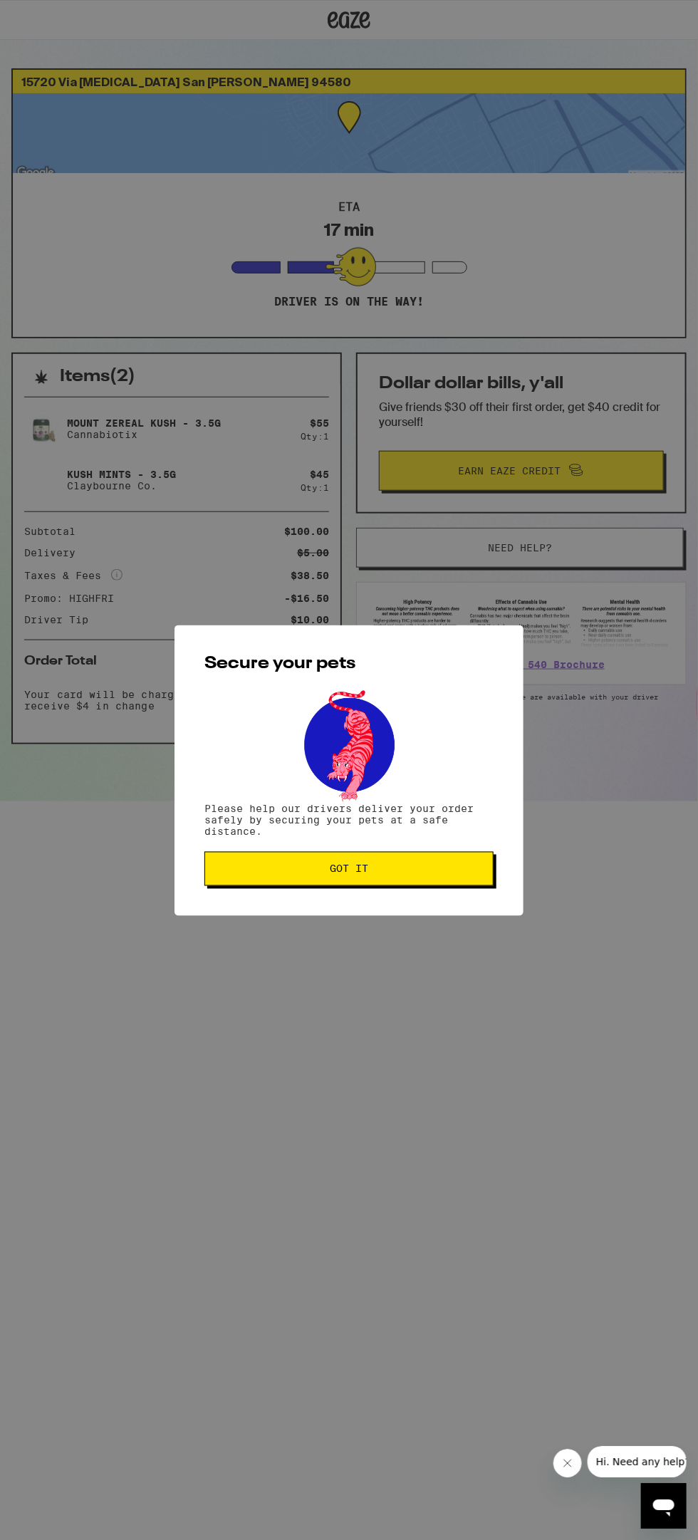
click at [464, 870] on span "Got it" at bounding box center [348, 869] width 265 height 10
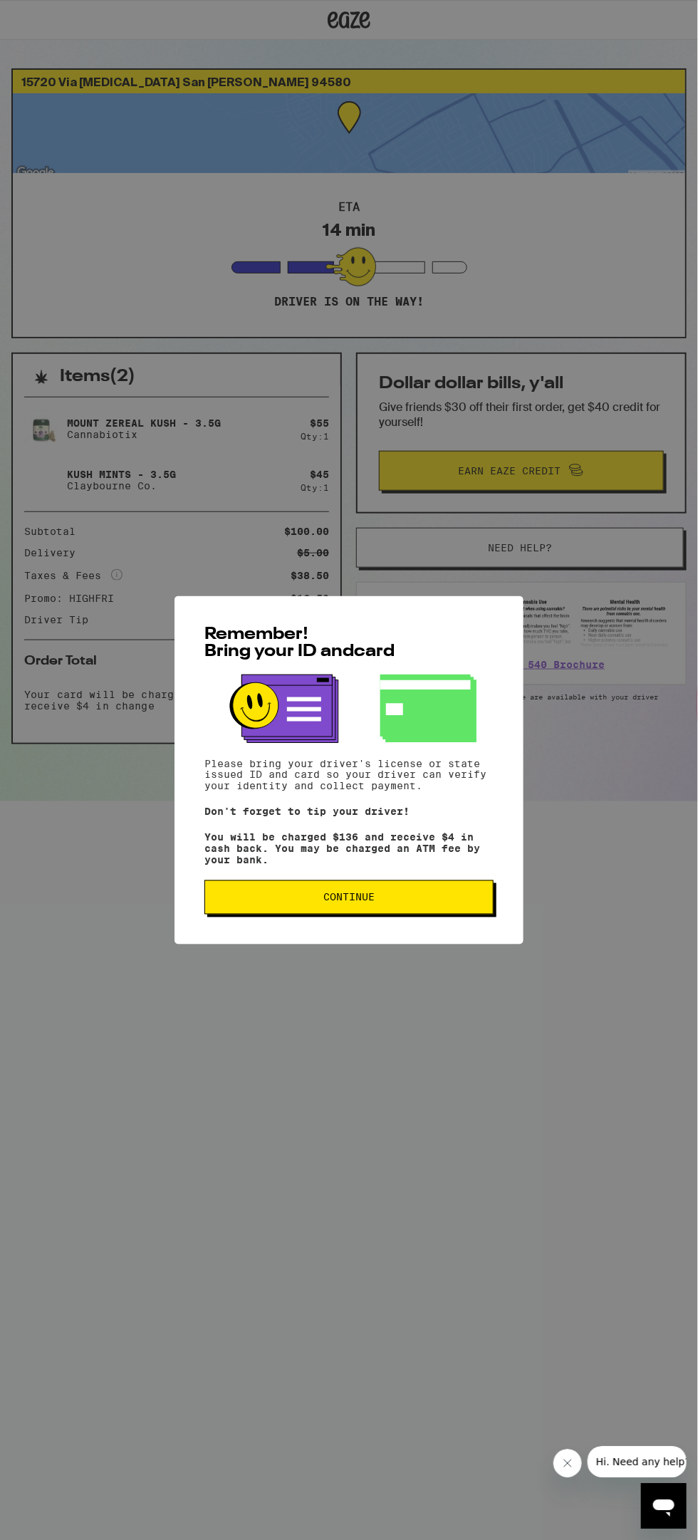
click at [306, 914] on button "Continue" at bounding box center [348, 897] width 289 height 34
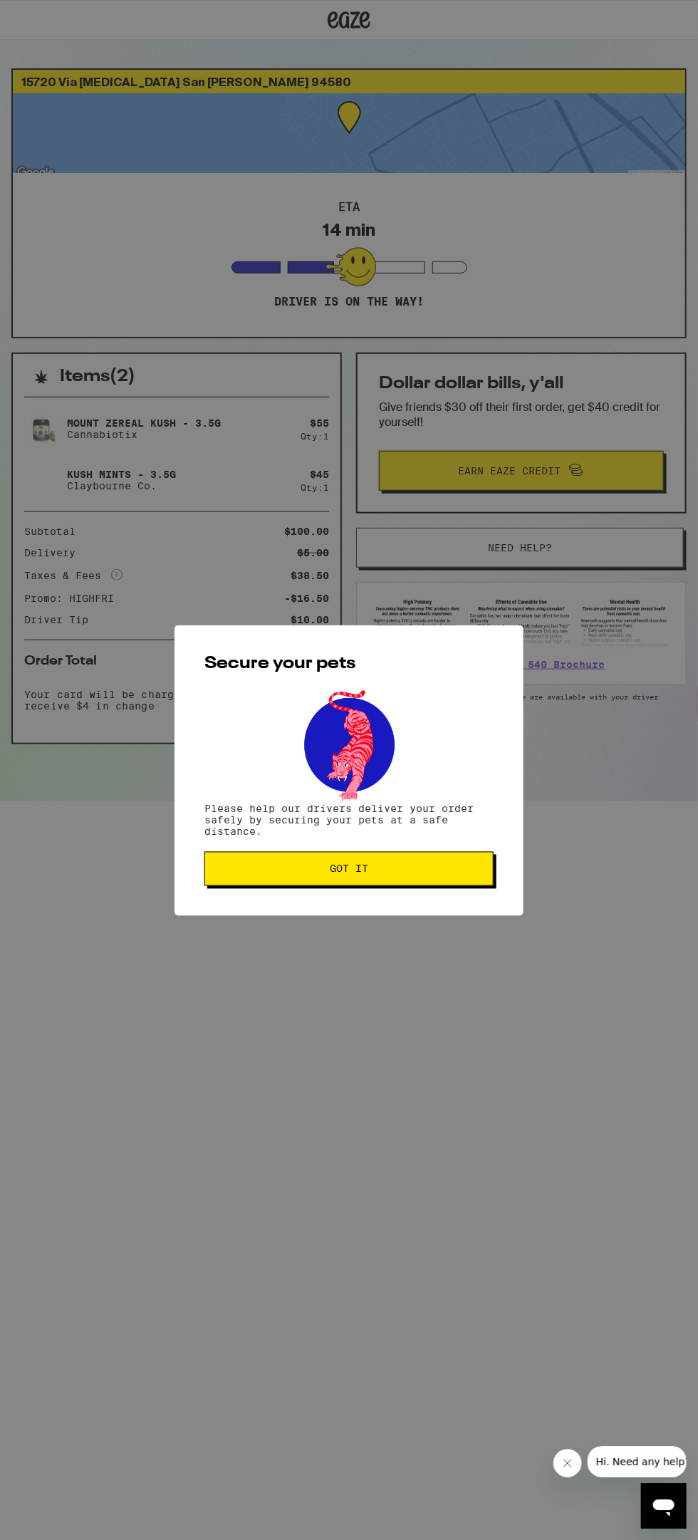
click at [293, 855] on button "Got it" at bounding box center [348, 869] width 289 height 34
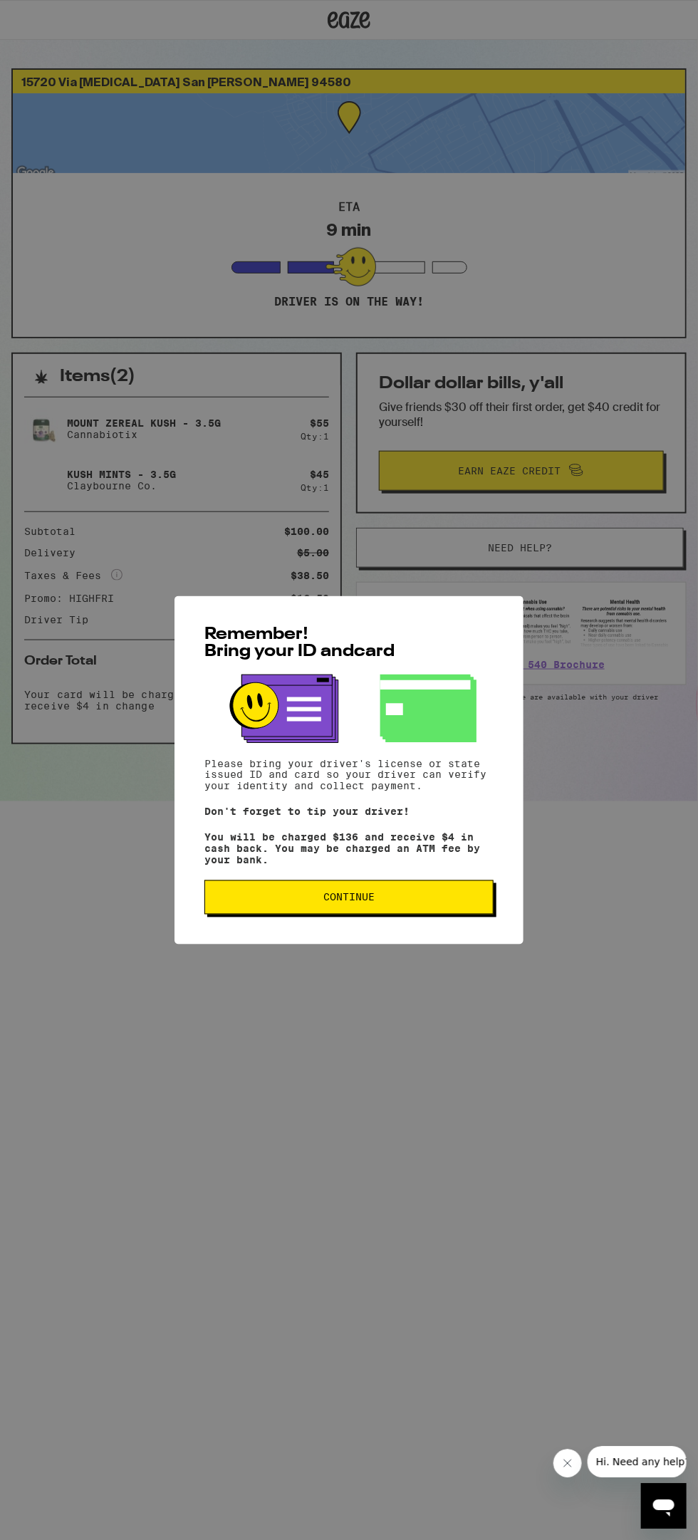
click at [282, 901] on span "Continue" at bounding box center [348, 897] width 265 height 10
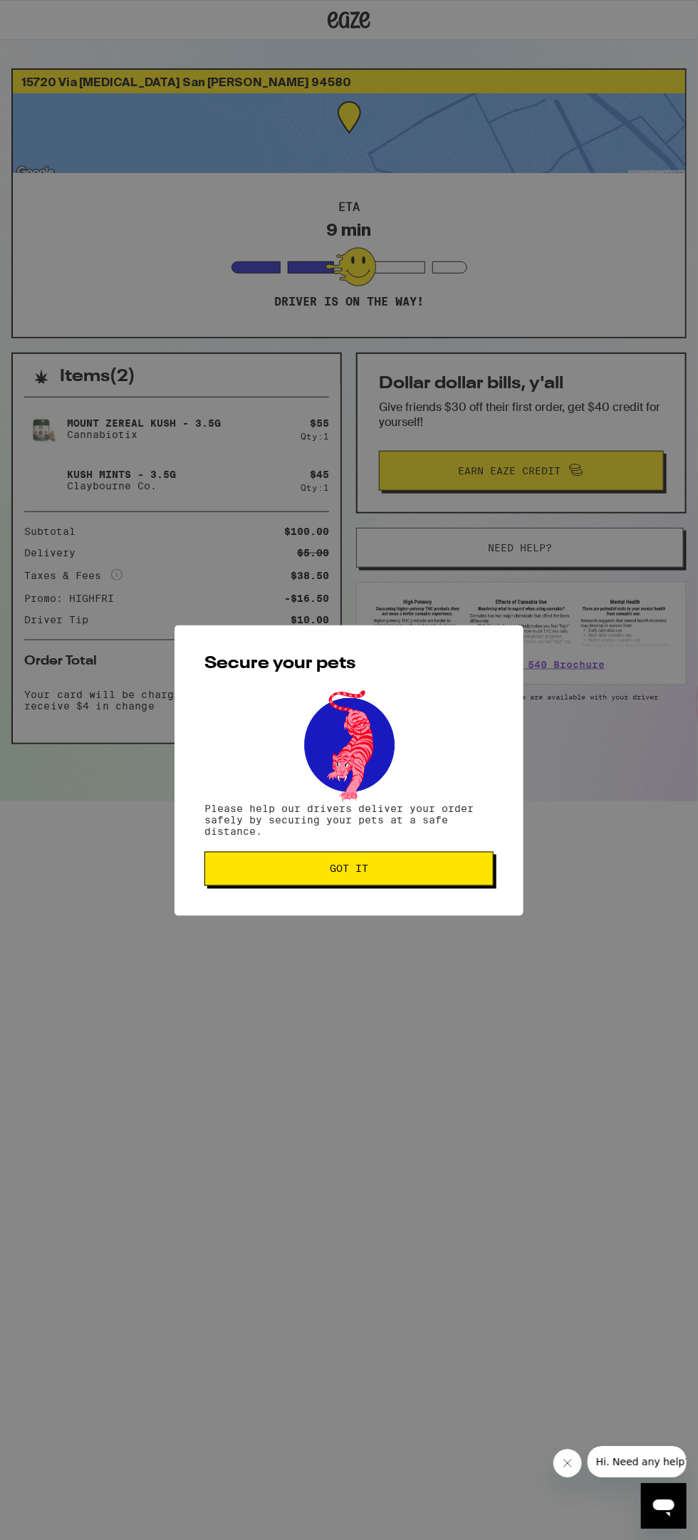
click at [271, 854] on button "Got it" at bounding box center [348, 869] width 289 height 34
